Goal: Task Accomplishment & Management: Complete application form

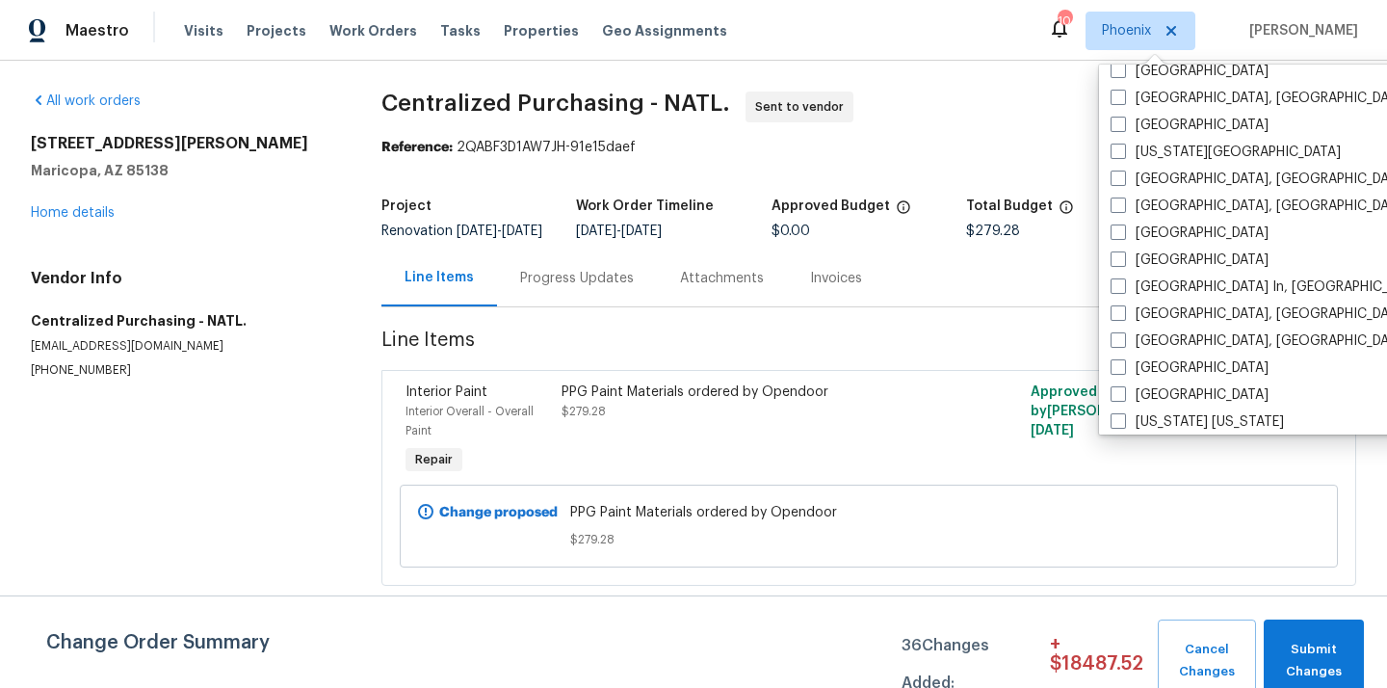
scroll to position [686, 0]
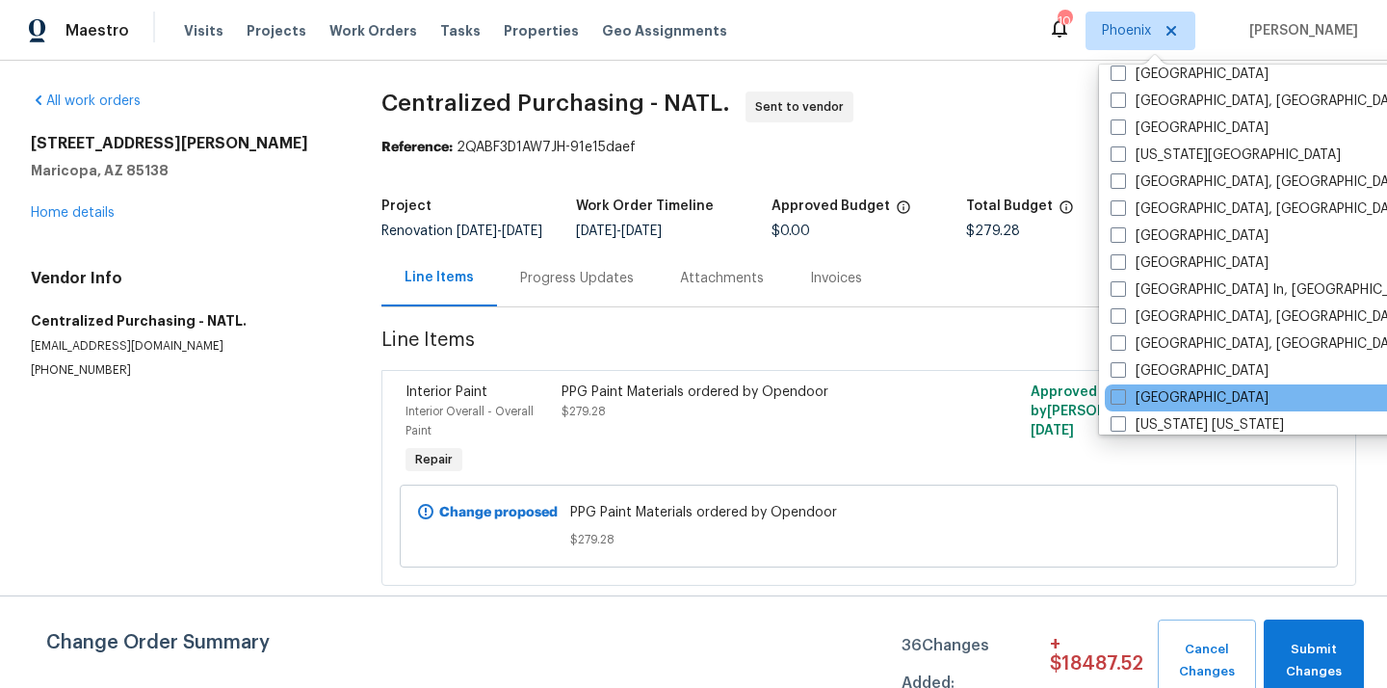
click at [1157, 387] on div "[GEOGRAPHIC_DATA]" at bounding box center [1299, 397] width 388 height 27
click at [1148, 392] on label "[GEOGRAPHIC_DATA]" at bounding box center [1190, 397] width 158 height 19
click at [1123, 392] on input "[GEOGRAPHIC_DATA]" at bounding box center [1117, 394] width 13 height 13
checkbox input "true"
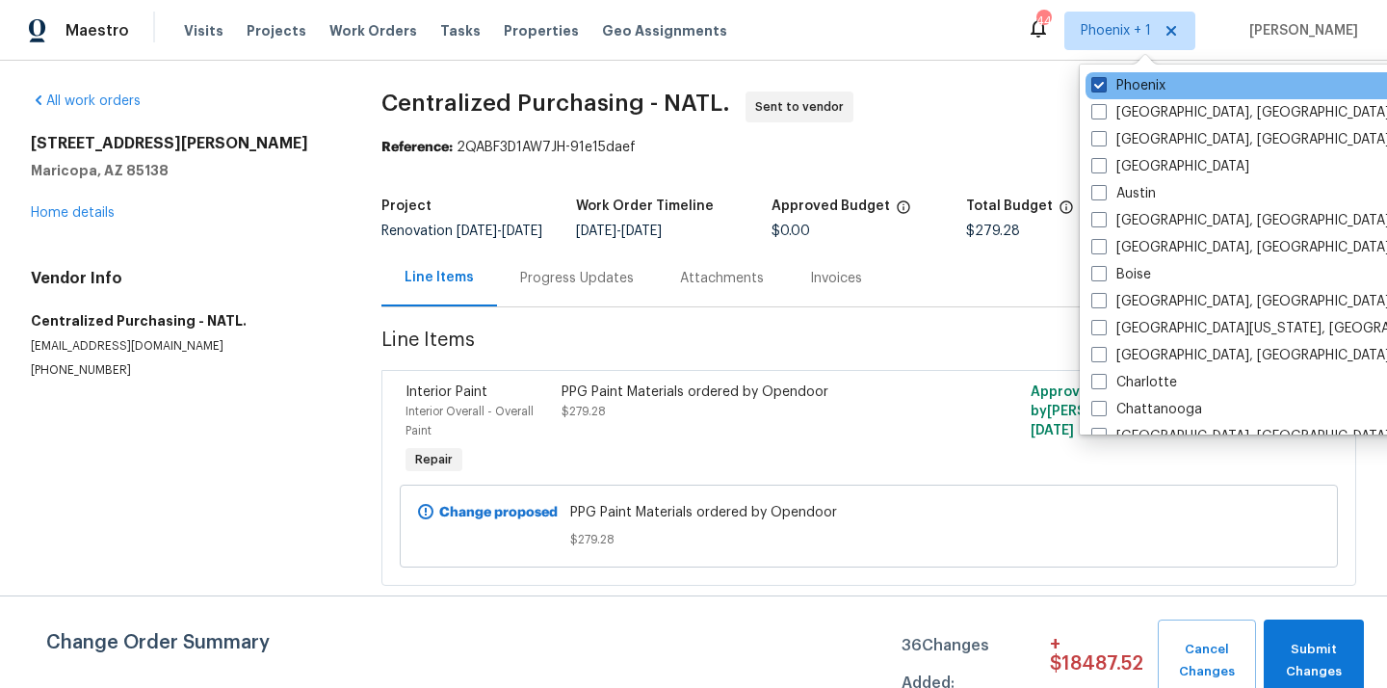
click at [1122, 82] on label "Phoenix" at bounding box center [1128, 85] width 74 height 19
click at [1104, 82] on input "Phoenix" at bounding box center [1097, 82] width 13 height 13
checkbox input "false"
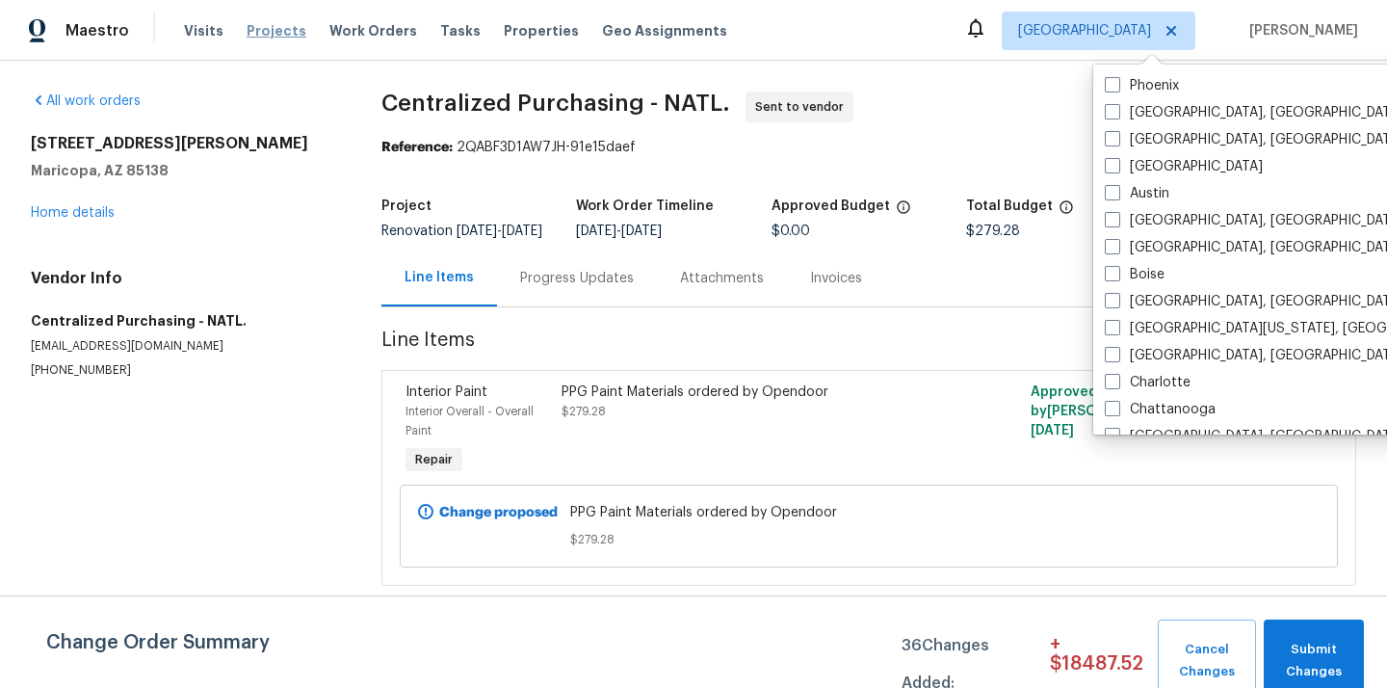
click at [280, 38] on span "Projects" at bounding box center [277, 30] width 60 height 19
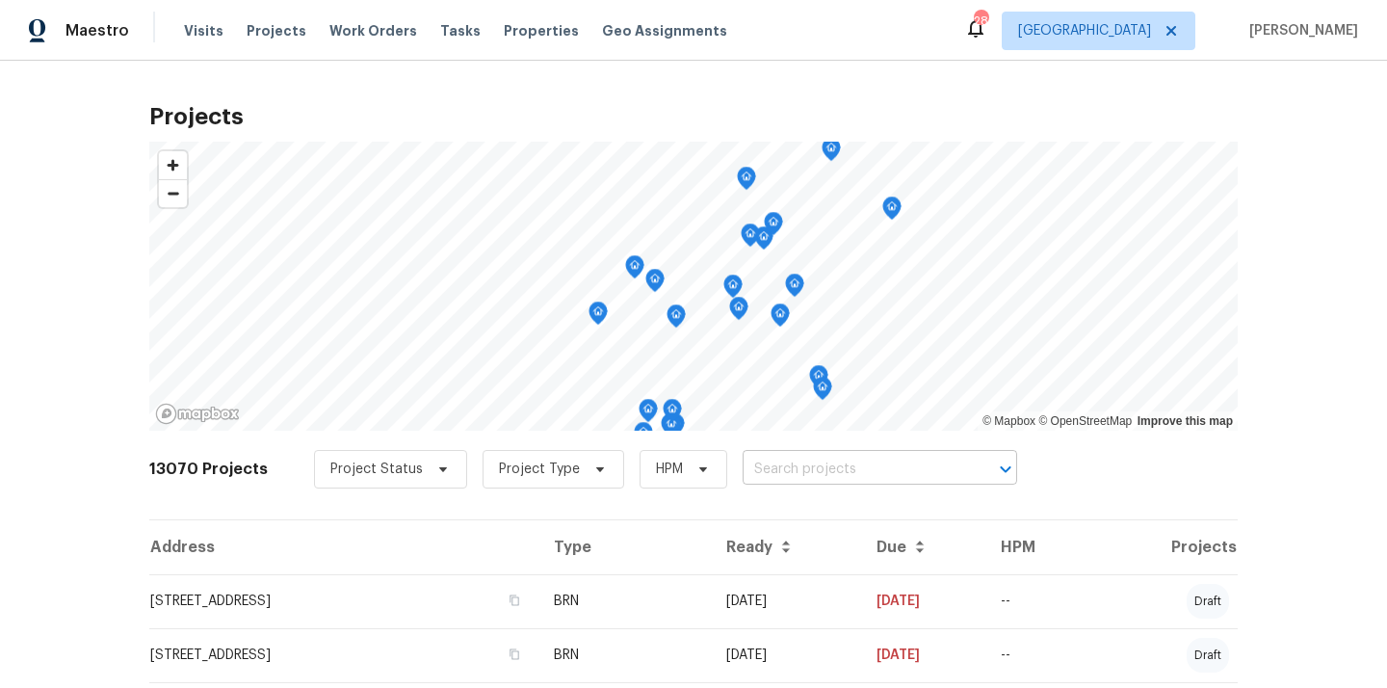
click at [871, 479] on input "text" at bounding box center [853, 470] width 221 height 30
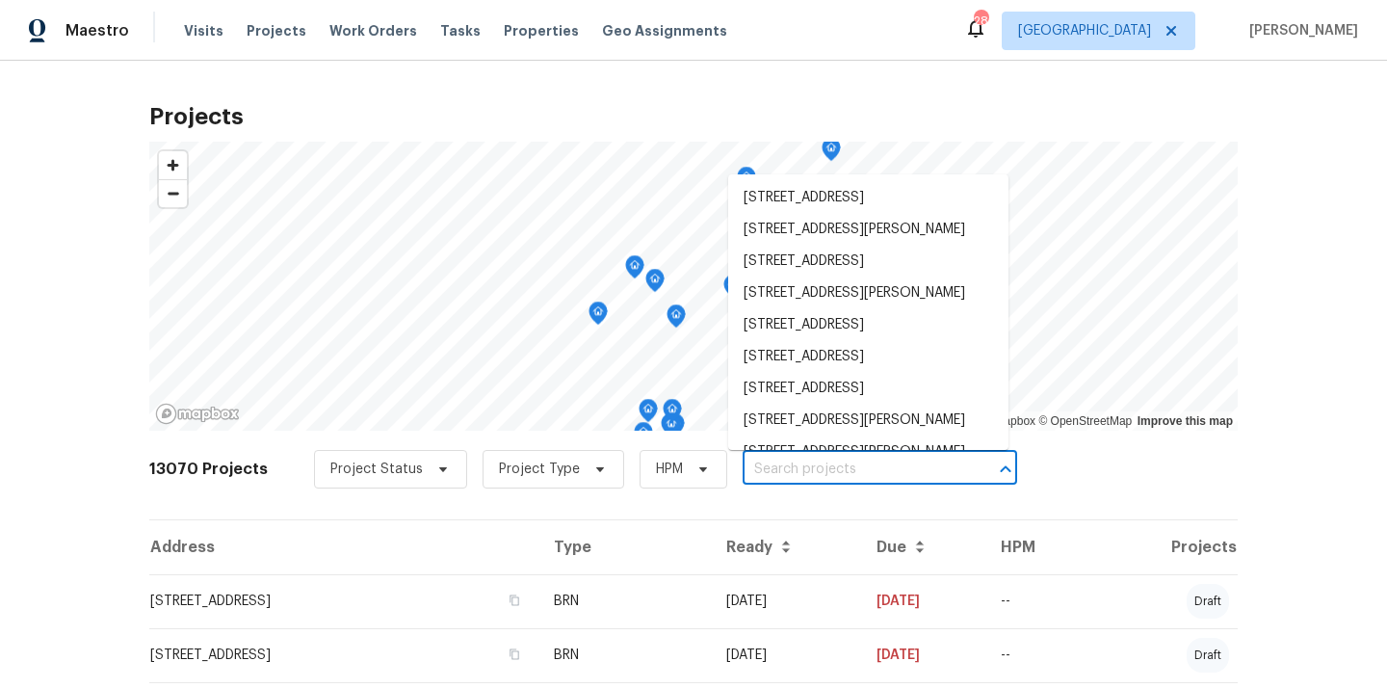
paste input "512 Pointer Ln, Clarksville, TN 37042"
type input "512 Pointer Ln, Clarksville, TN 37042"
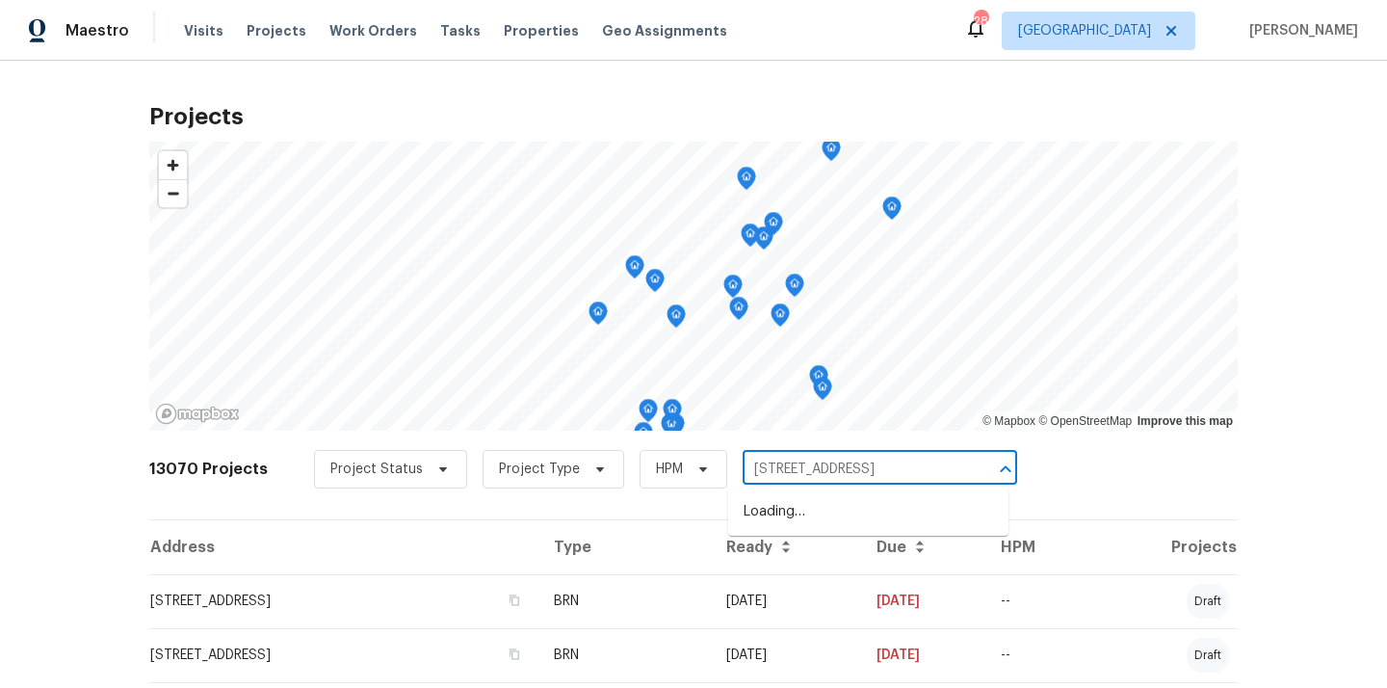
scroll to position [0, 13]
click at [867, 506] on li "512 Pointer Ln, Clarksville, TN 37042" at bounding box center [868, 512] width 280 height 32
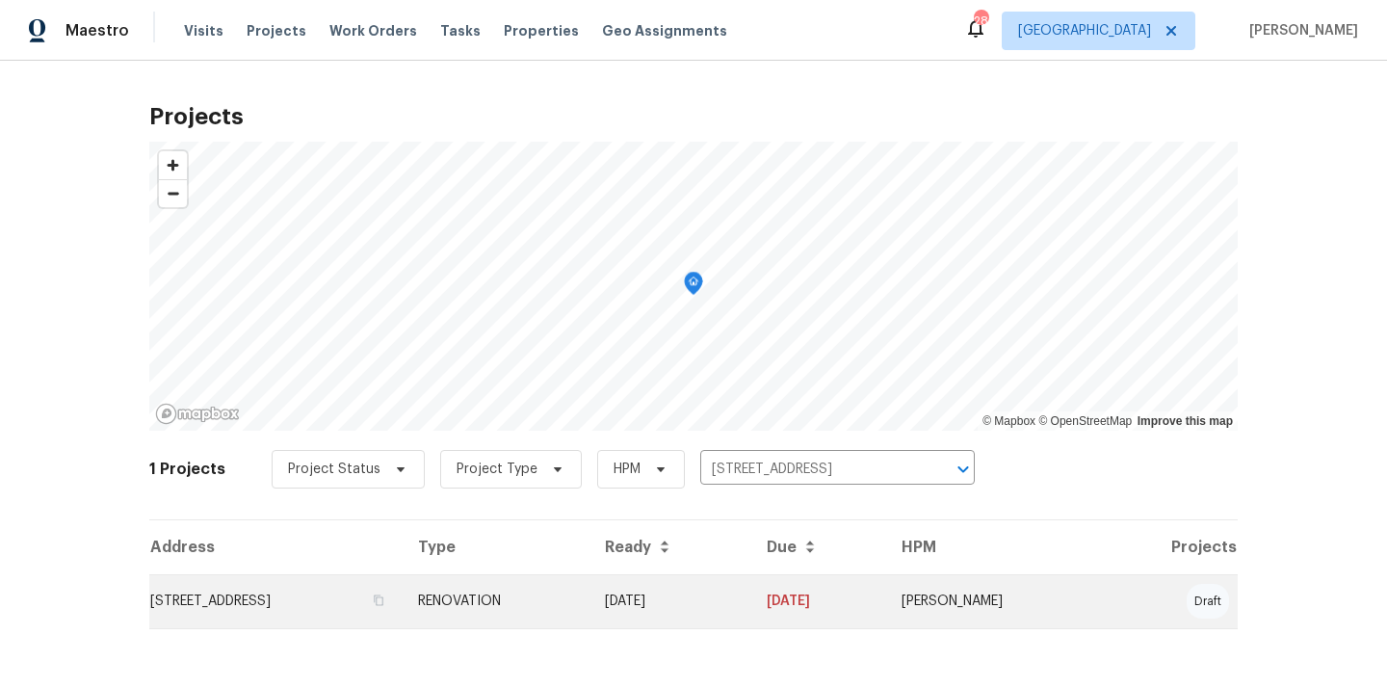
click at [751, 590] on td "08/15/25" at bounding box center [670, 601] width 162 height 54
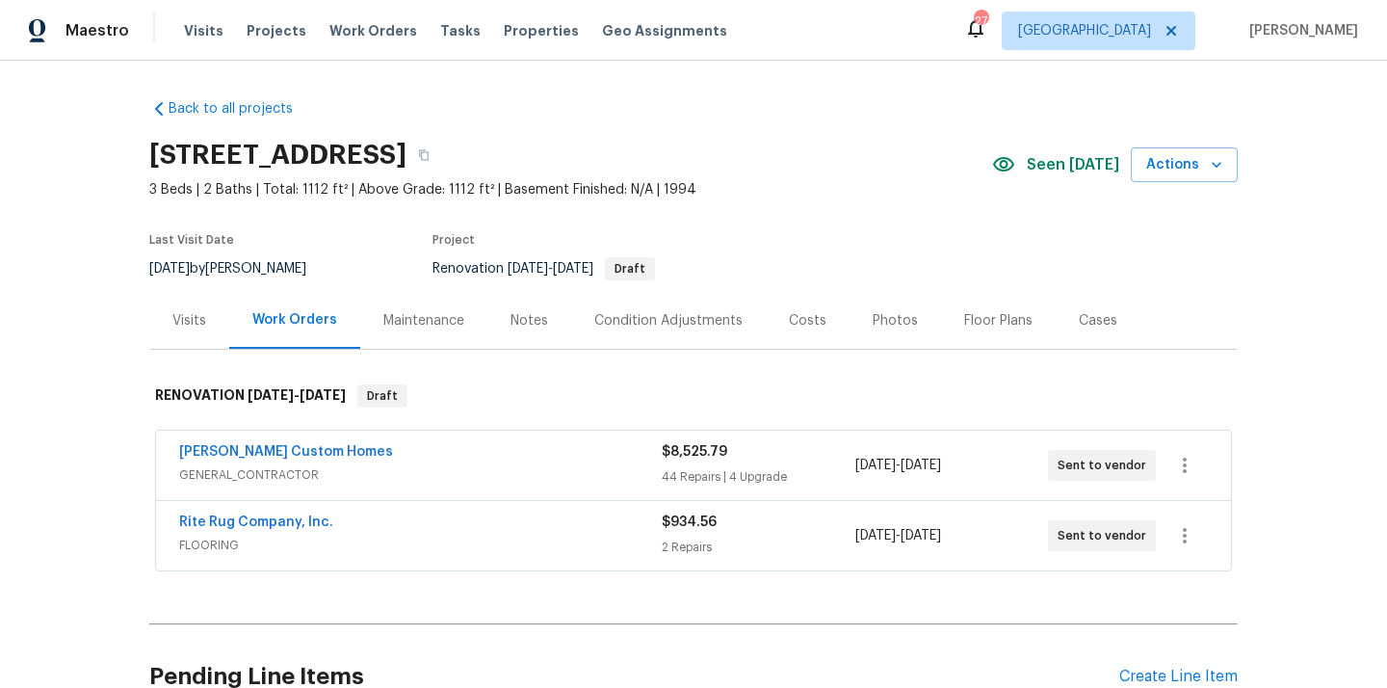
scroll to position [184, 0]
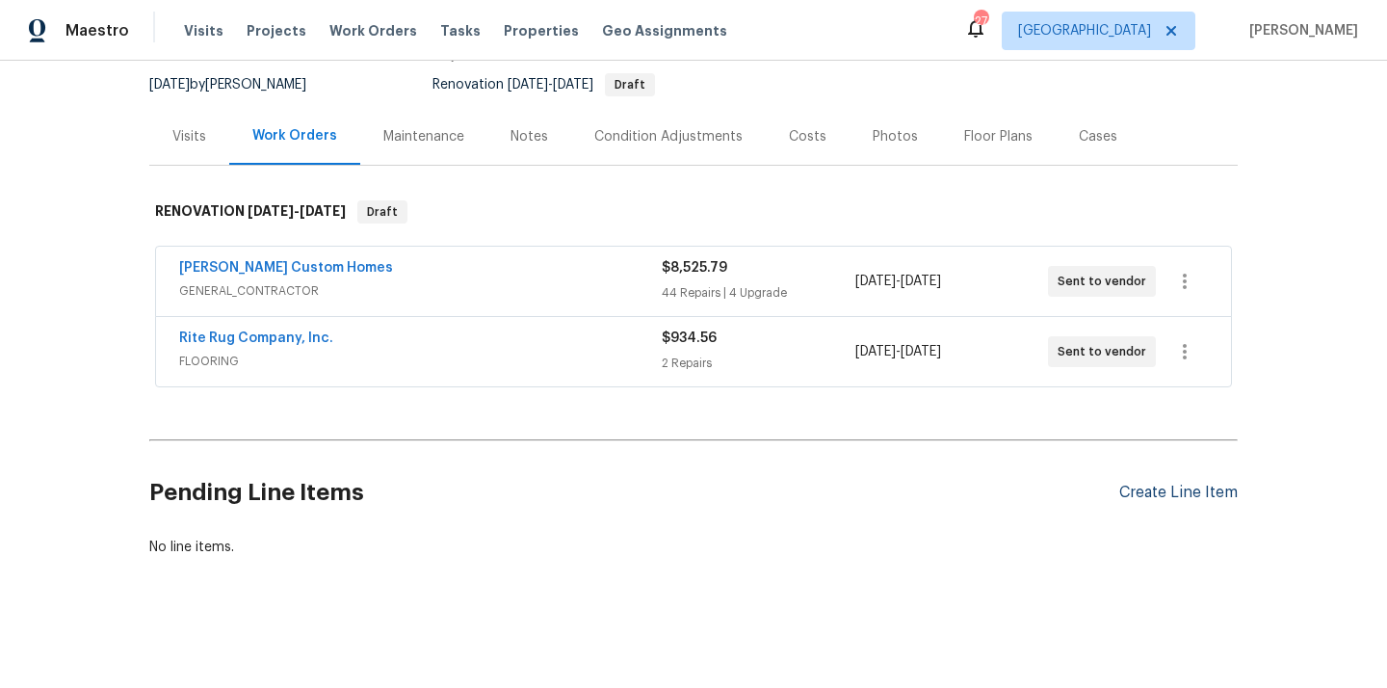
click at [1148, 493] on div "Create Line Item" at bounding box center [1178, 493] width 118 height 18
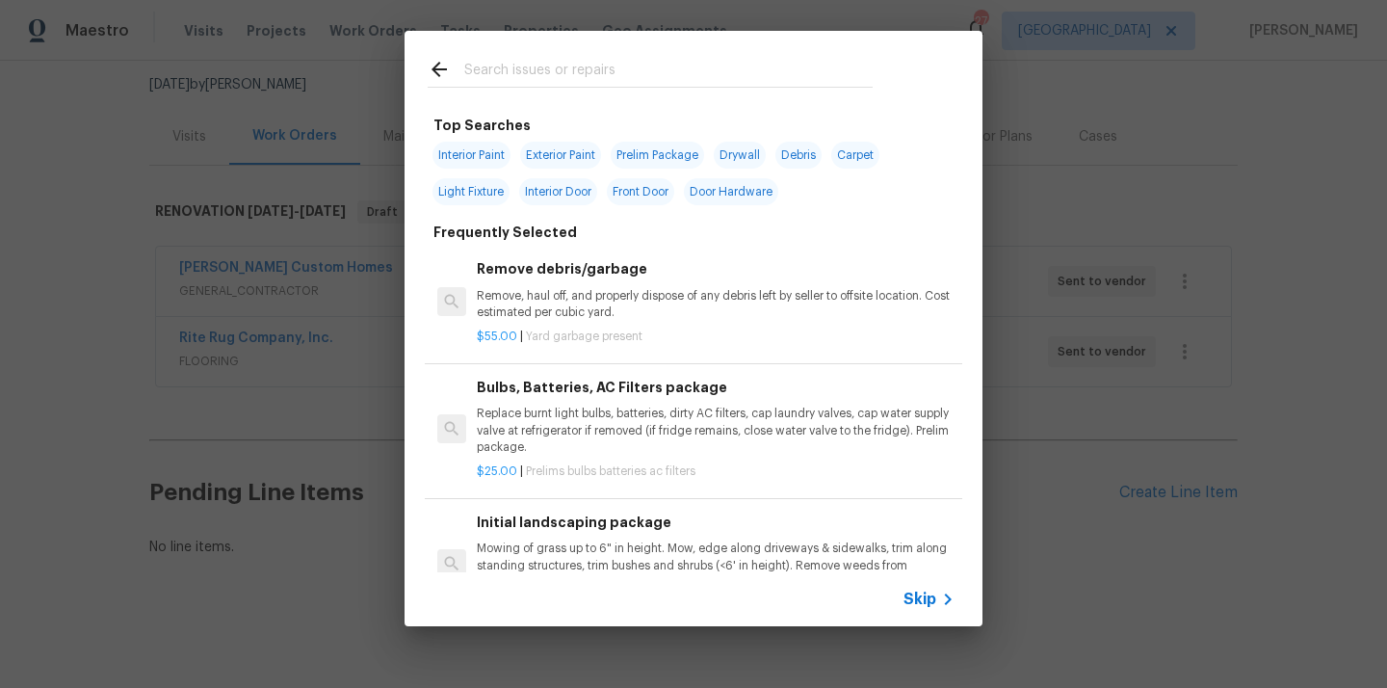
click at [655, 68] on input "text" at bounding box center [668, 72] width 408 height 29
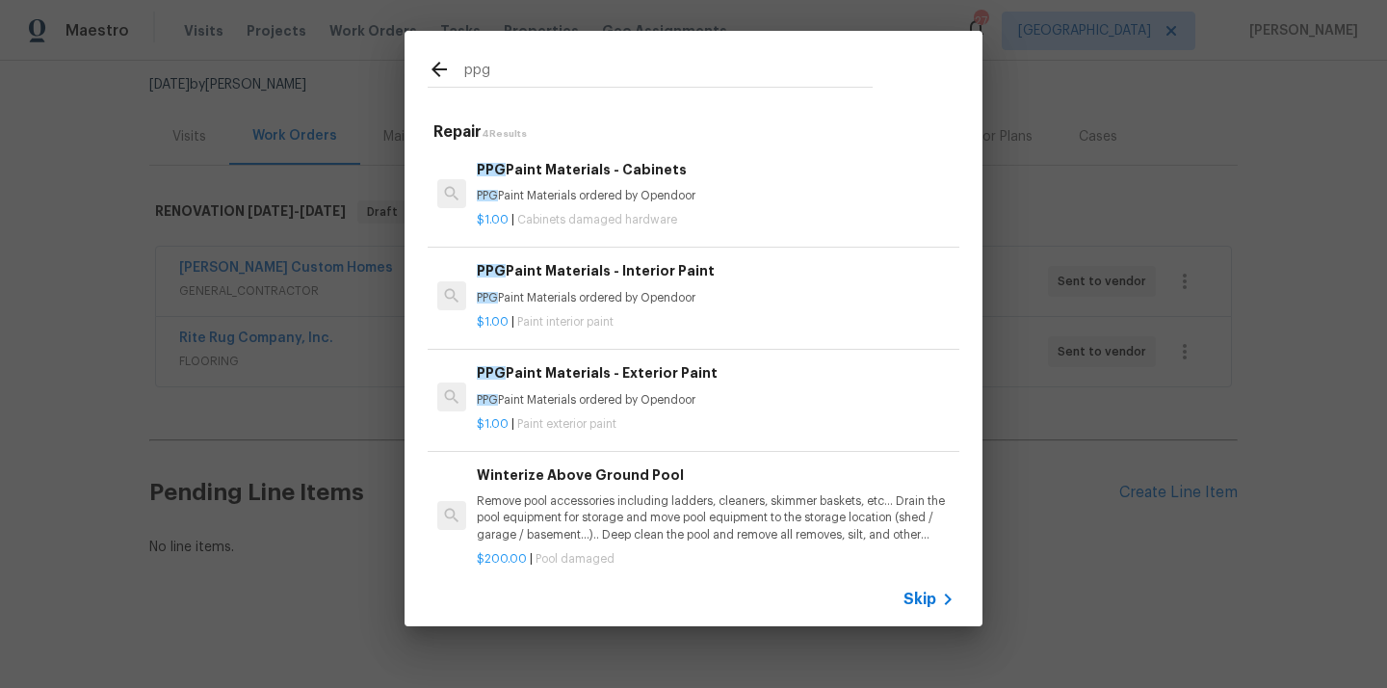
type input "ppg"
click at [671, 183] on div "PPG Paint Materials - Cabinets PPG Paint Materials ordered by Opendoor" at bounding box center [716, 182] width 478 height 46
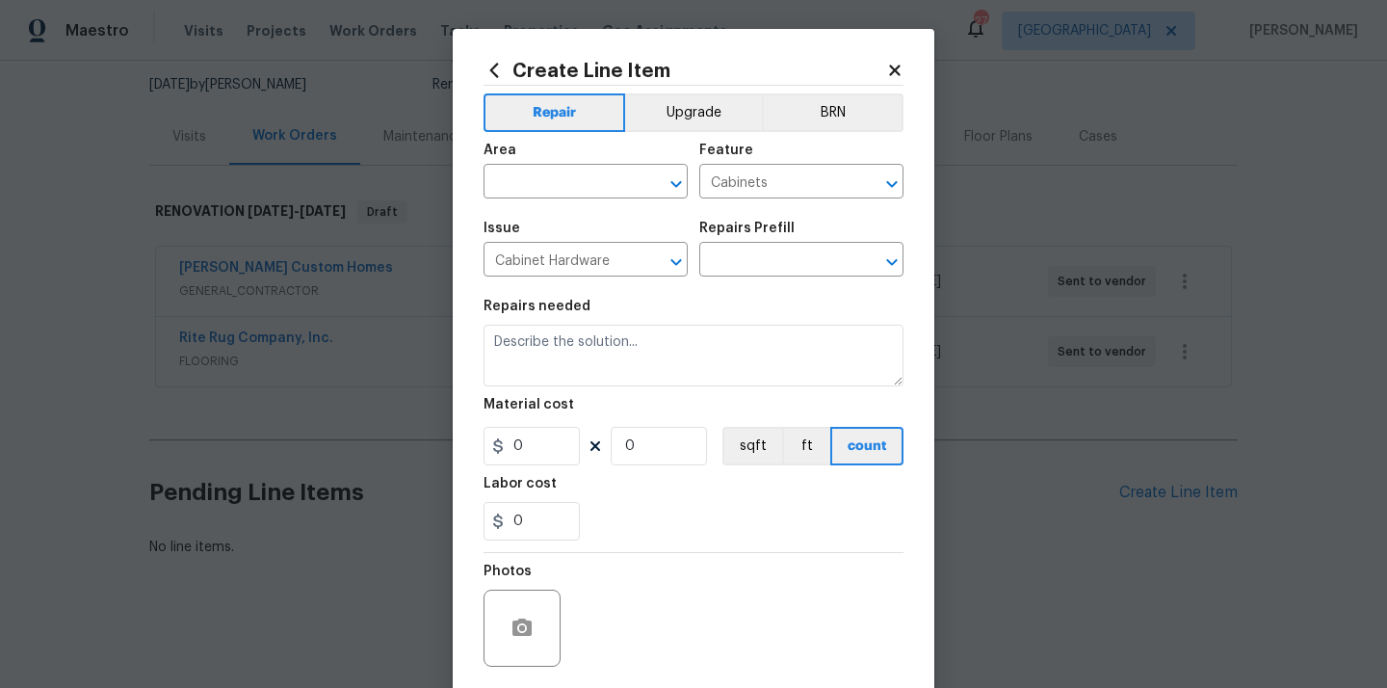
type input "PPG Paint Materials - Cabinets $1.00"
type textarea "PPG Paint Materials ordered by Opendoor"
type input "1"
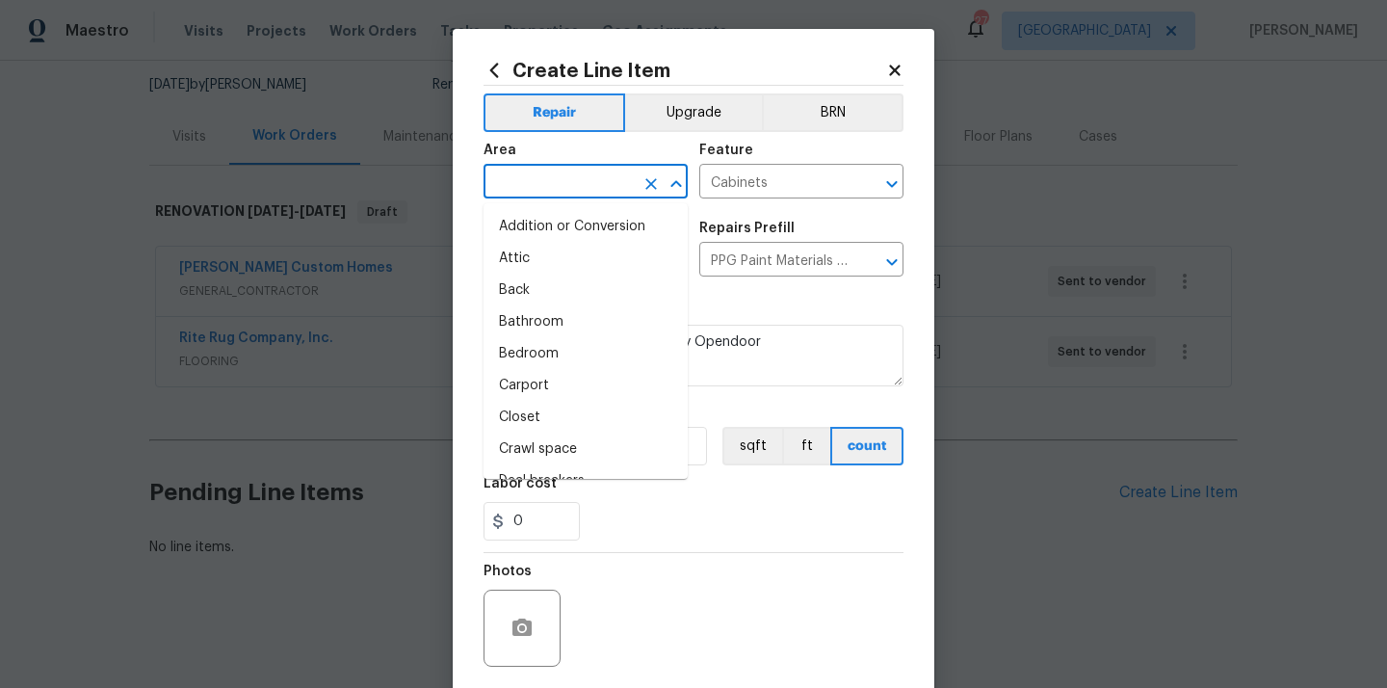
click at [532, 175] on input "text" at bounding box center [559, 184] width 150 height 30
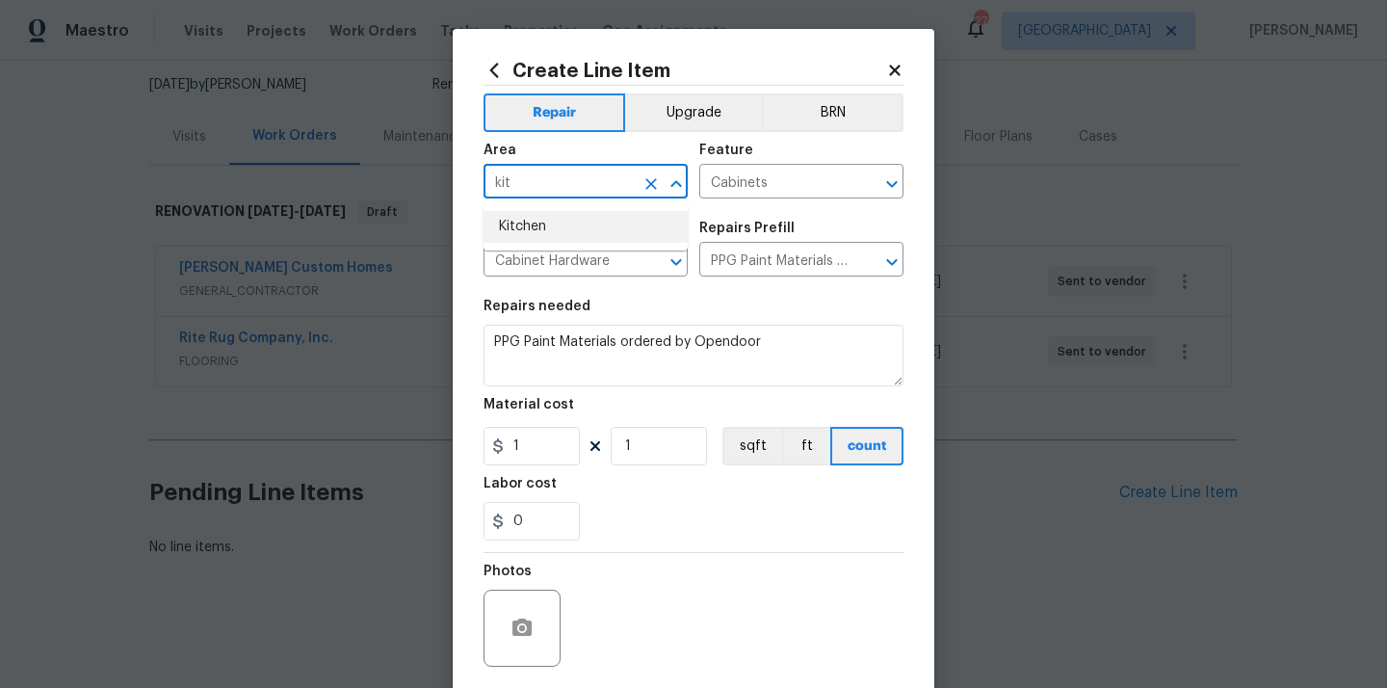
click at [508, 223] on li "Kitchen" at bounding box center [586, 227] width 204 height 32
type input "Kitchen"
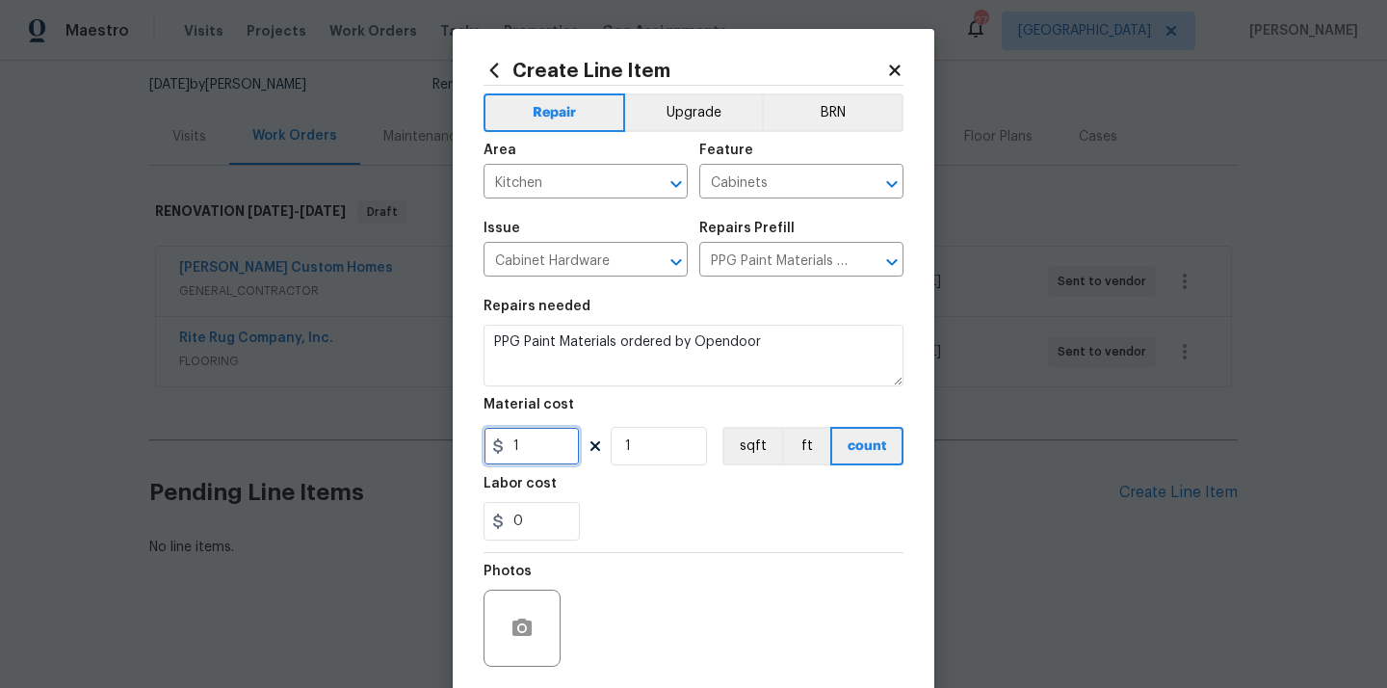
drag, startPoint x: 530, startPoint y: 451, endPoint x: 502, endPoint y: 451, distance: 27.9
click at [503, 451] on div "1" at bounding box center [532, 446] width 96 height 39
paste input "316.02"
type input "316.02"
click at [641, 502] on div "0" at bounding box center [694, 521] width 420 height 39
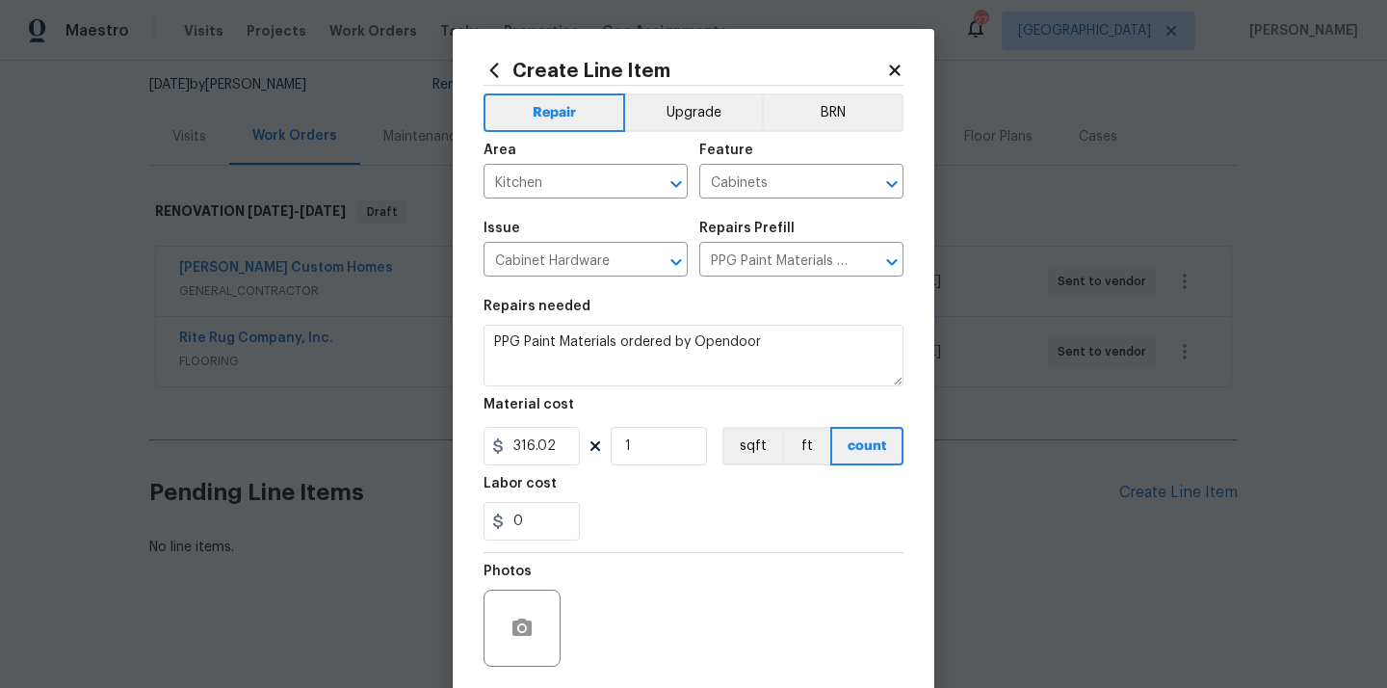
scroll to position [143, 0]
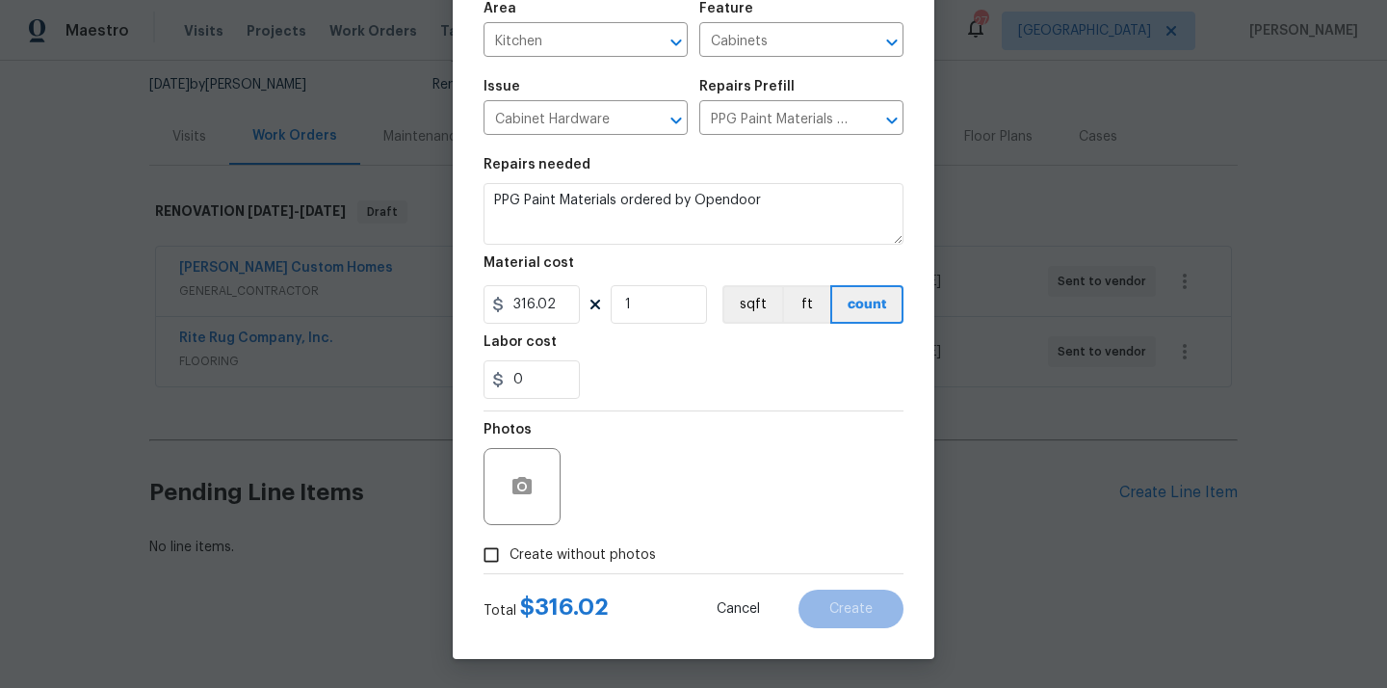
click at [610, 551] on span "Create without photos" at bounding box center [583, 555] width 146 height 20
click at [510, 551] on input "Create without photos" at bounding box center [491, 555] width 37 height 37
checkbox input "true"
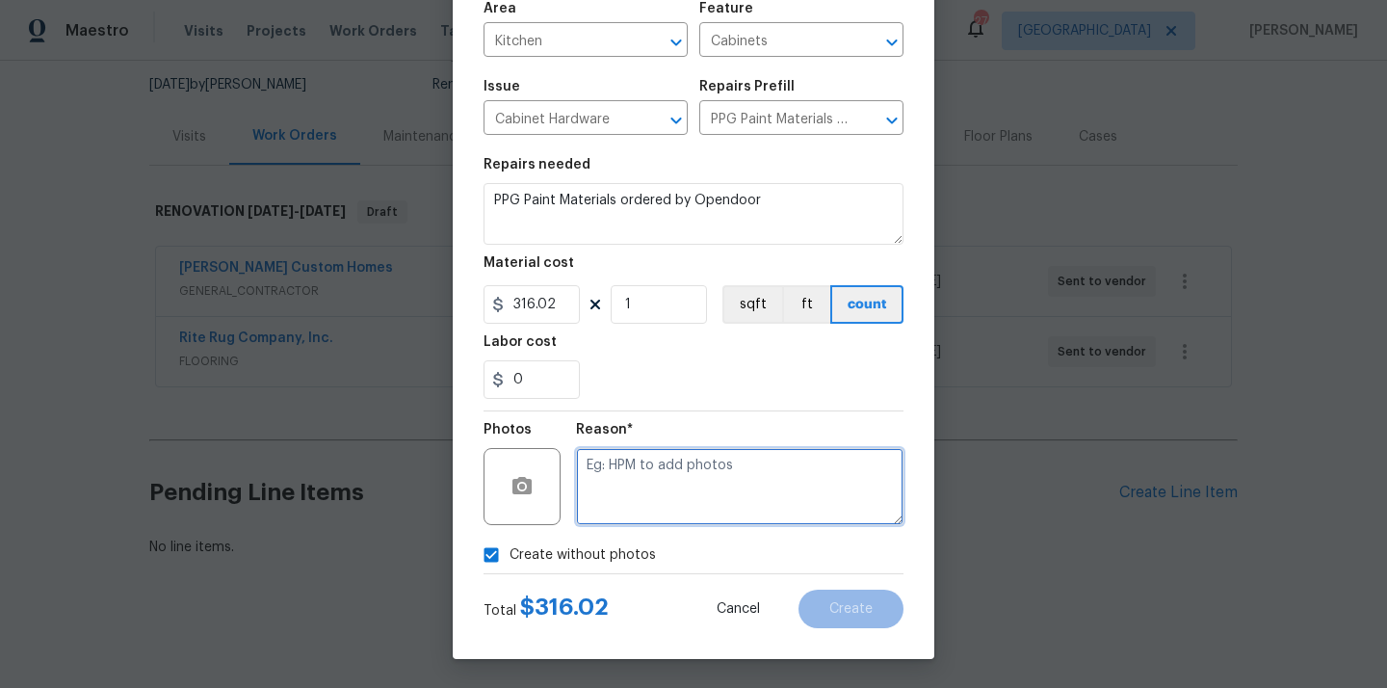
click at [630, 501] on textarea at bounding box center [739, 486] width 327 height 77
type textarea "N/A"
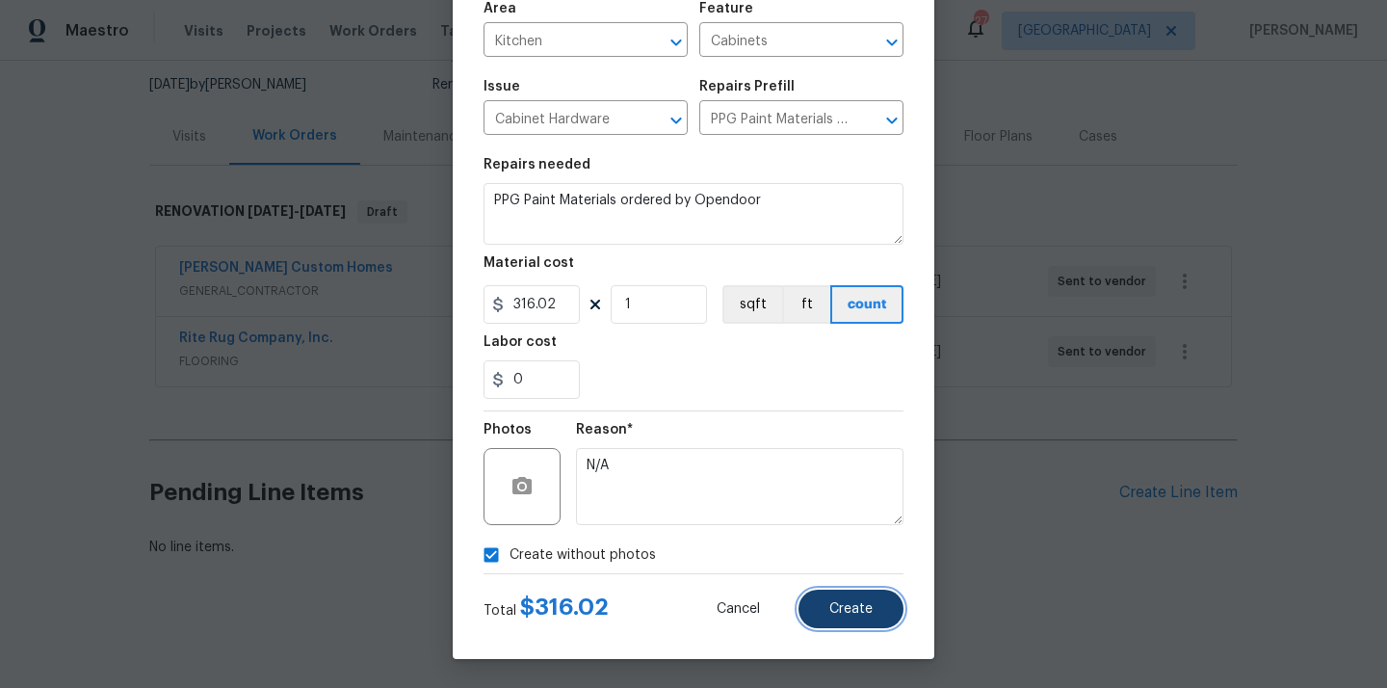
click at [847, 611] on span "Create" at bounding box center [850, 609] width 43 height 14
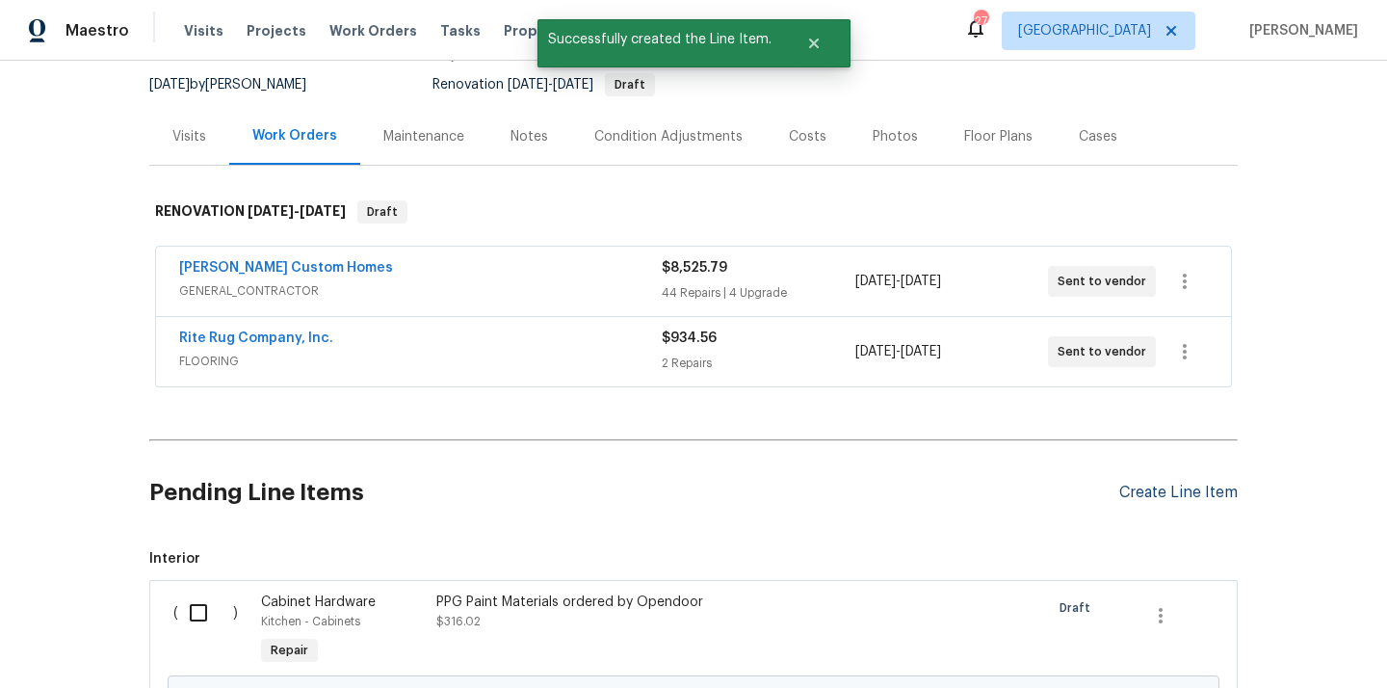
click at [1167, 484] on div "Create Line Item" at bounding box center [1178, 493] width 118 height 18
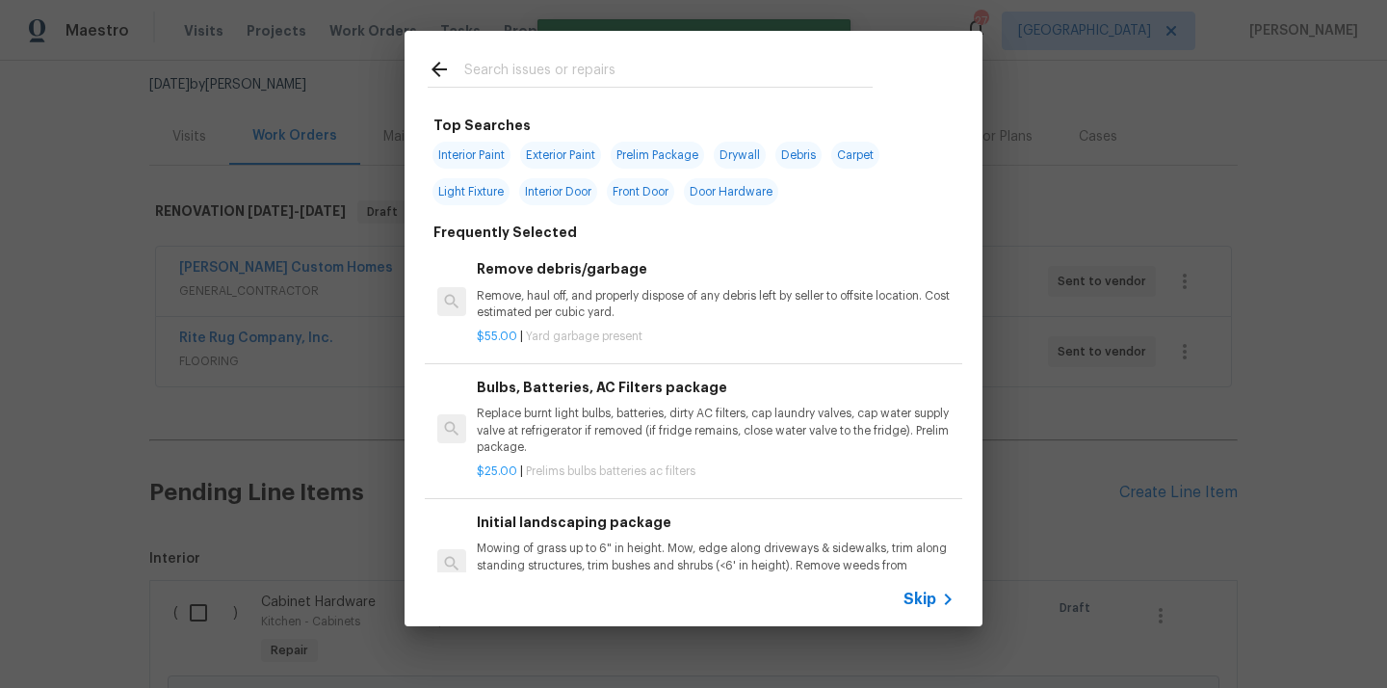
click at [808, 79] on input "text" at bounding box center [668, 72] width 408 height 29
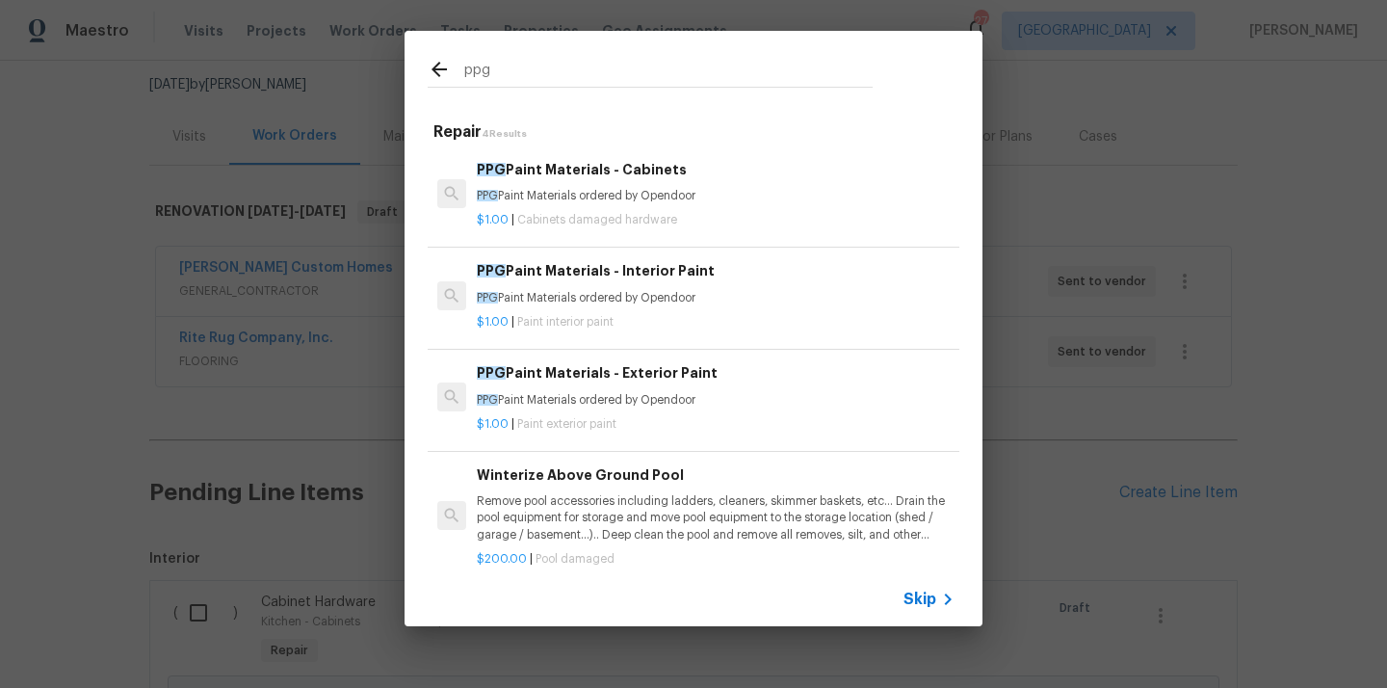
type input "ppg"
click at [732, 293] on p "PPG Paint Materials ordered by Opendoor" at bounding box center [716, 298] width 478 height 16
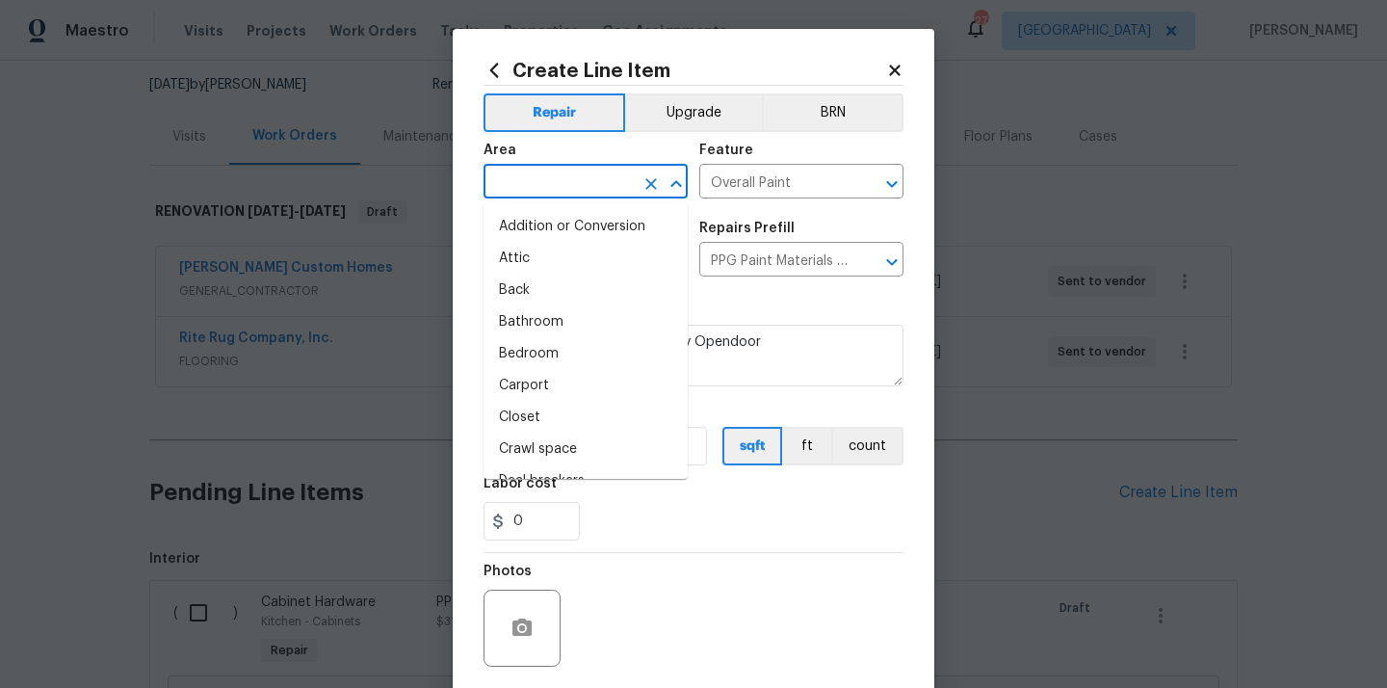
click at [569, 170] on input "text" at bounding box center [559, 184] width 150 height 30
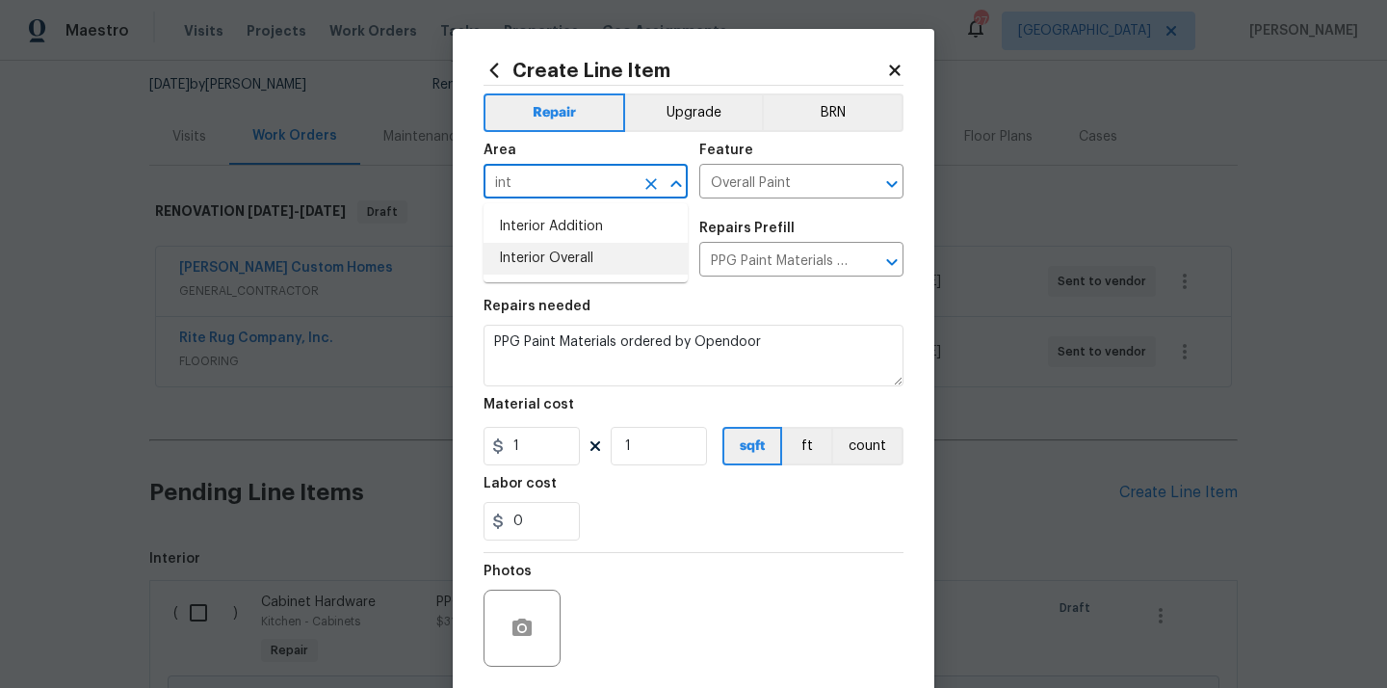
click at [537, 252] on li "Interior Overall" at bounding box center [586, 259] width 204 height 32
type input "Interior Overall"
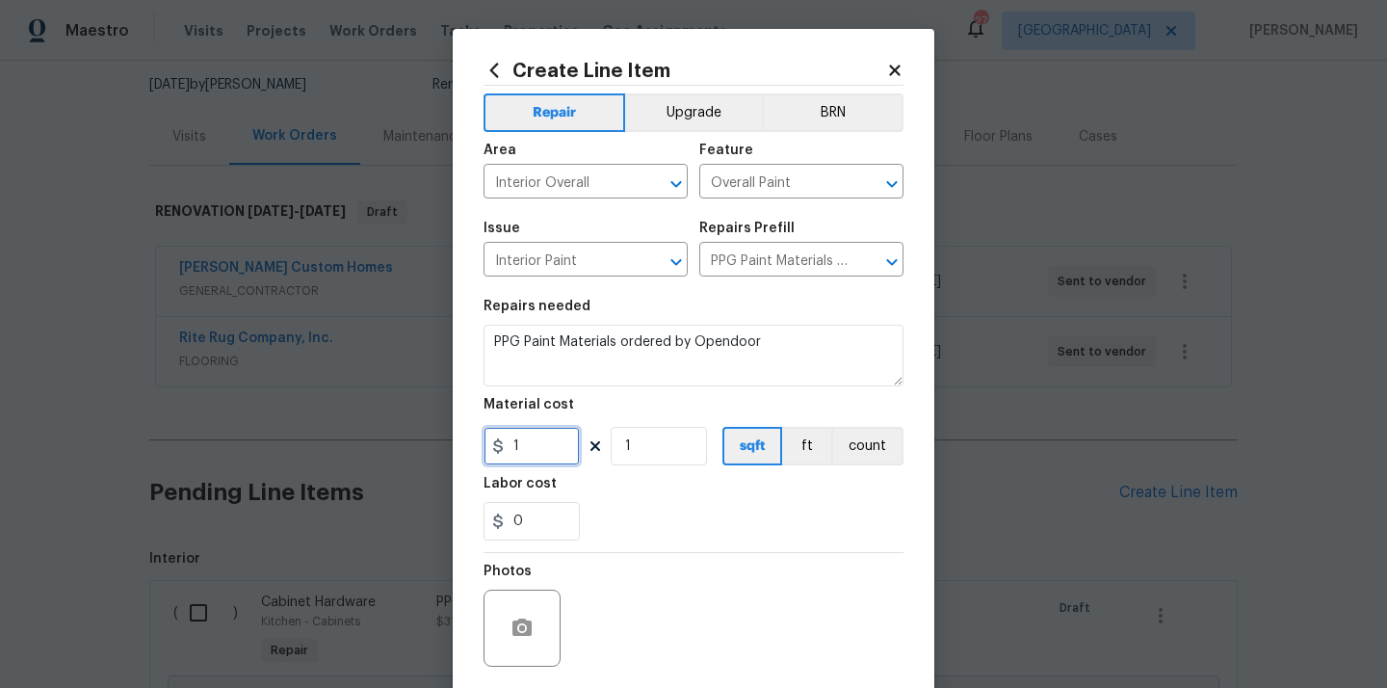
drag, startPoint x: 537, startPoint y: 439, endPoint x: 479, endPoint y: 438, distance: 57.8
click at [479, 438] on div "Create Line Item Repair Upgrade BRN Area Interior Overall ​ Feature Overall Pai…" at bounding box center [694, 415] width 482 height 772
paste input "692.65"
type input "692.65"
click at [615, 409] on div "Material cost" at bounding box center [694, 410] width 420 height 25
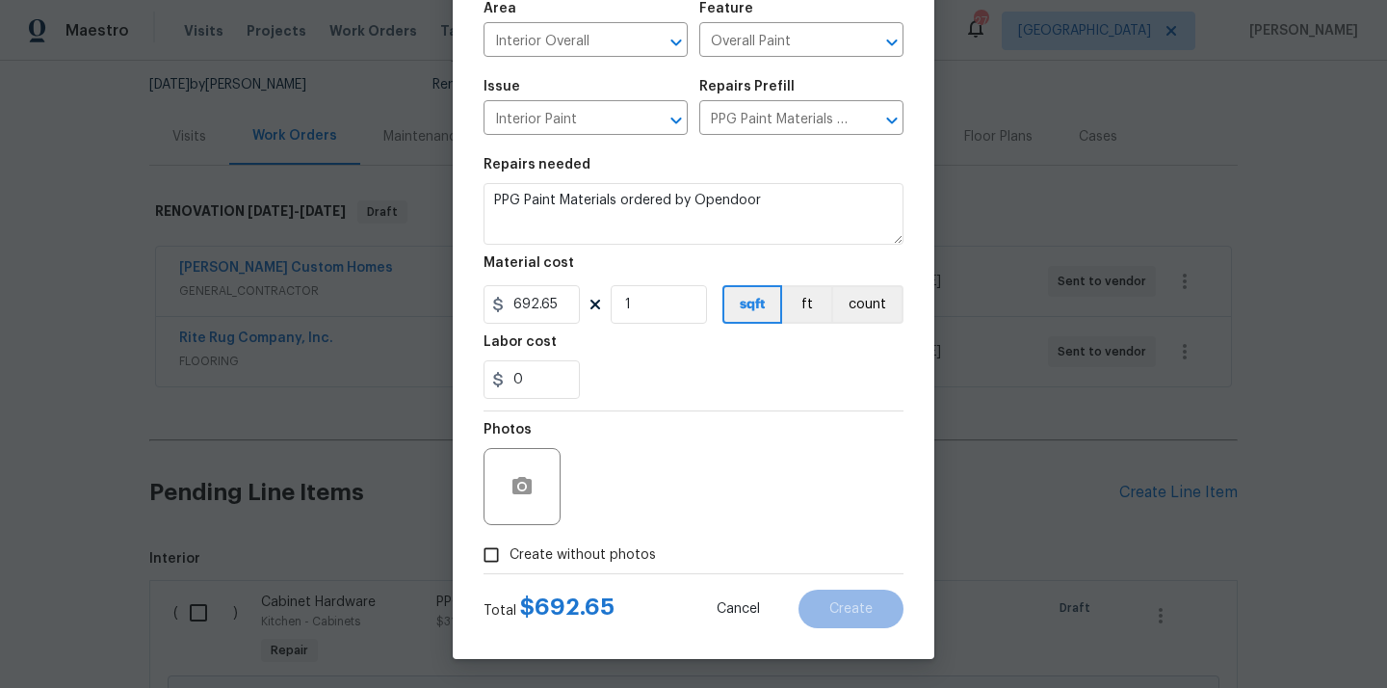
click at [599, 555] on span "Create without photos" at bounding box center [583, 555] width 146 height 20
click at [510, 555] on input "Create without photos" at bounding box center [491, 555] width 37 height 37
checkbox input "true"
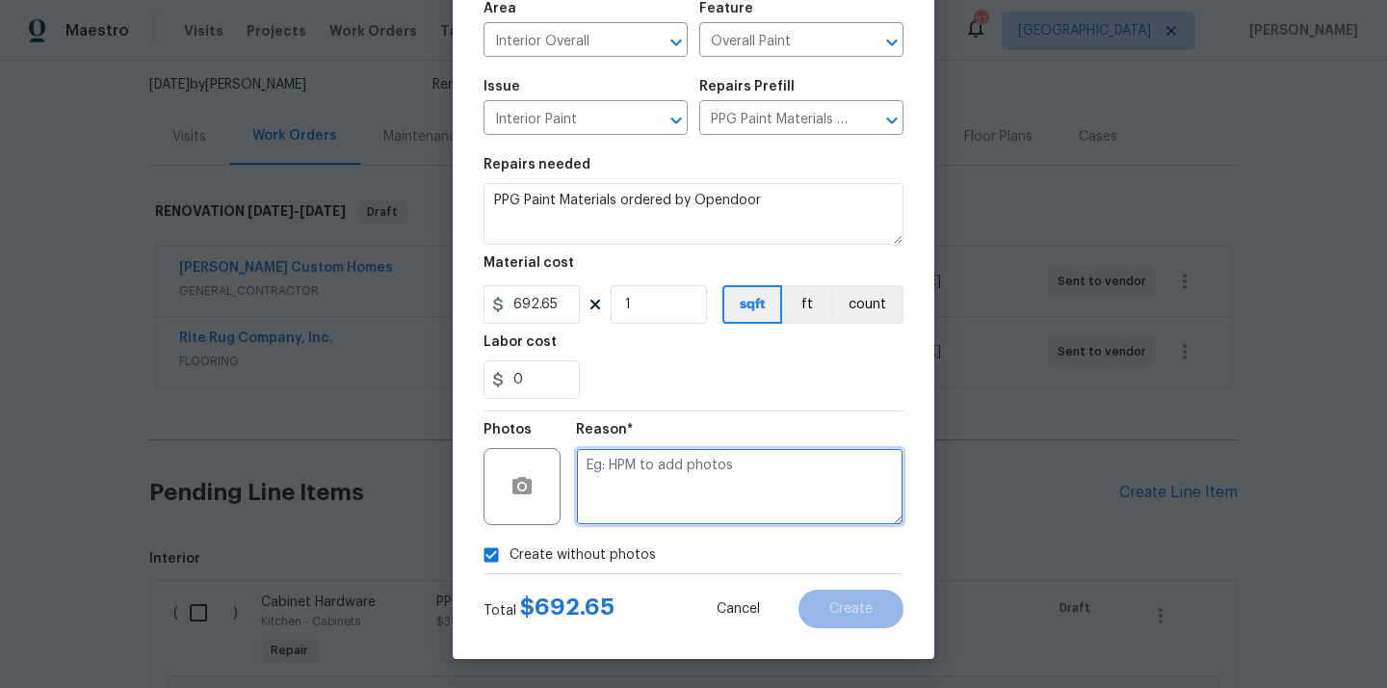
click at [637, 495] on textarea at bounding box center [739, 486] width 327 height 77
type textarea "N/A"
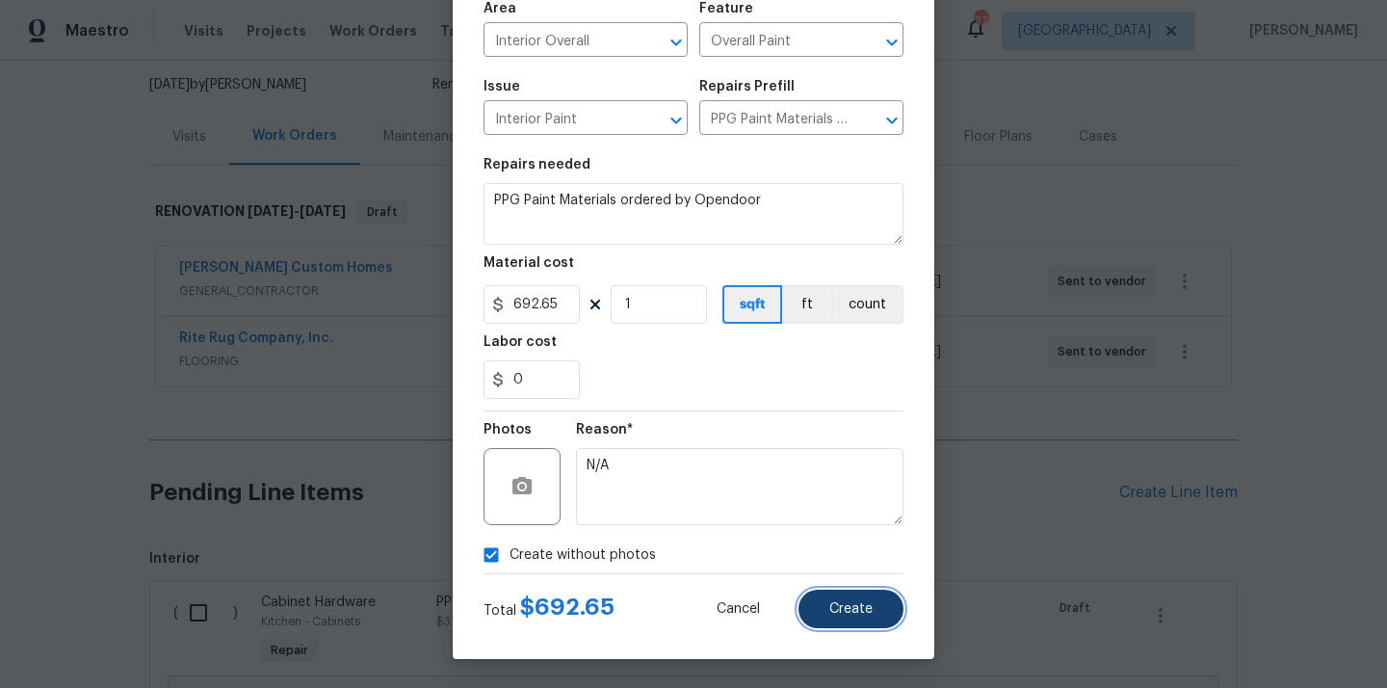
click at [898, 603] on button "Create" at bounding box center [850, 608] width 105 height 39
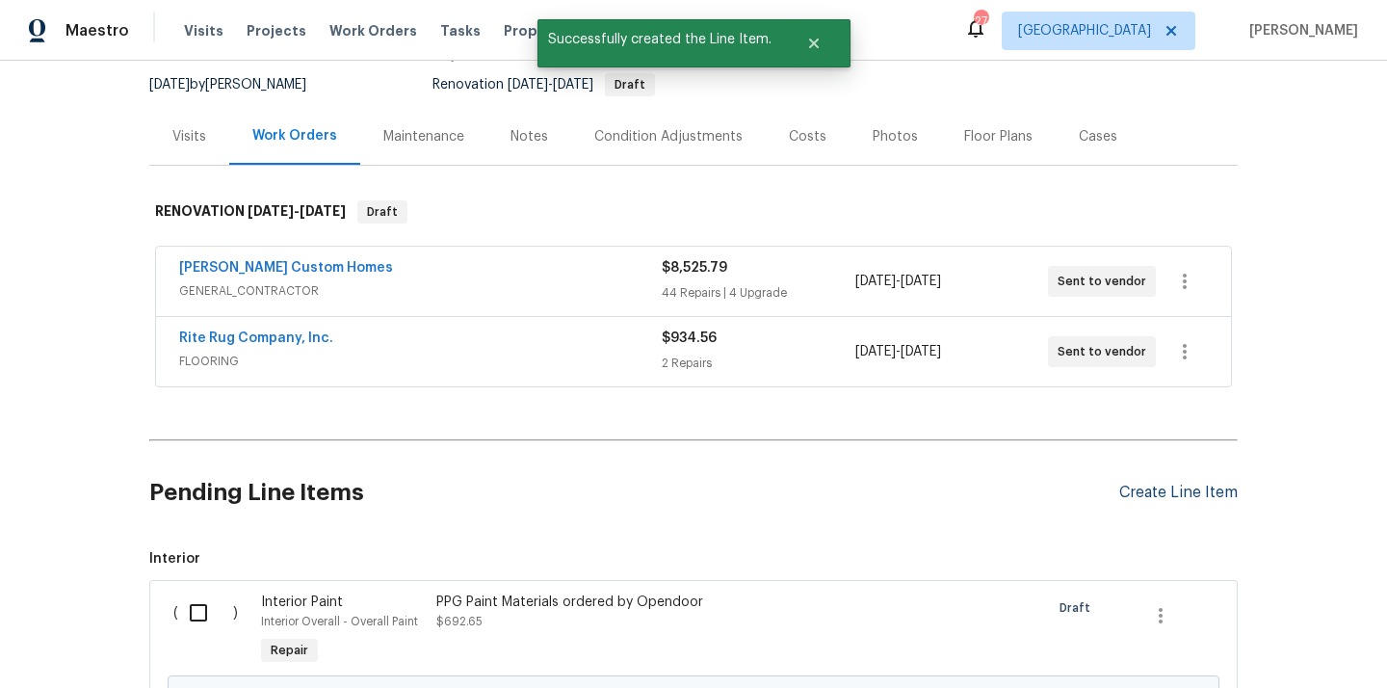
click at [1164, 486] on div "Create Line Item" at bounding box center [1178, 493] width 118 height 18
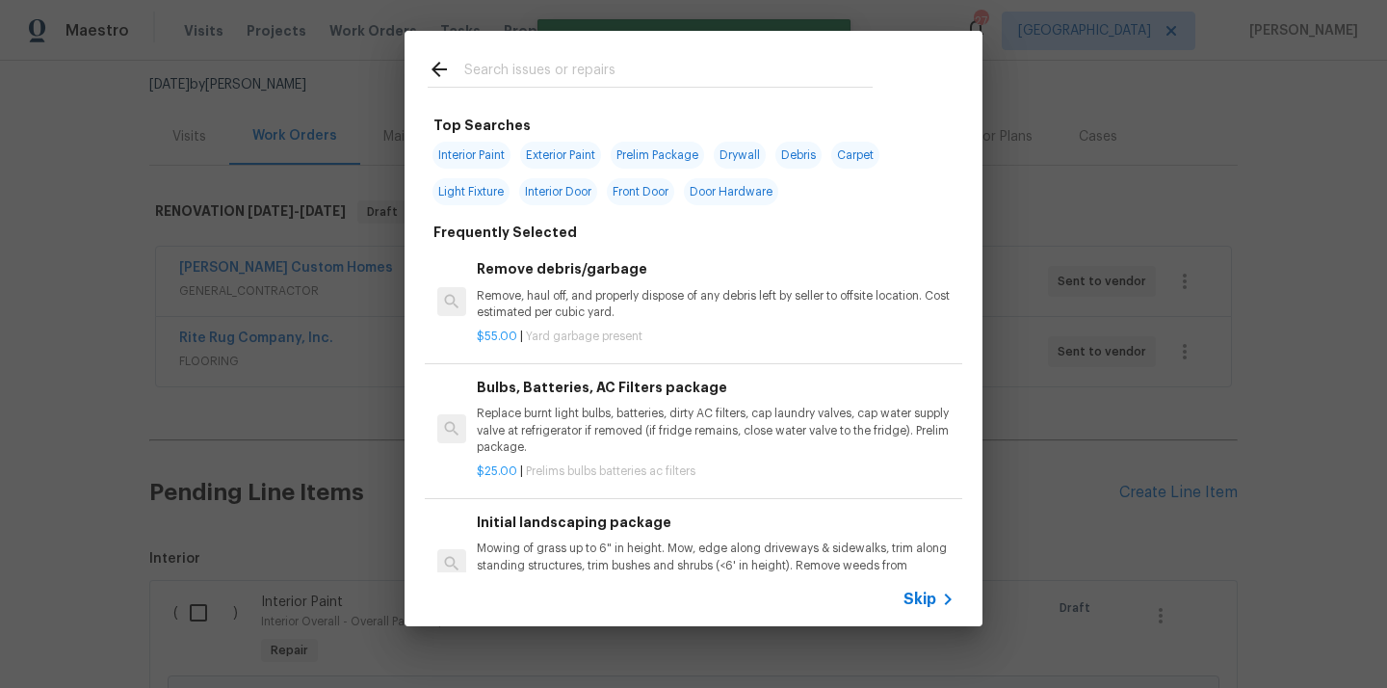
click at [694, 58] on div at bounding box center [650, 72] width 445 height 29
click at [690, 64] on input "text" at bounding box center [668, 72] width 408 height 29
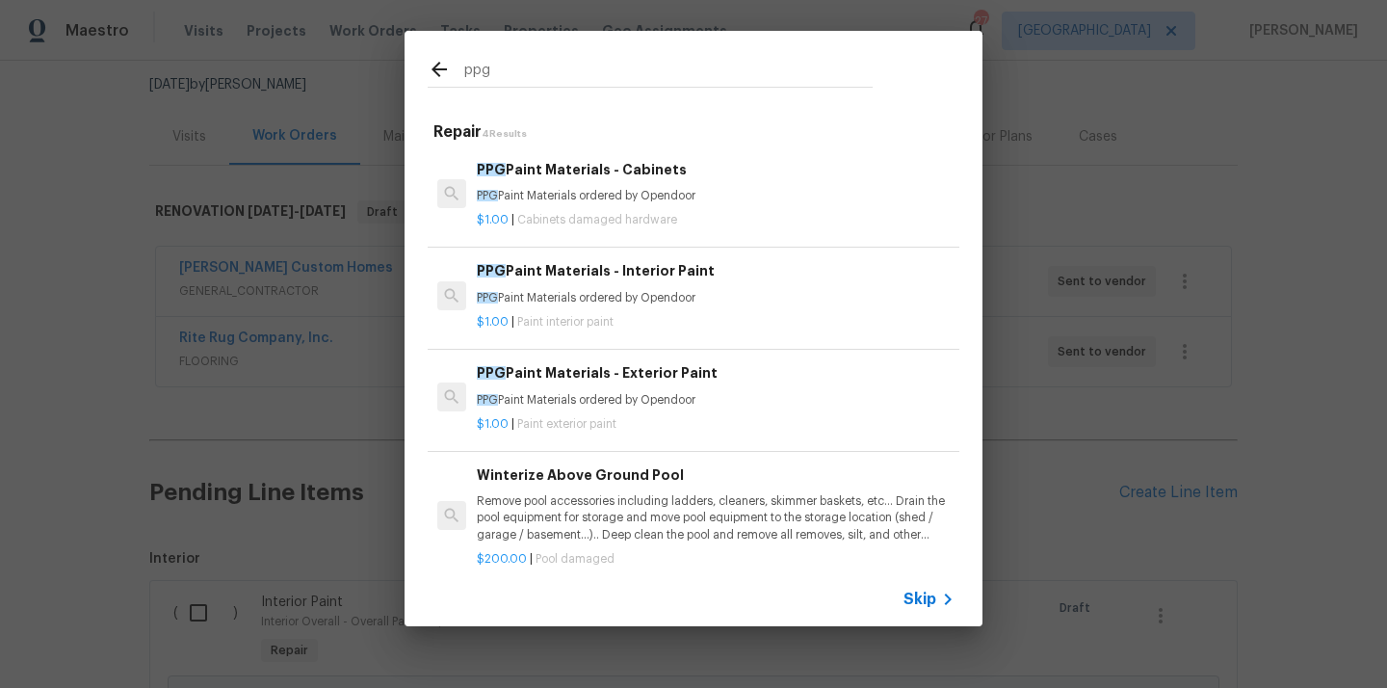
type input "ppg"
click at [621, 416] on p "$1.00 | Paint exterior paint" at bounding box center [716, 424] width 478 height 16
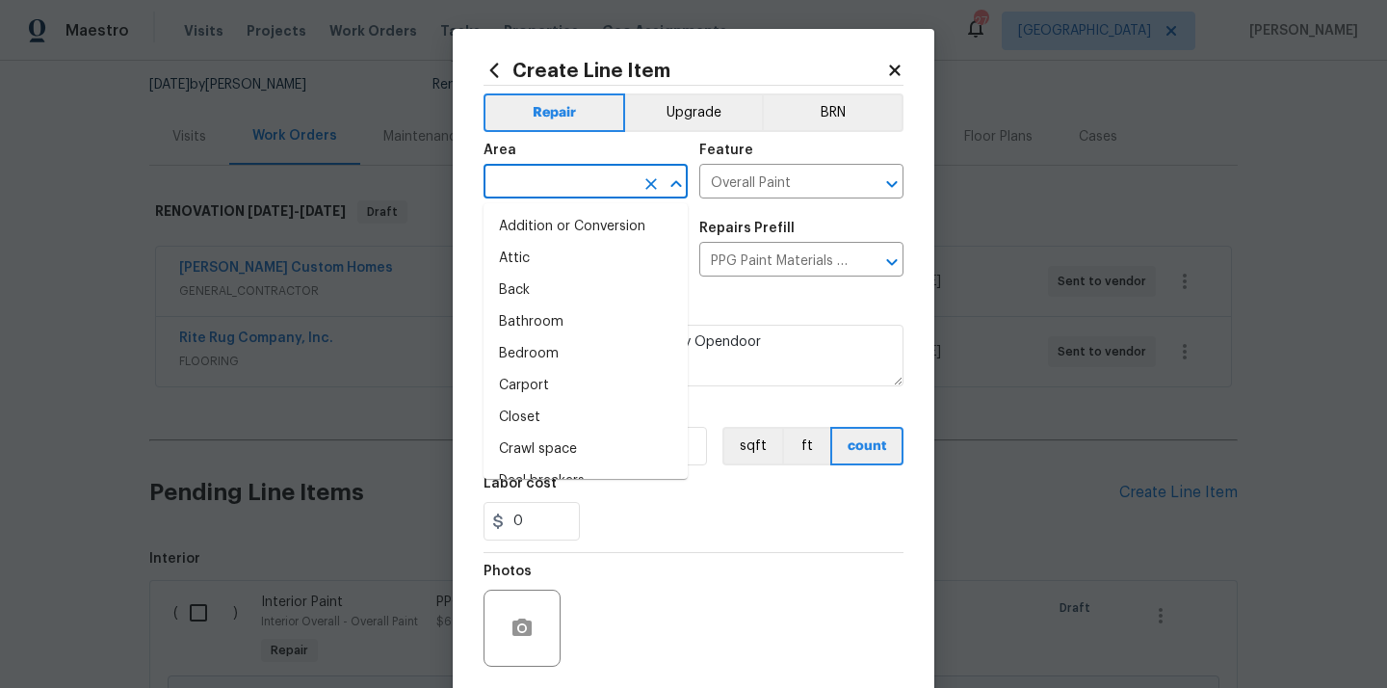
click at [575, 183] on input "text" at bounding box center [559, 184] width 150 height 30
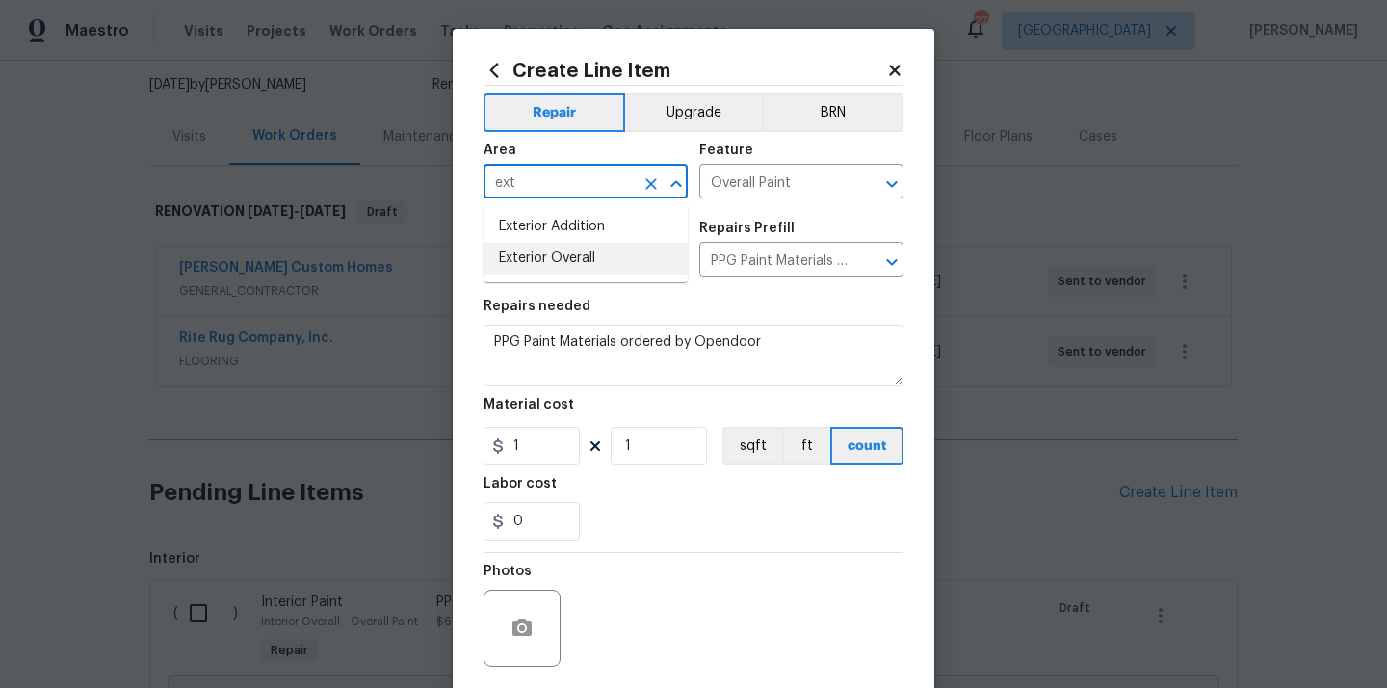
click at [552, 248] on li "Exterior Overall" at bounding box center [586, 259] width 204 height 32
type input "Exterior Overall"
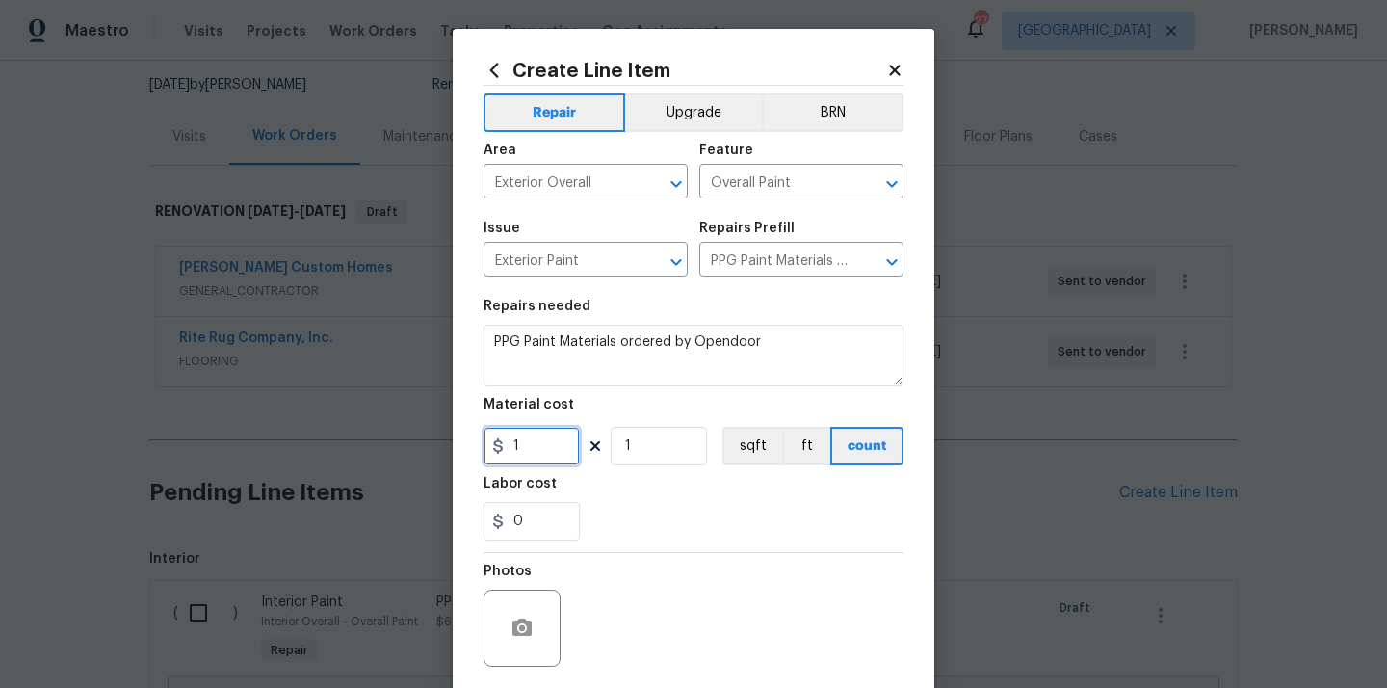
drag, startPoint x: 537, startPoint y: 427, endPoint x: 517, endPoint y: 444, distance: 26.6
click at [525, 428] on input "1" at bounding box center [532, 446] width 96 height 39
paste input "30.74"
type input "130.74"
click at [644, 559] on div "Photos" at bounding box center [694, 615] width 420 height 125
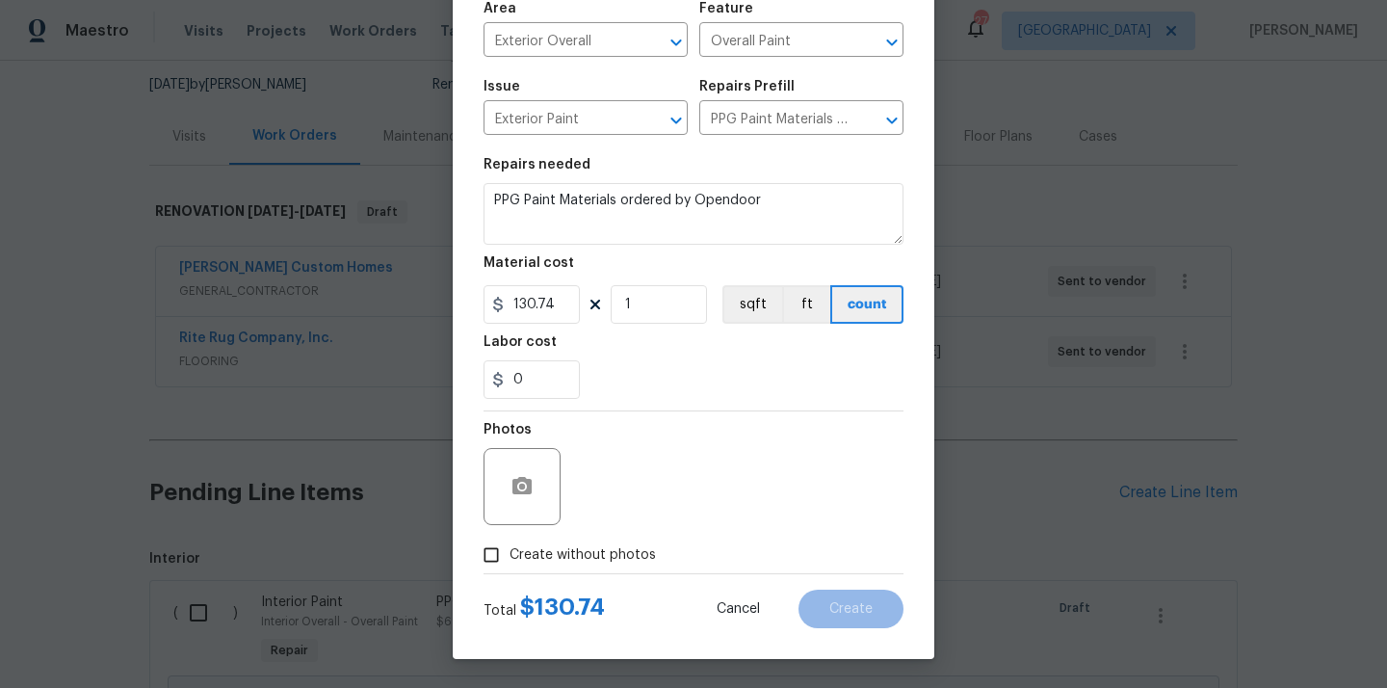
click at [622, 576] on div "Total $ 130.74 Cancel Create" at bounding box center [694, 601] width 420 height 54
click at [621, 566] on label "Create without photos" at bounding box center [564, 555] width 183 height 37
click at [510, 566] on input "Create without photos" at bounding box center [491, 555] width 37 height 37
checkbox input "true"
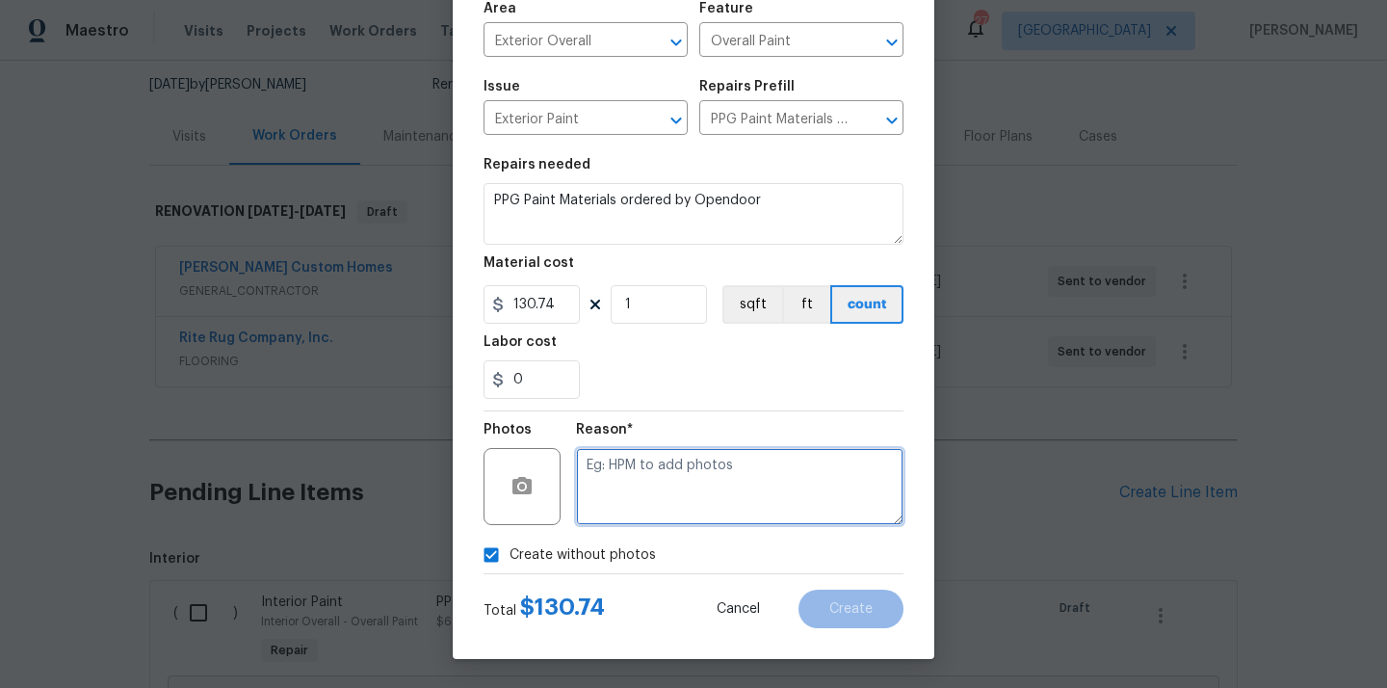
click at [656, 495] on textarea at bounding box center [739, 486] width 327 height 77
type textarea "N/A"
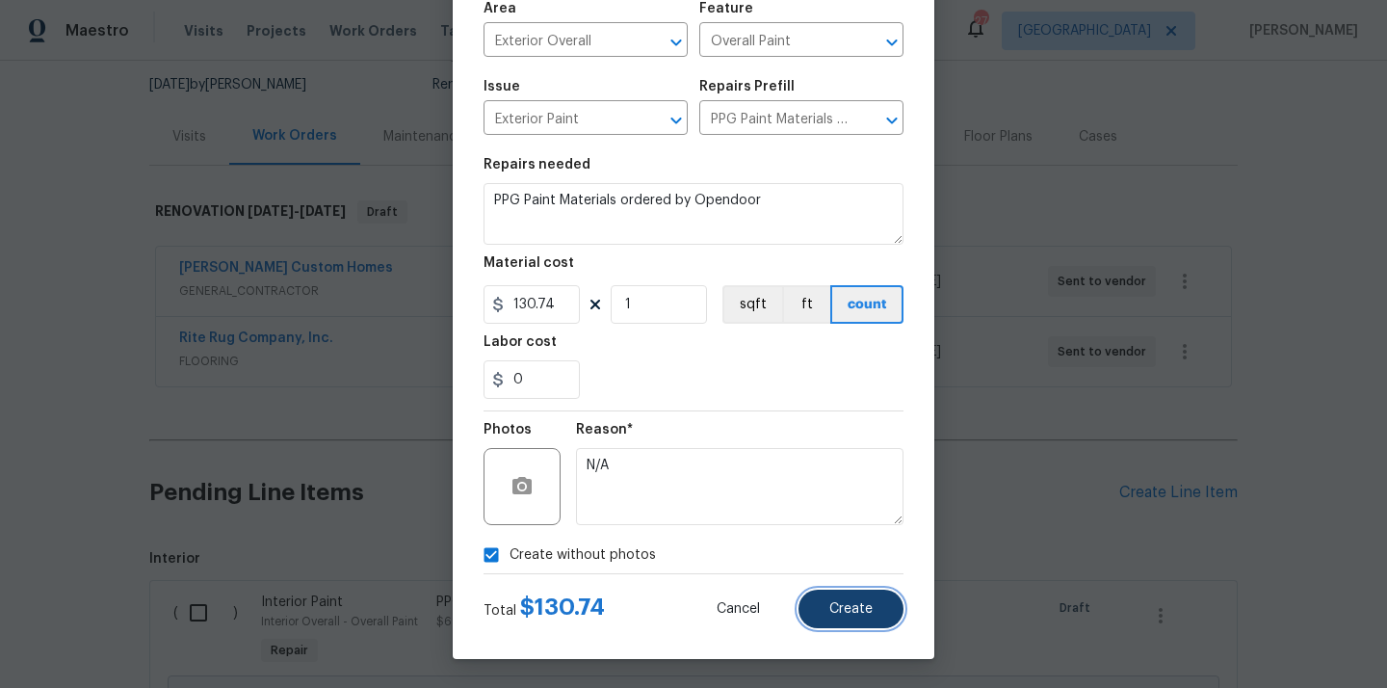
click at [884, 599] on button "Create" at bounding box center [850, 608] width 105 height 39
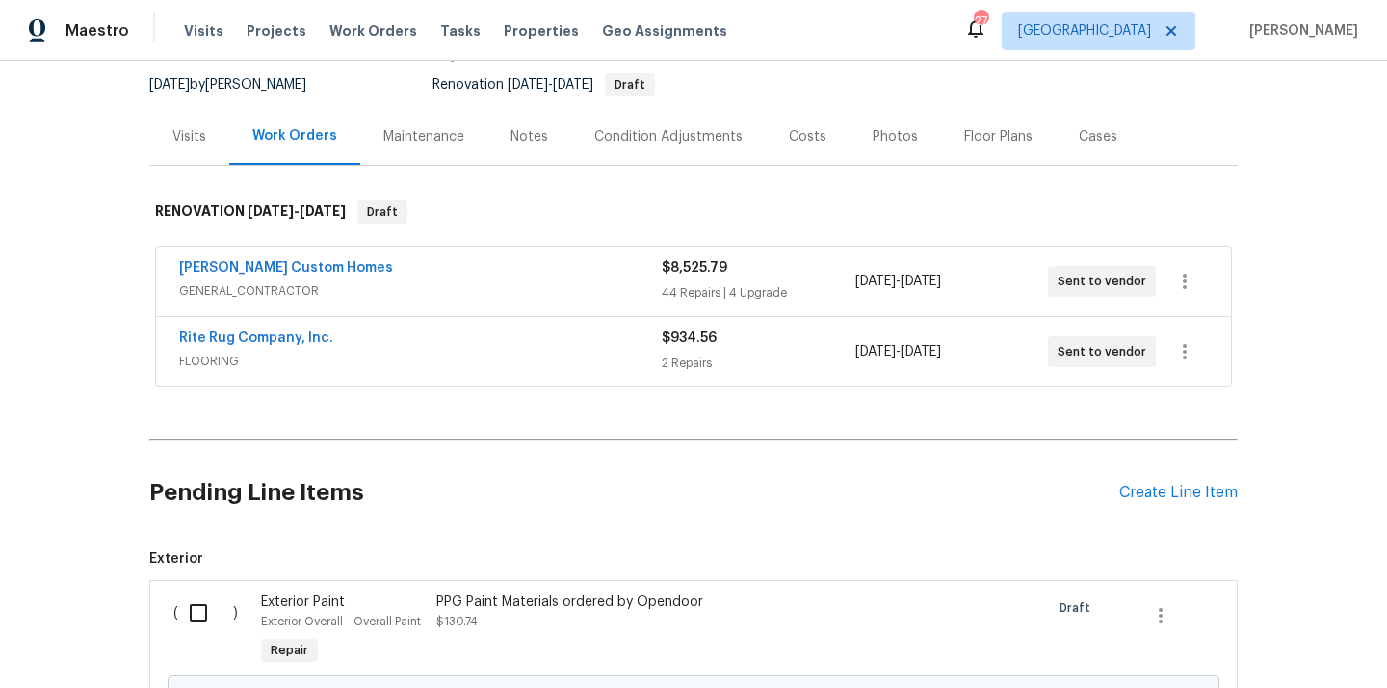
click at [1139, 502] on div "Pending Line Items Create Line Item" at bounding box center [693, 493] width 1088 height 90
click at [1139, 485] on div "Create Line Item" at bounding box center [1178, 493] width 118 height 18
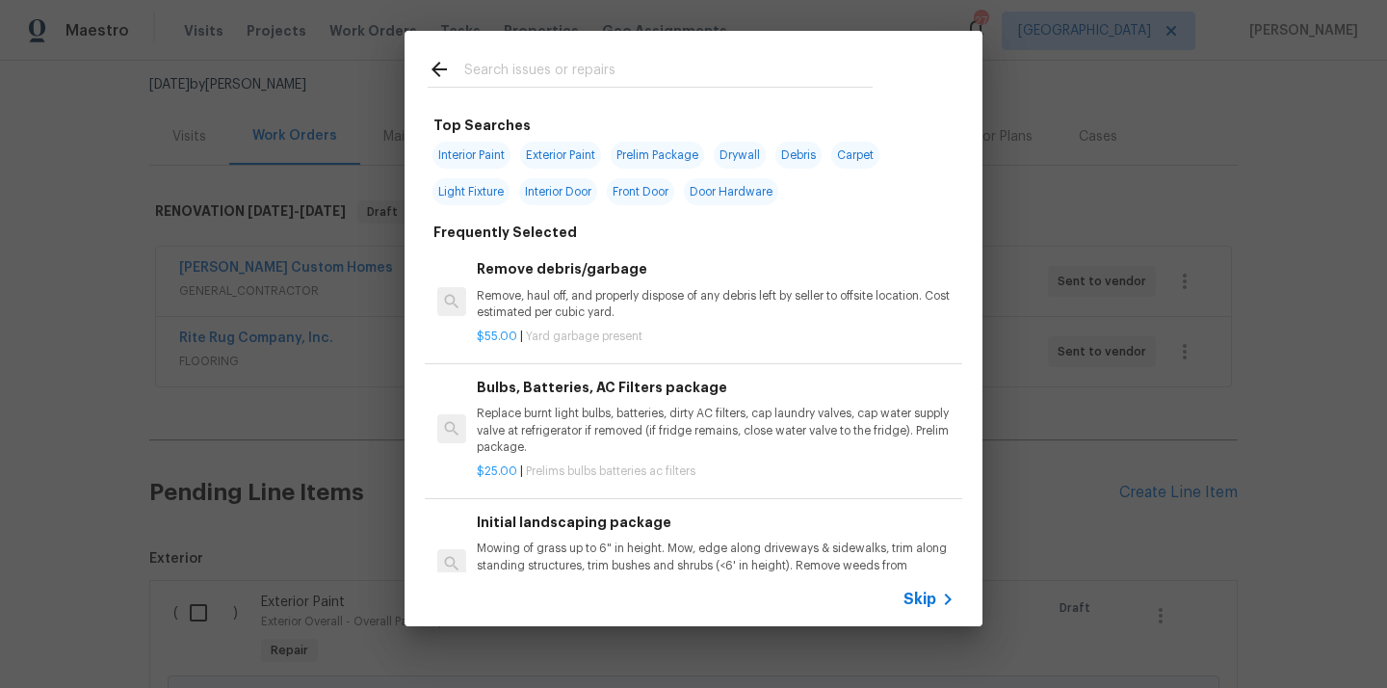
click at [552, 73] on input "text" at bounding box center [668, 72] width 408 height 29
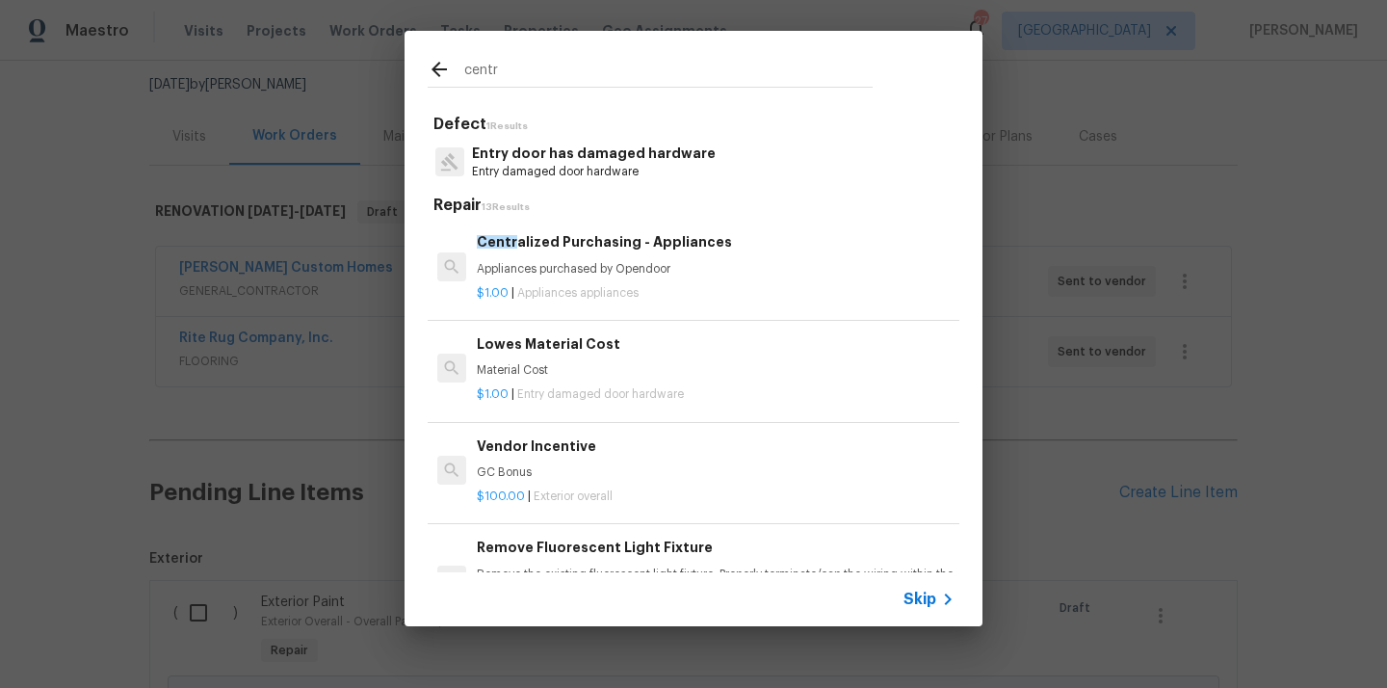
type input "centr"
click at [494, 251] on h6 "Centr alized Purchasing - Appliances" at bounding box center [716, 241] width 478 height 21
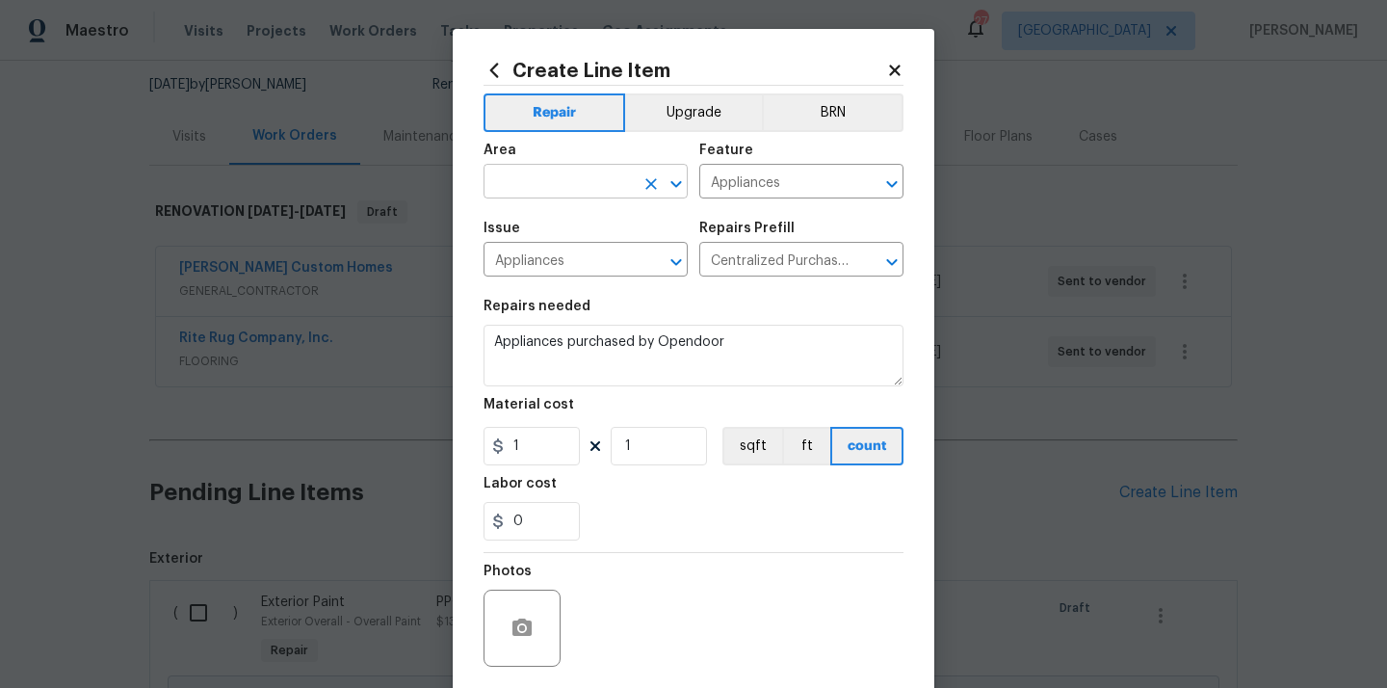
click at [562, 182] on input "text" at bounding box center [559, 184] width 150 height 30
click at [567, 228] on li "Kitchen" at bounding box center [586, 227] width 204 height 32
type input "Kitchen"
drag, startPoint x: 538, startPoint y: 446, endPoint x: 492, endPoint y: 446, distance: 46.2
click at [492, 446] on div "1" at bounding box center [532, 446] width 96 height 39
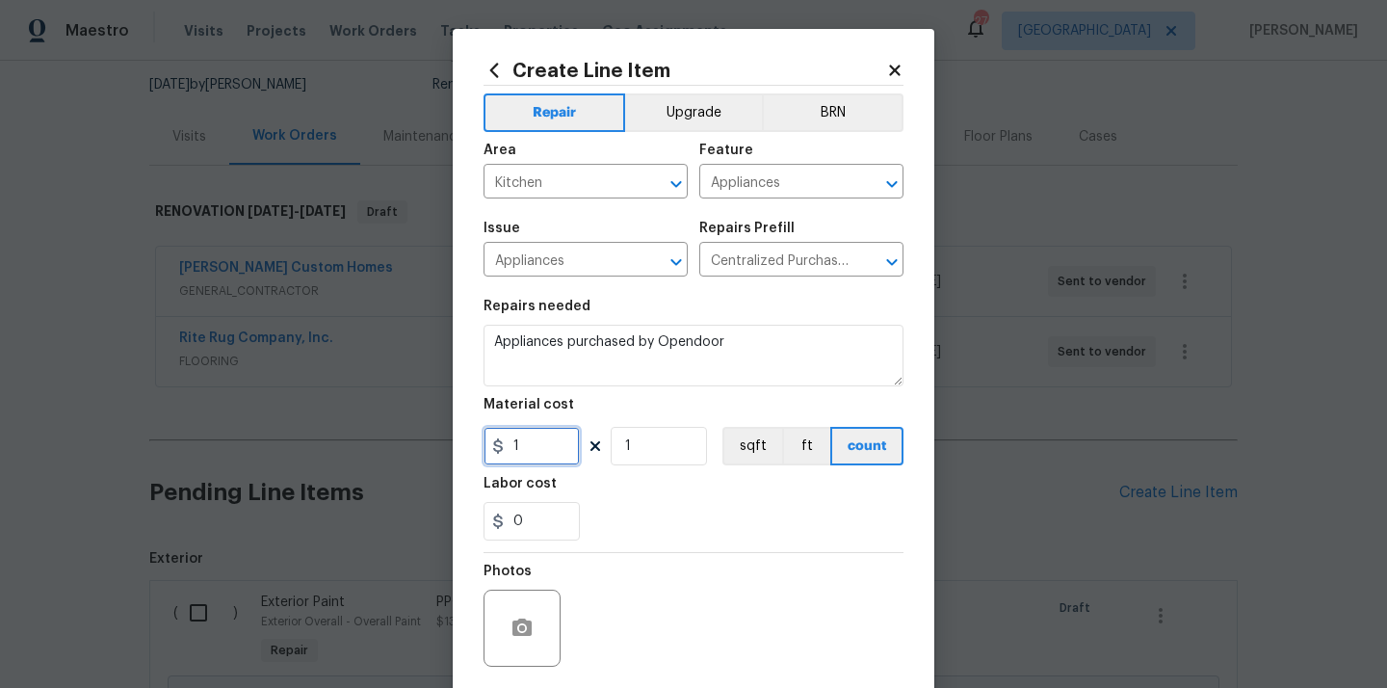
paste input "735.82"
type input "735.82"
click at [616, 403] on div "Material cost" at bounding box center [694, 410] width 420 height 25
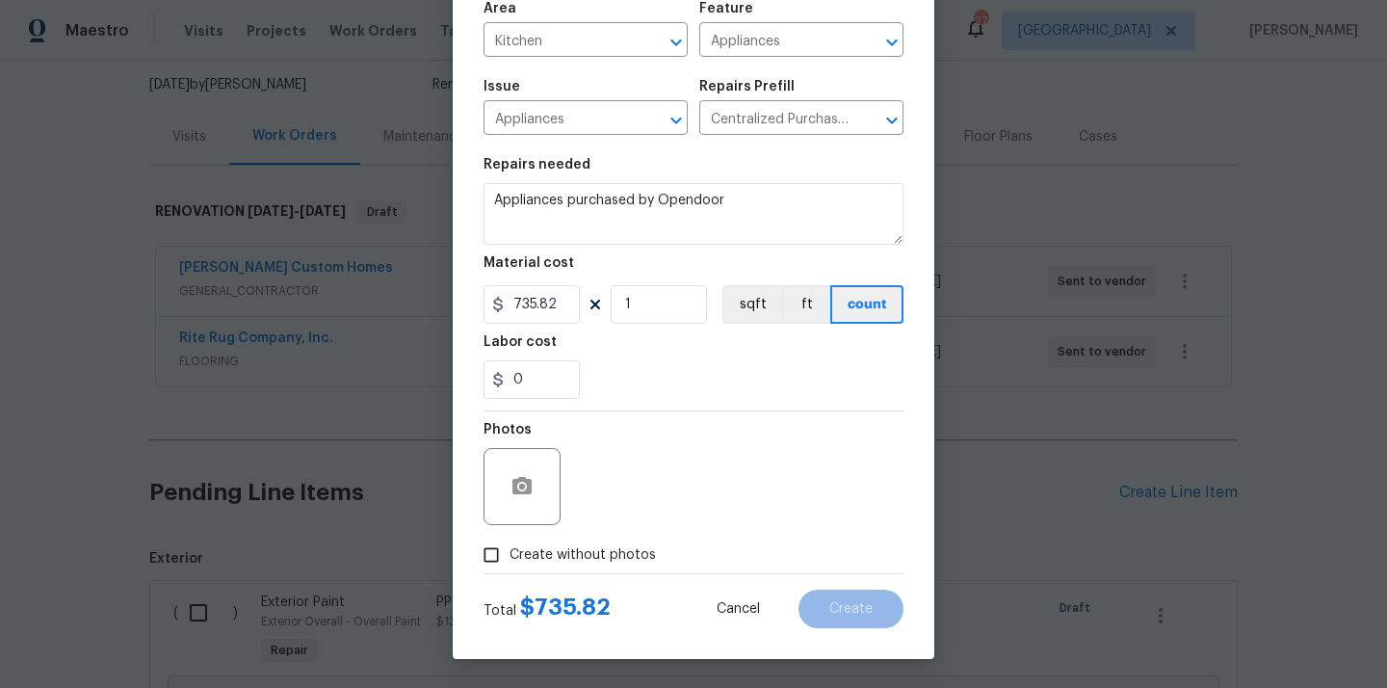
click at [587, 550] on span "Create without photos" at bounding box center [583, 555] width 146 height 20
click at [510, 550] on input "Create without photos" at bounding box center [491, 555] width 37 height 37
checkbox input "true"
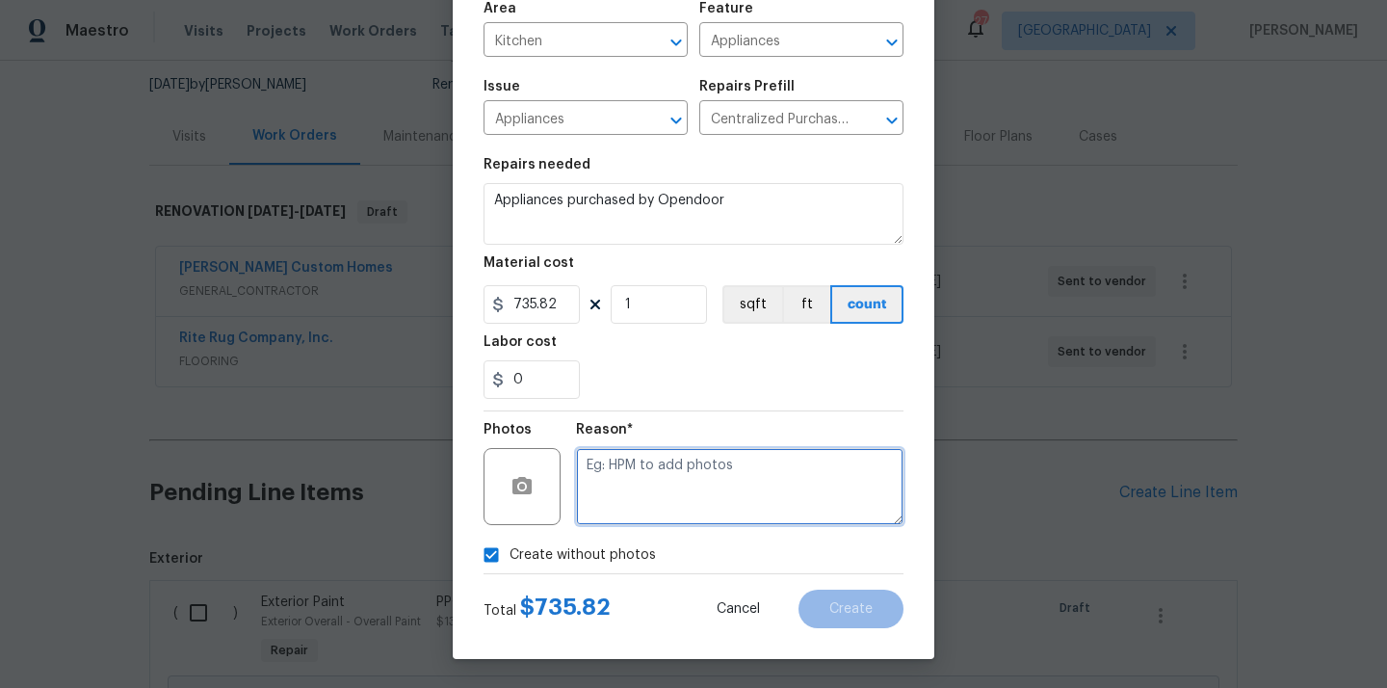
click at [624, 494] on textarea at bounding box center [739, 486] width 327 height 77
type textarea "N/A"
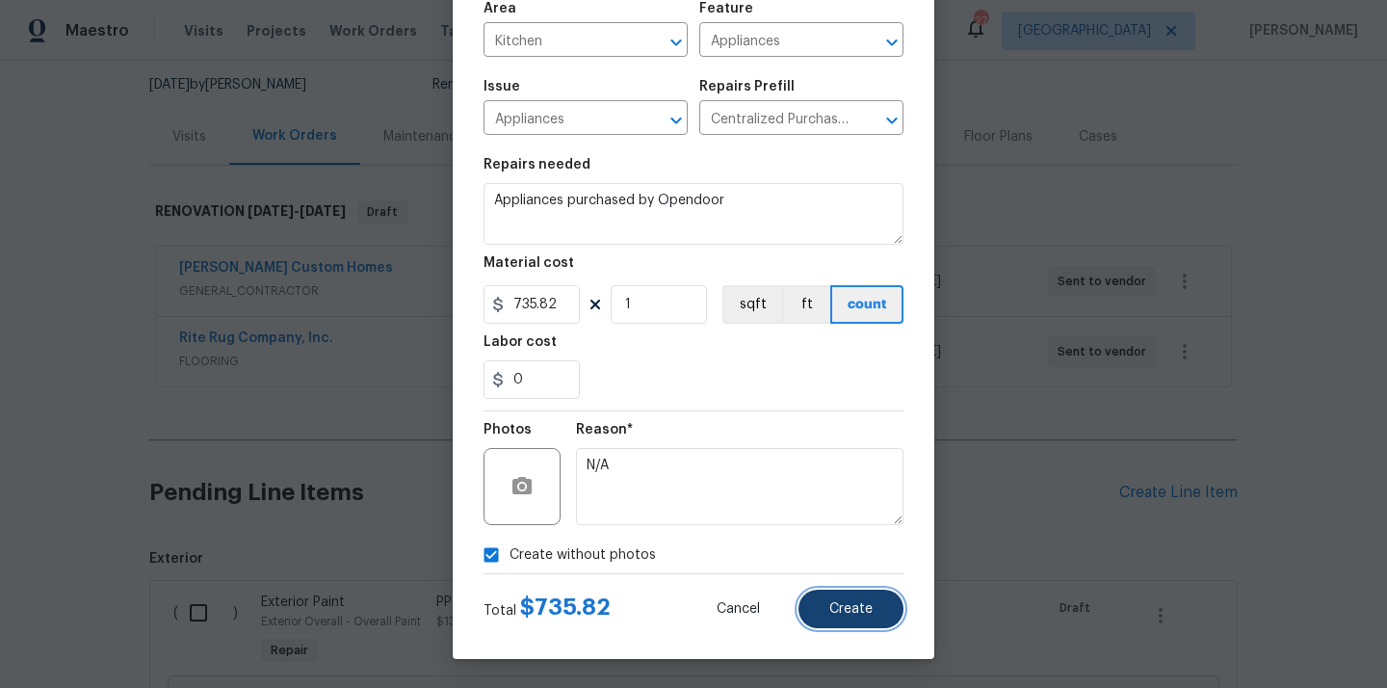
click at [859, 611] on span "Create" at bounding box center [850, 609] width 43 height 14
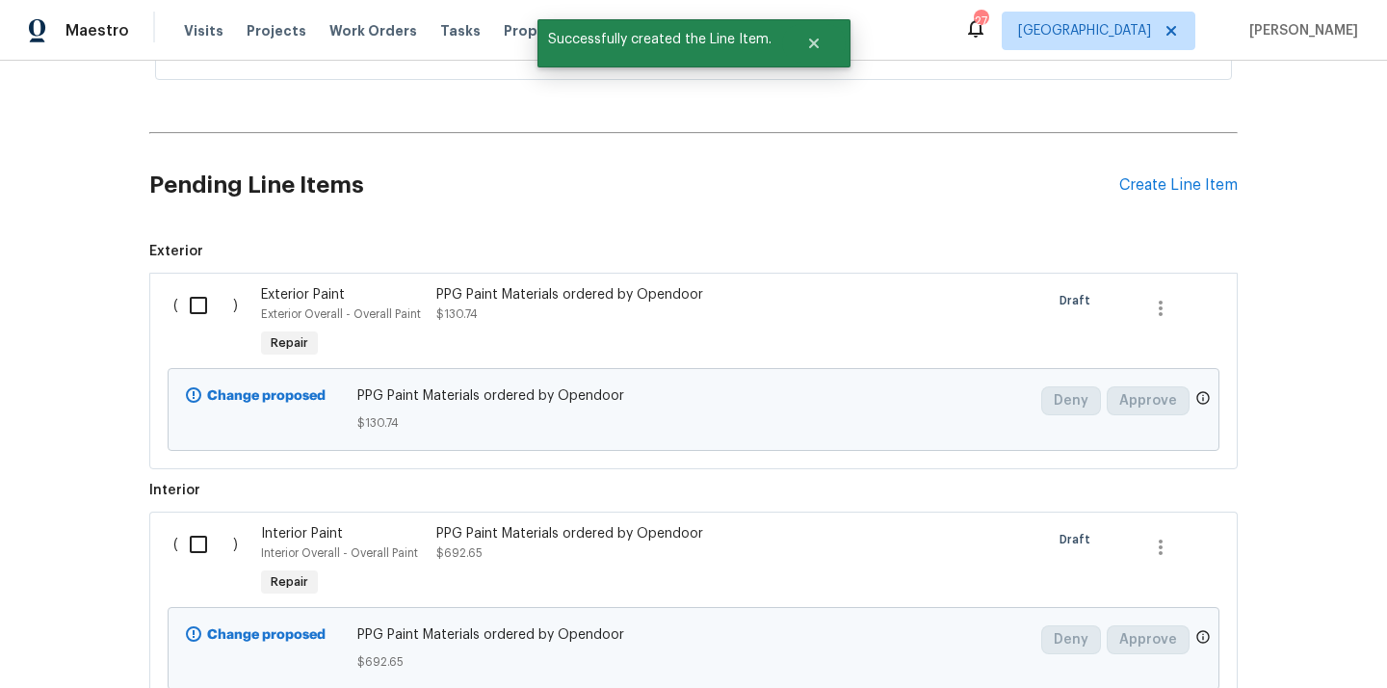
scroll to position [609, 0]
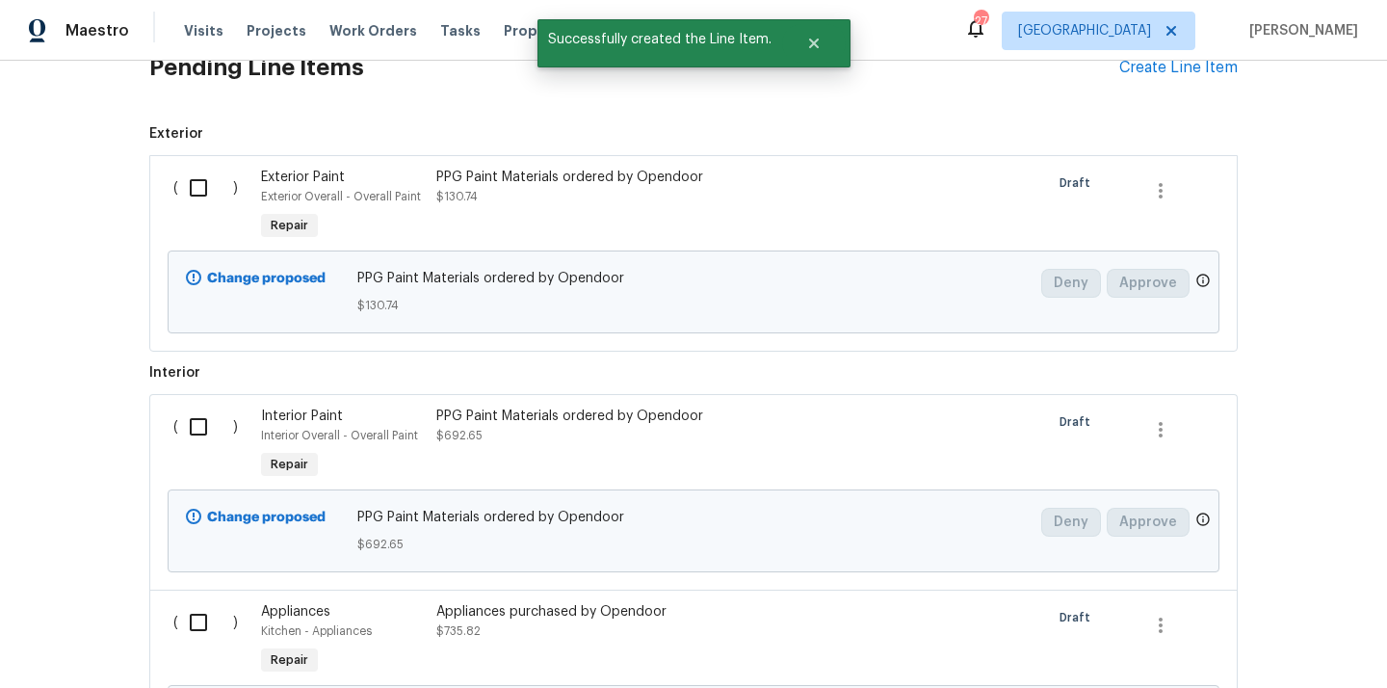
click at [190, 185] on input "checkbox" at bounding box center [205, 188] width 55 height 40
checkbox input "true"
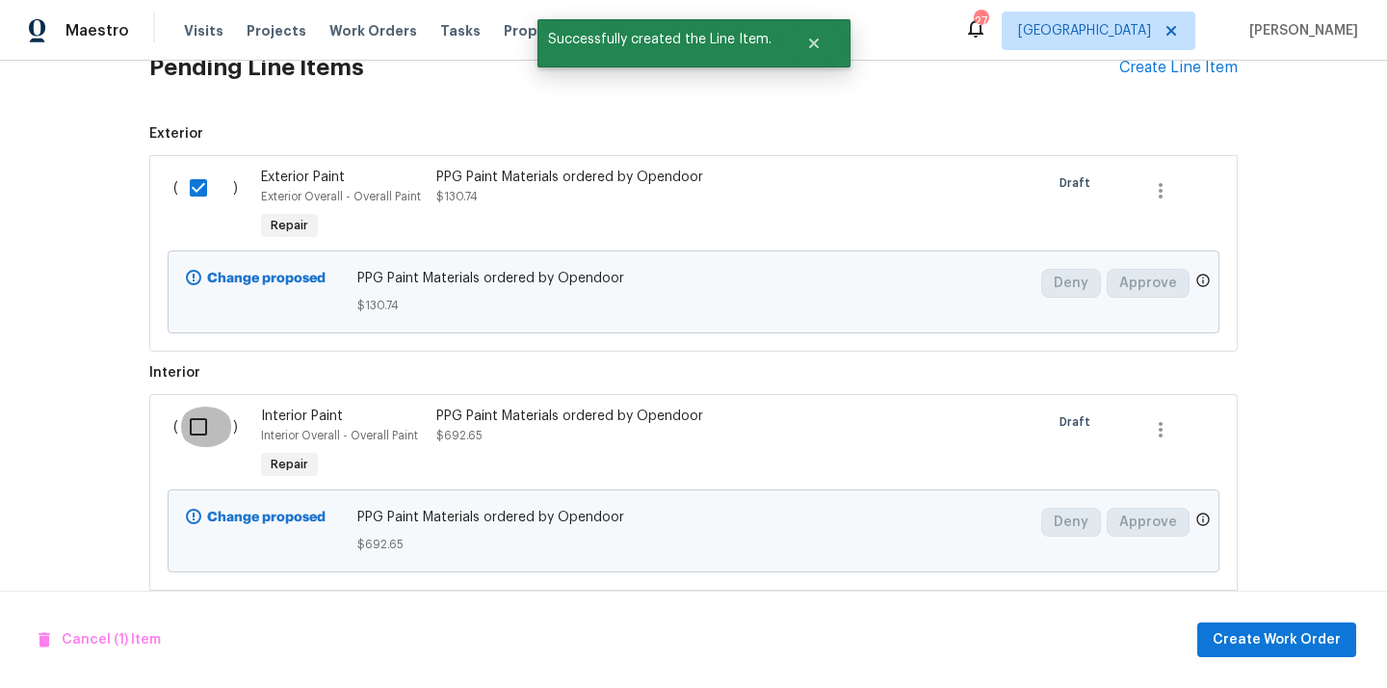
click at [196, 432] on input "checkbox" at bounding box center [205, 426] width 55 height 40
checkbox input "true"
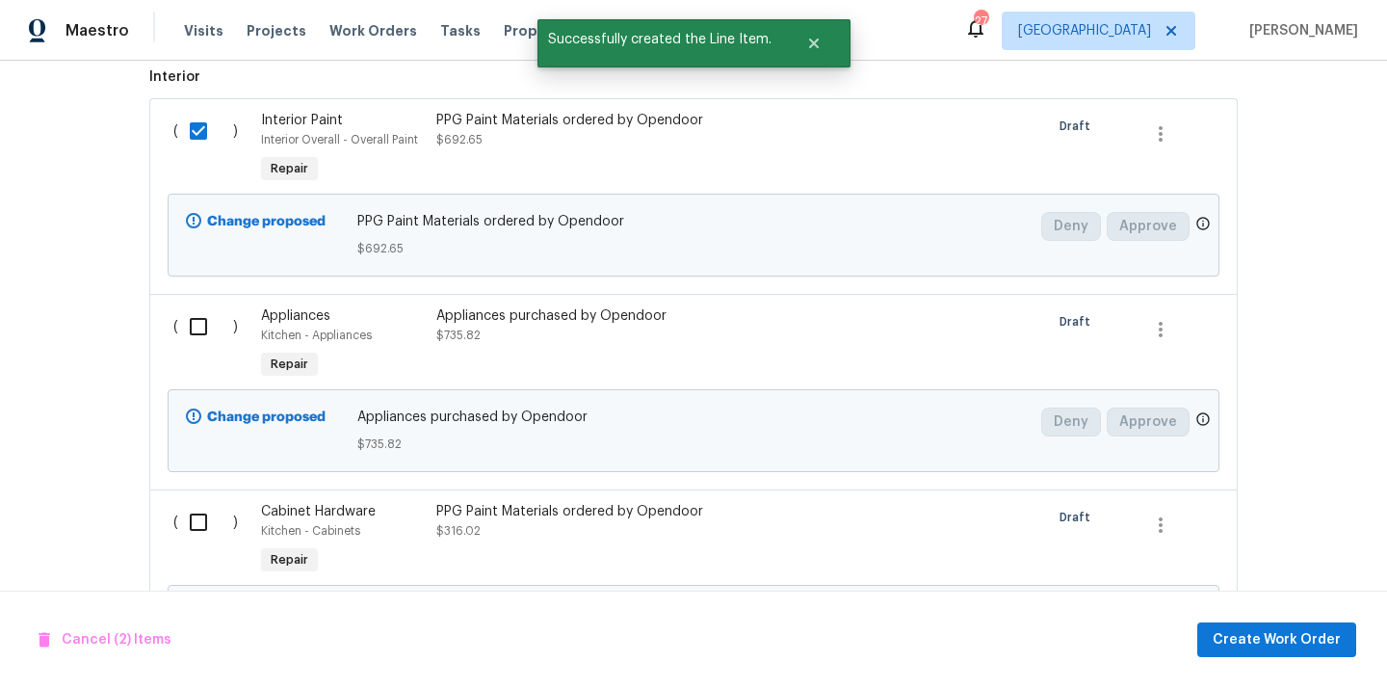
scroll to position [954, 0]
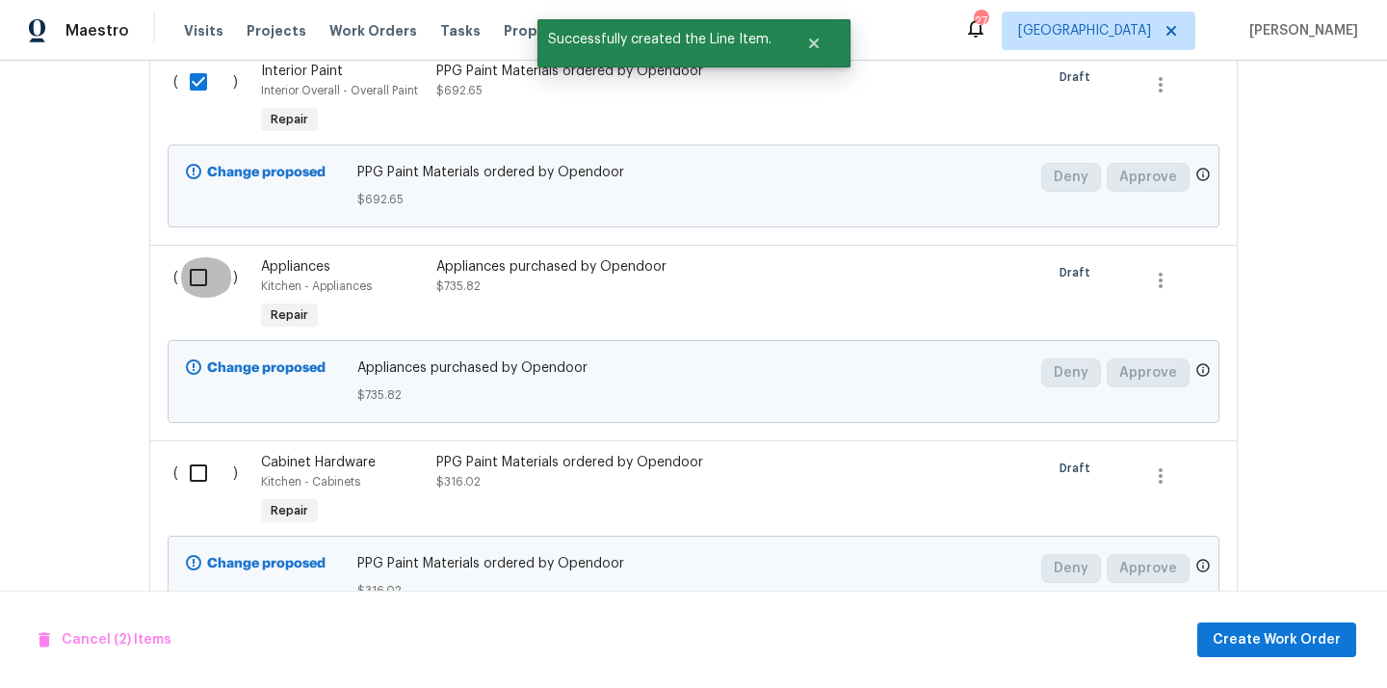
click at [196, 278] on input "checkbox" at bounding box center [205, 277] width 55 height 40
checkbox input "true"
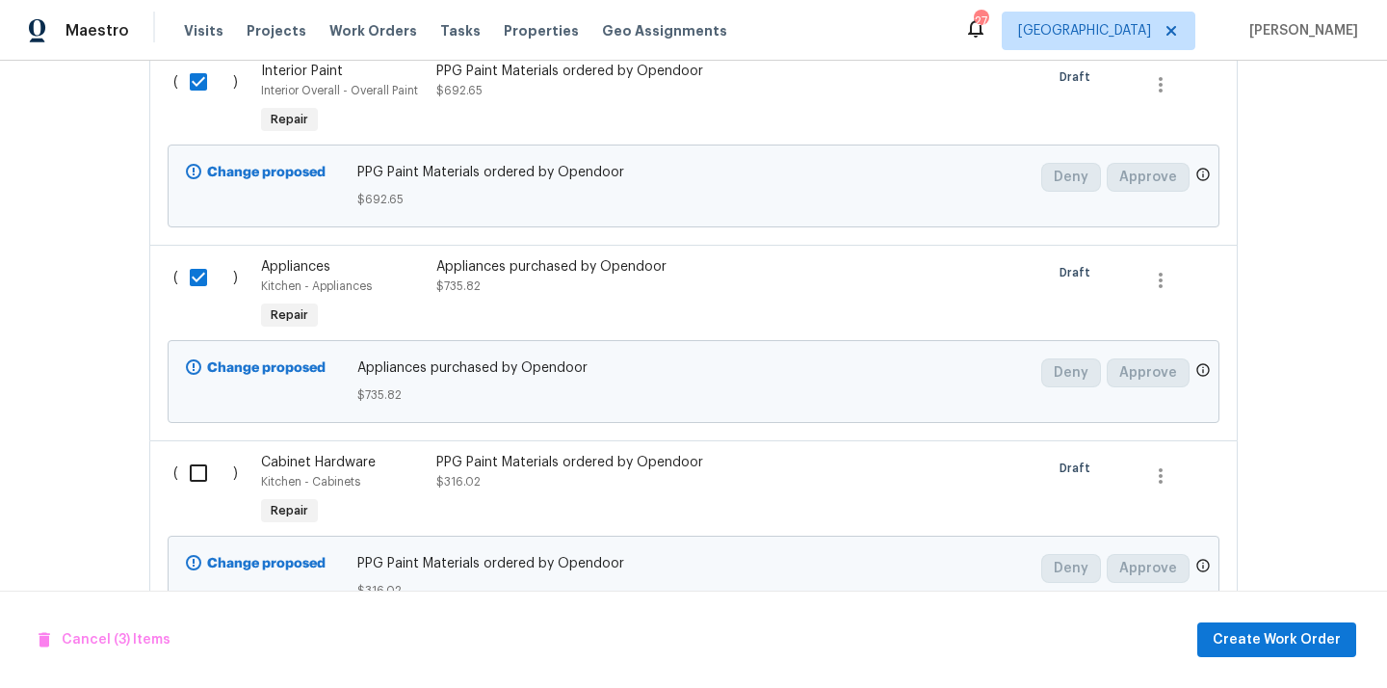
click at [189, 456] on input "checkbox" at bounding box center [205, 473] width 55 height 40
checkbox input "true"
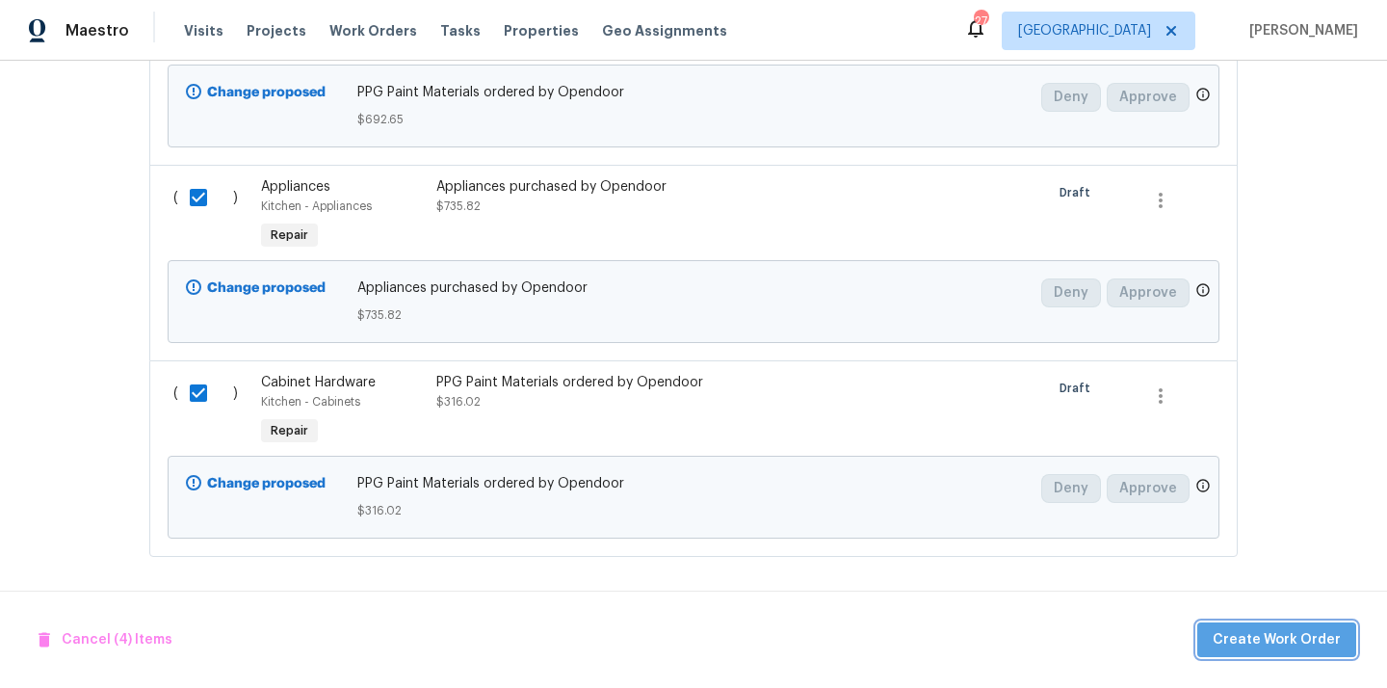
click at [1290, 629] on span "Create Work Order" at bounding box center [1277, 640] width 128 height 24
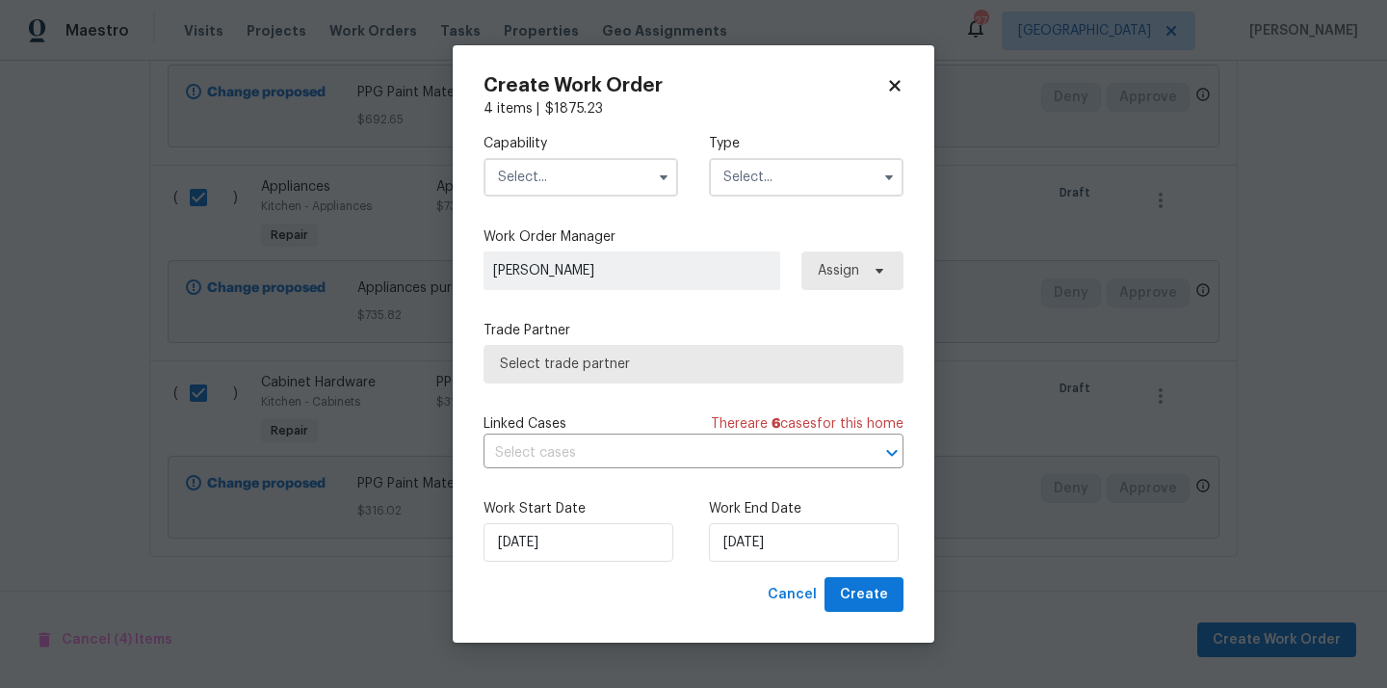
click at [596, 185] on input "text" at bounding box center [581, 177] width 195 height 39
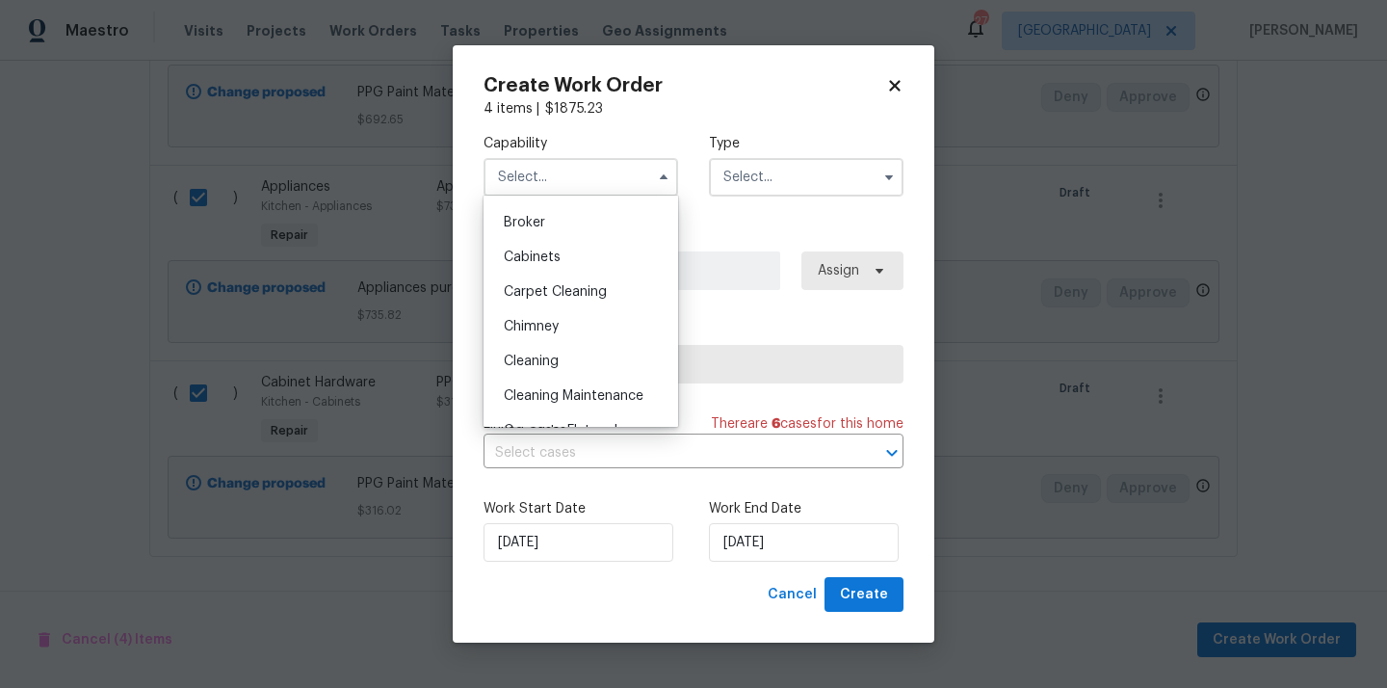
scroll to position [0, 0]
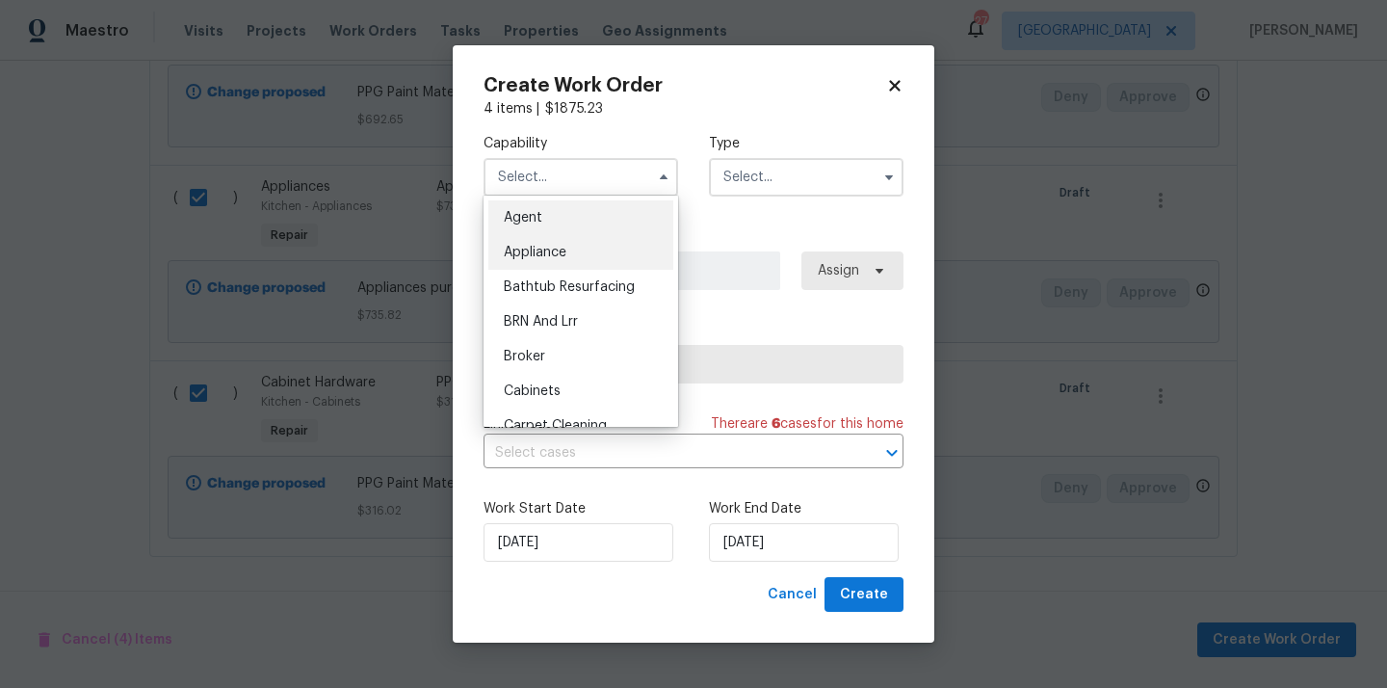
click at [579, 243] on div "Appliance" at bounding box center [580, 252] width 185 height 35
type input "Appliance"
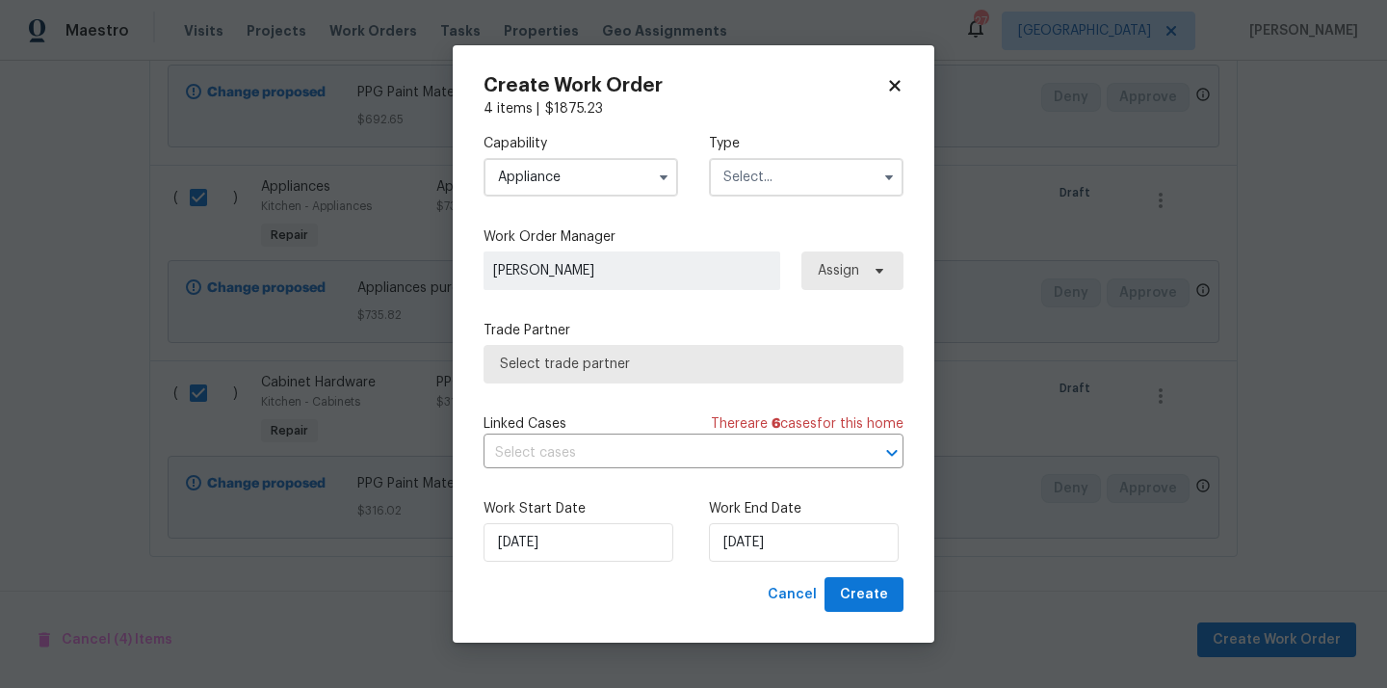
click at [773, 181] on input "text" at bounding box center [806, 177] width 195 height 39
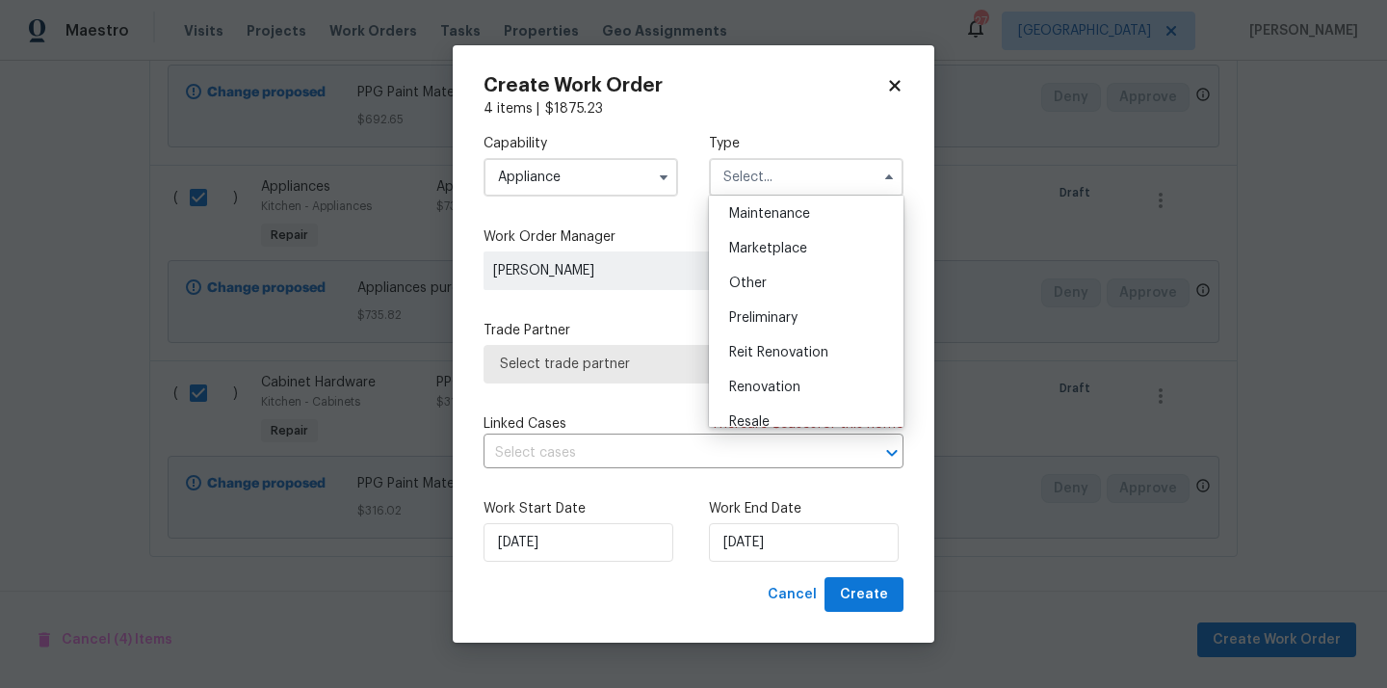
scroll to position [437, 0]
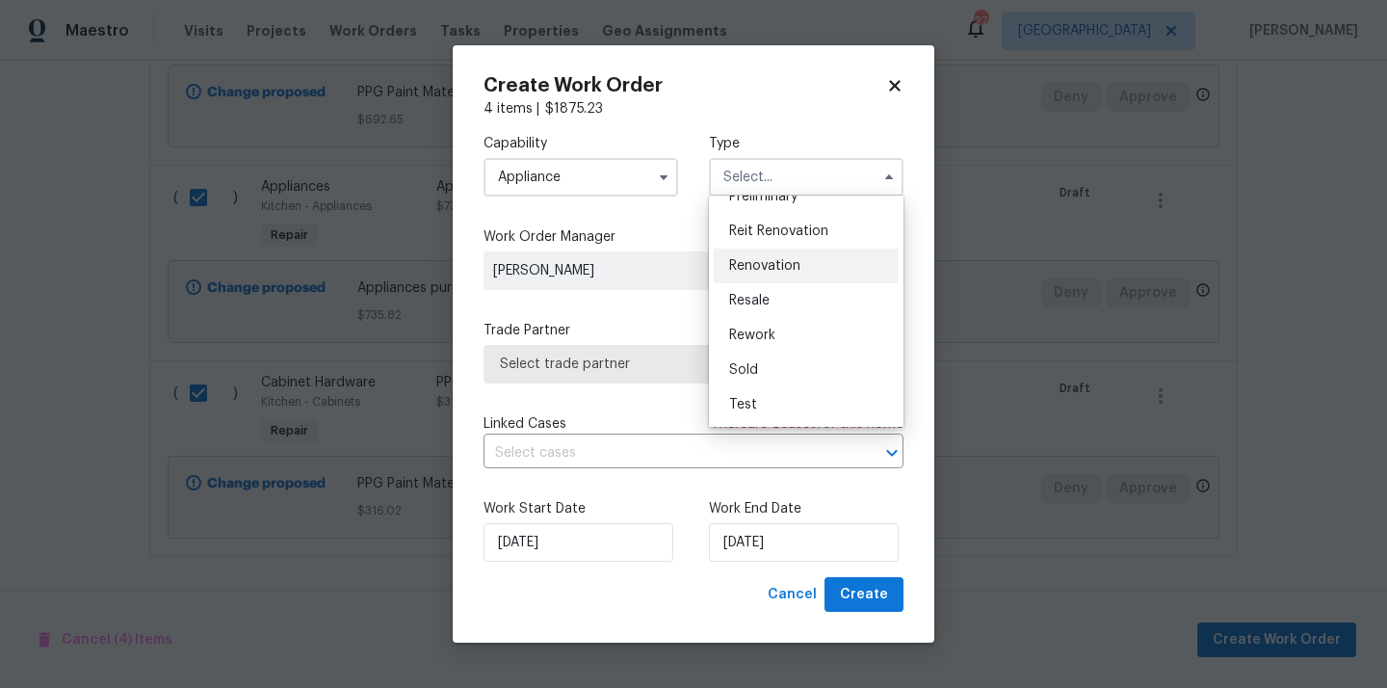
click at [779, 267] on span "Renovation" at bounding box center [764, 265] width 71 height 13
type input "Renovation"
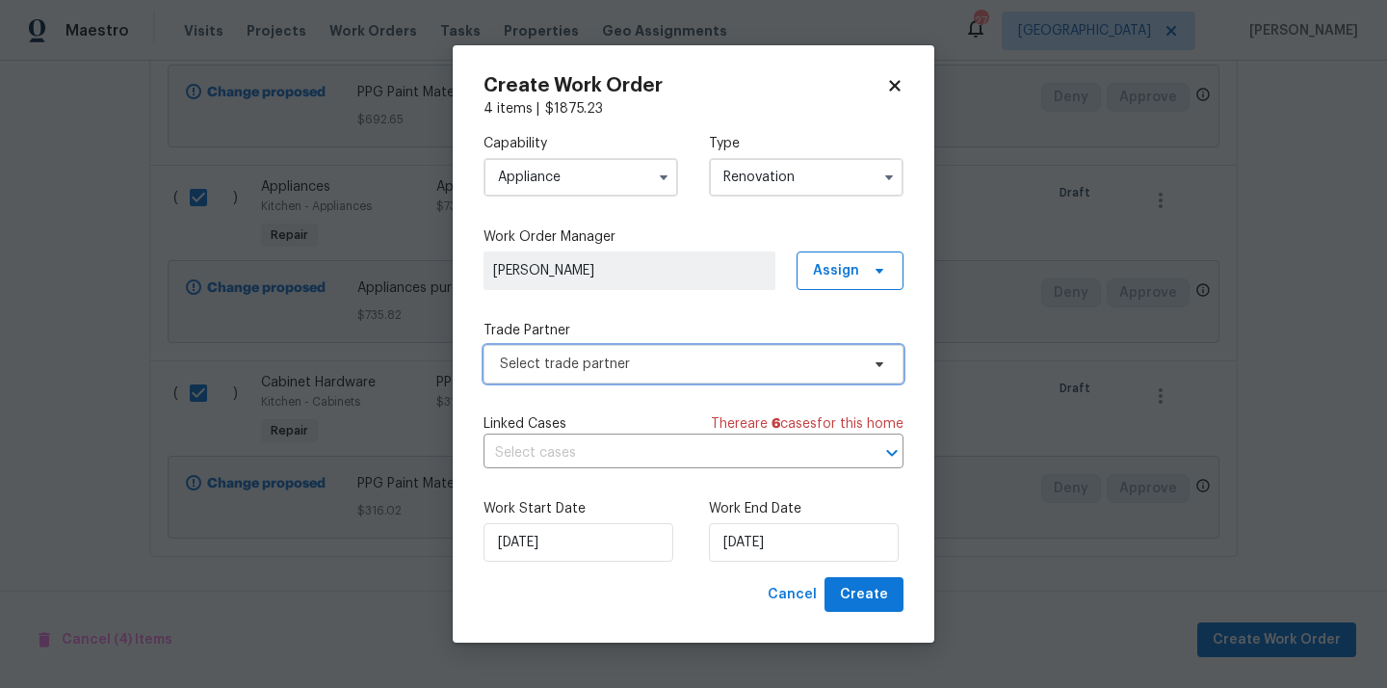
click at [746, 361] on span "Select trade partner" at bounding box center [679, 363] width 359 height 19
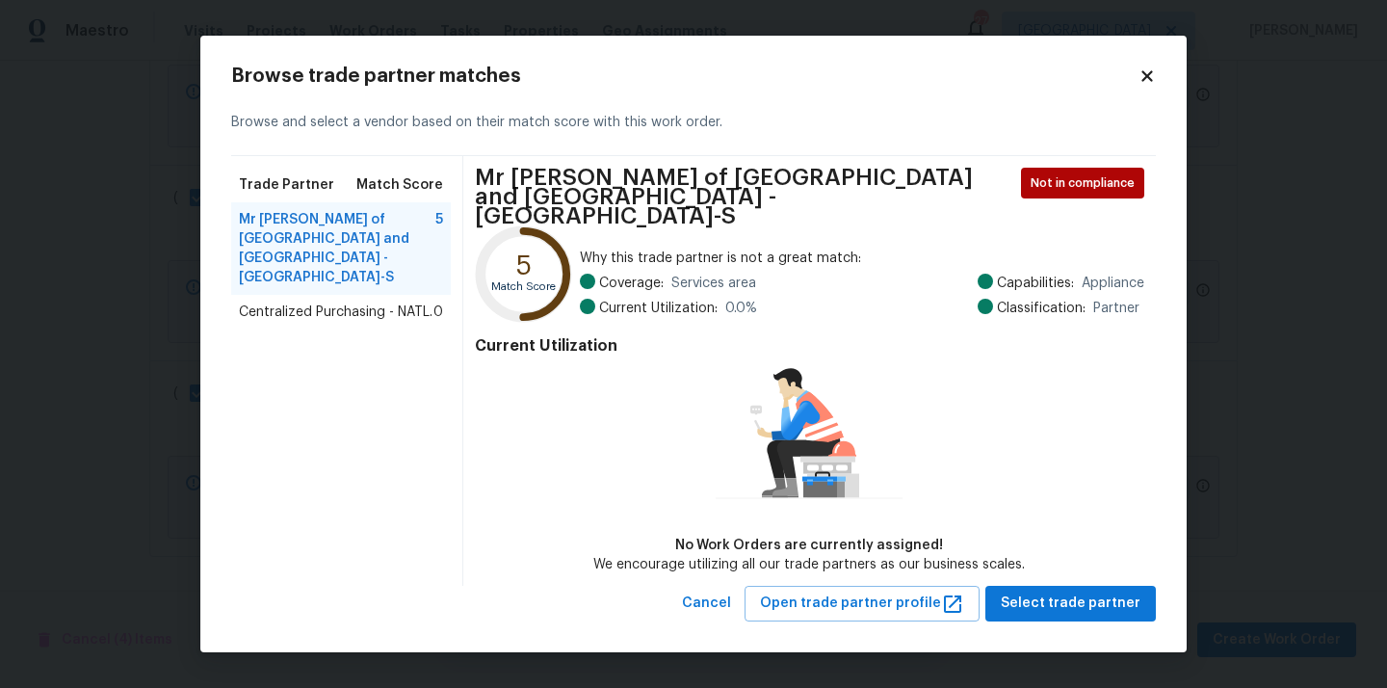
click at [392, 302] on span "Centralized Purchasing - NATL." at bounding box center [336, 311] width 194 height 19
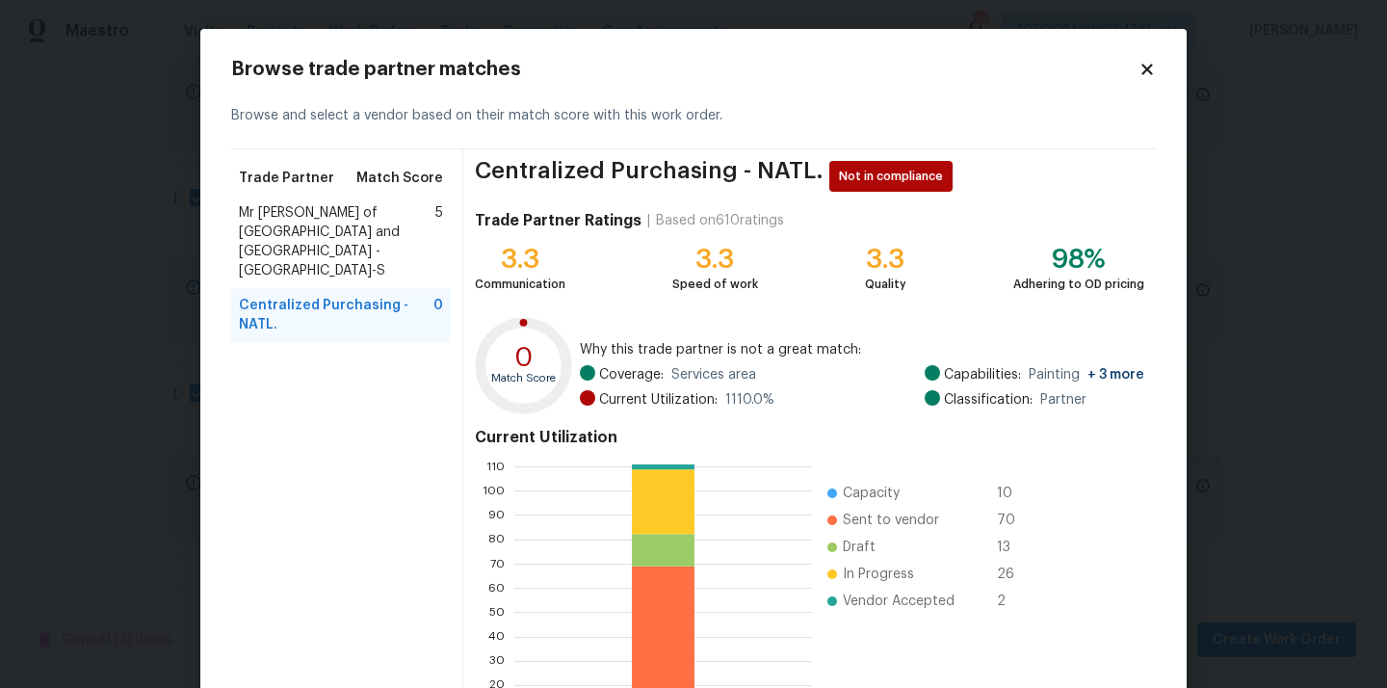
scroll to position [162, 0]
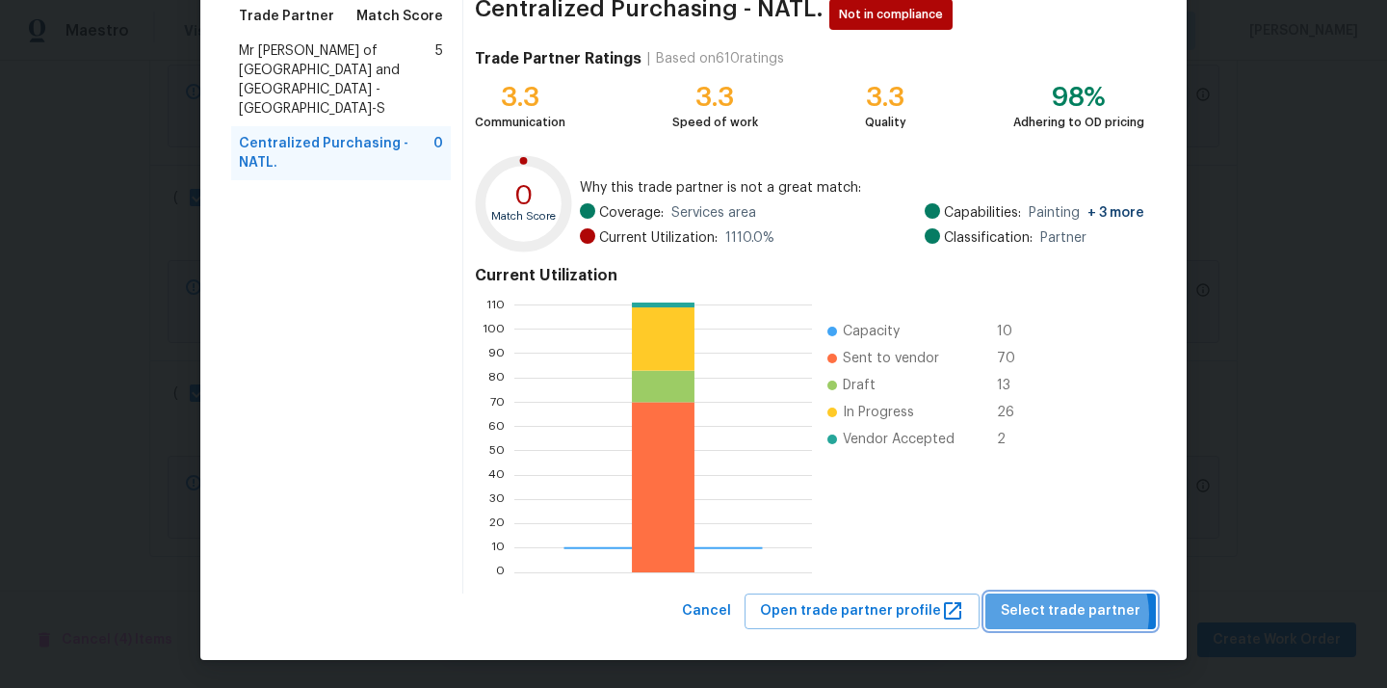
click at [1070, 614] on span "Select trade partner" at bounding box center [1071, 611] width 140 height 24
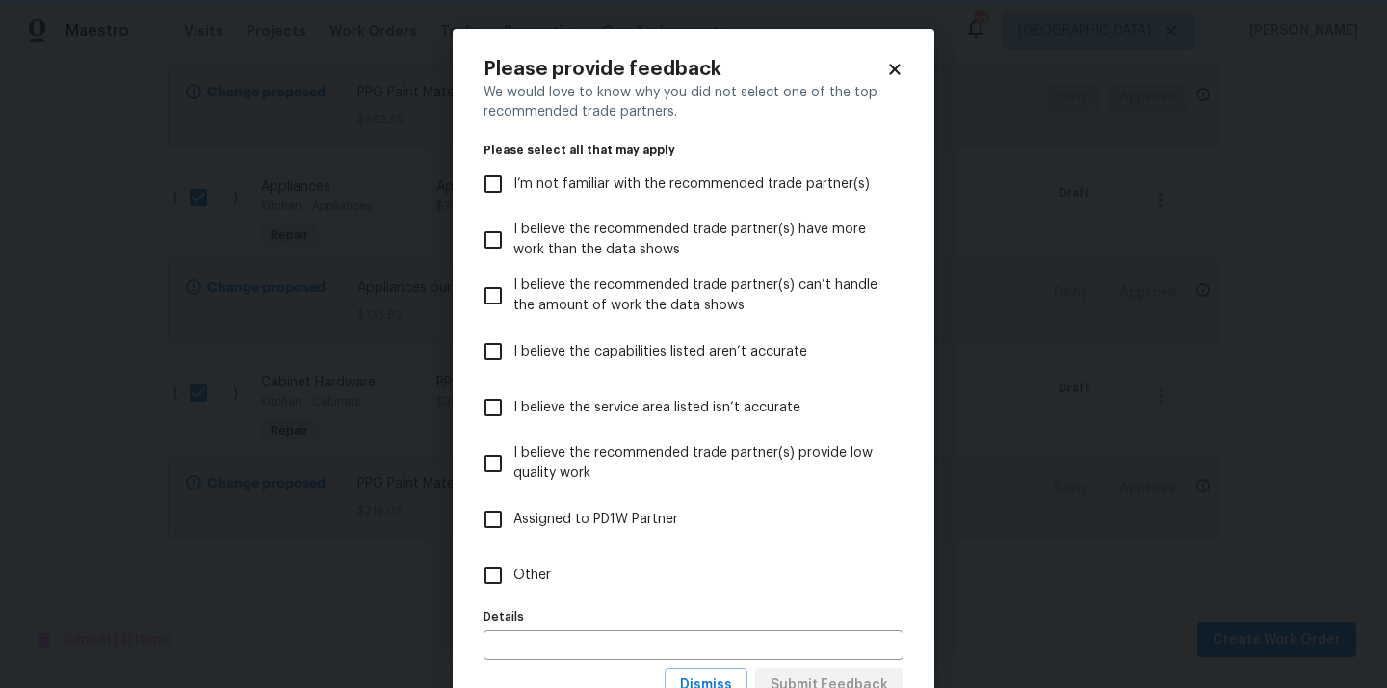
scroll to position [0, 0]
click at [540, 565] on span "Other" at bounding box center [532, 575] width 38 height 20
click at [513, 564] on input "Other" at bounding box center [493, 575] width 40 height 40
checkbox input "true"
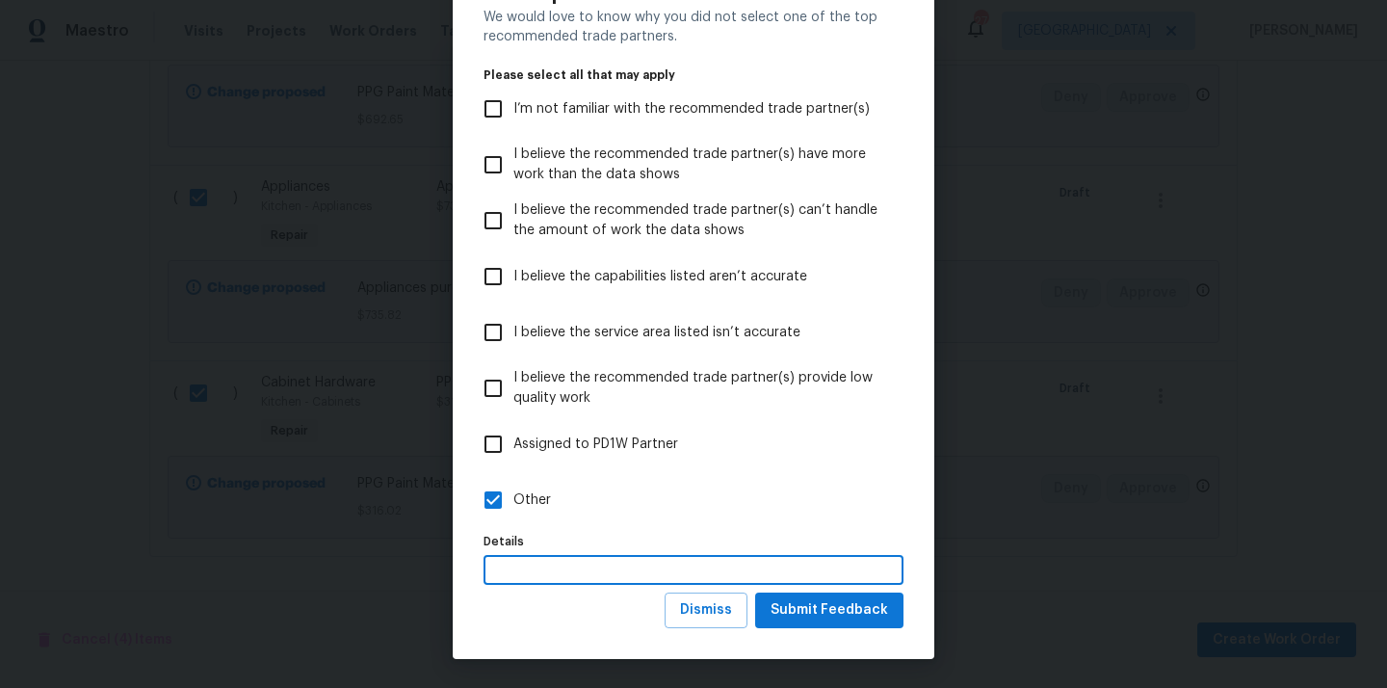
click at [552, 563] on input "text" at bounding box center [694, 570] width 420 height 30
type input "N/A"
click at [781, 611] on span "Submit Feedback" at bounding box center [830, 610] width 118 height 24
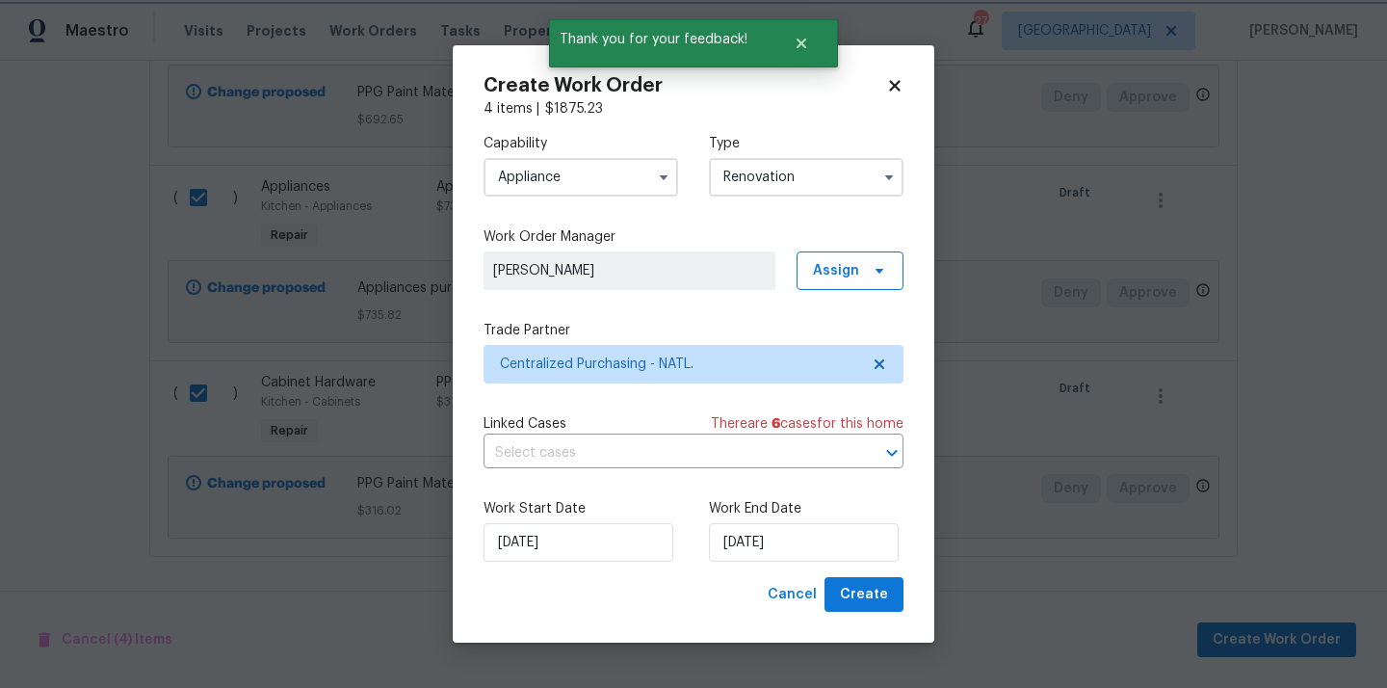
scroll to position [0, 0]
click at [858, 589] on span "Create" at bounding box center [864, 595] width 48 height 24
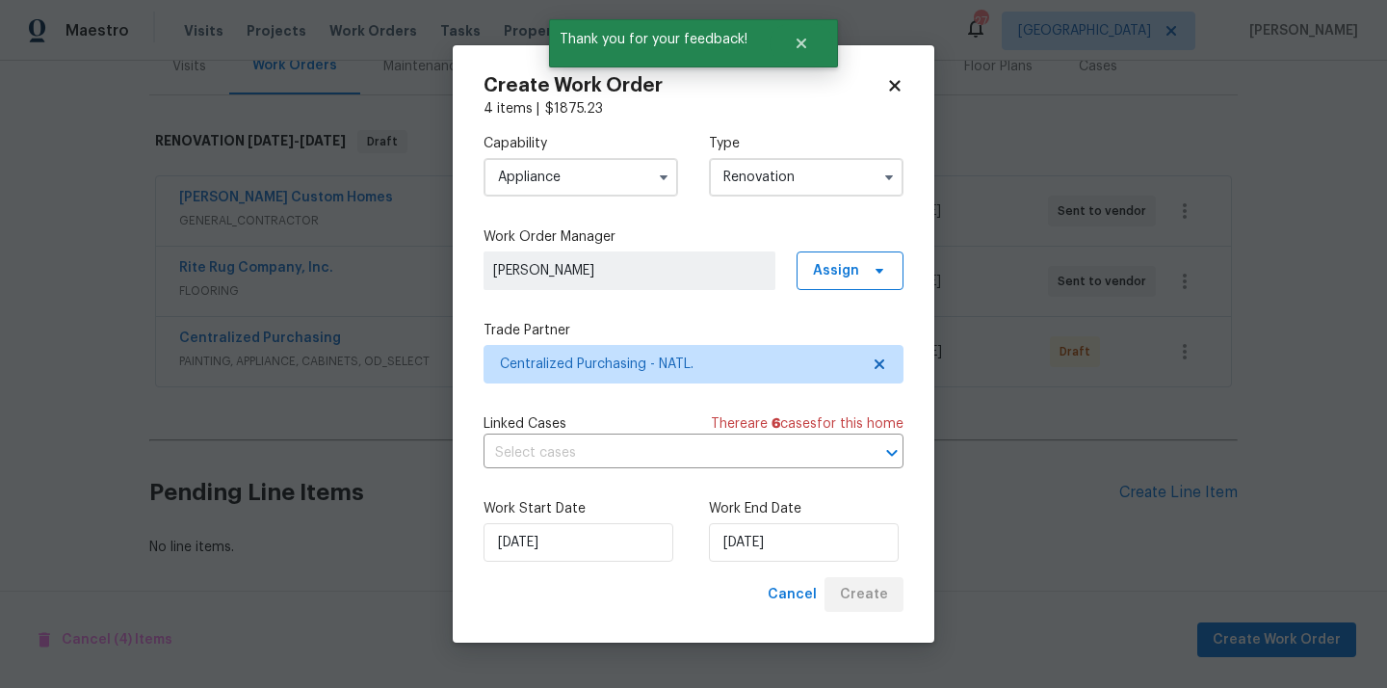
scroll to position [254, 0]
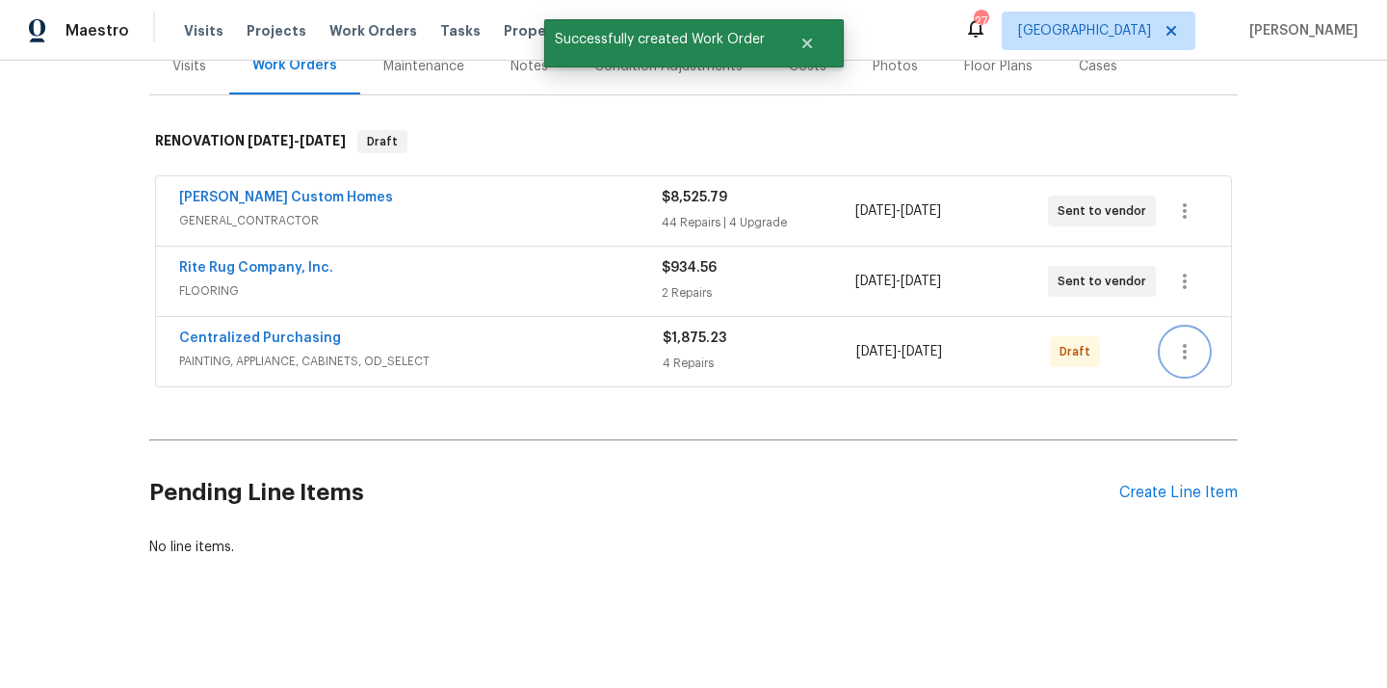
click at [1182, 352] on icon "button" at bounding box center [1184, 351] width 23 height 23
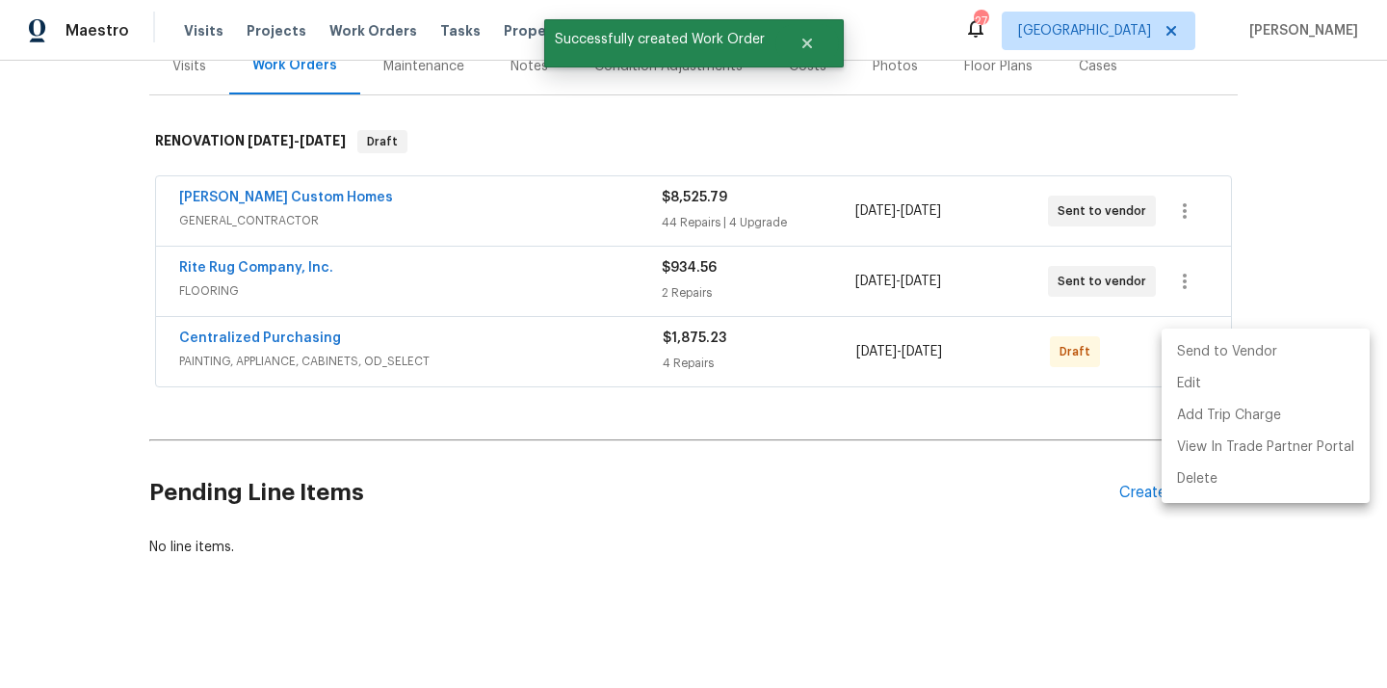
click at [1190, 353] on li "Send to Vendor" at bounding box center [1266, 352] width 208 height 32
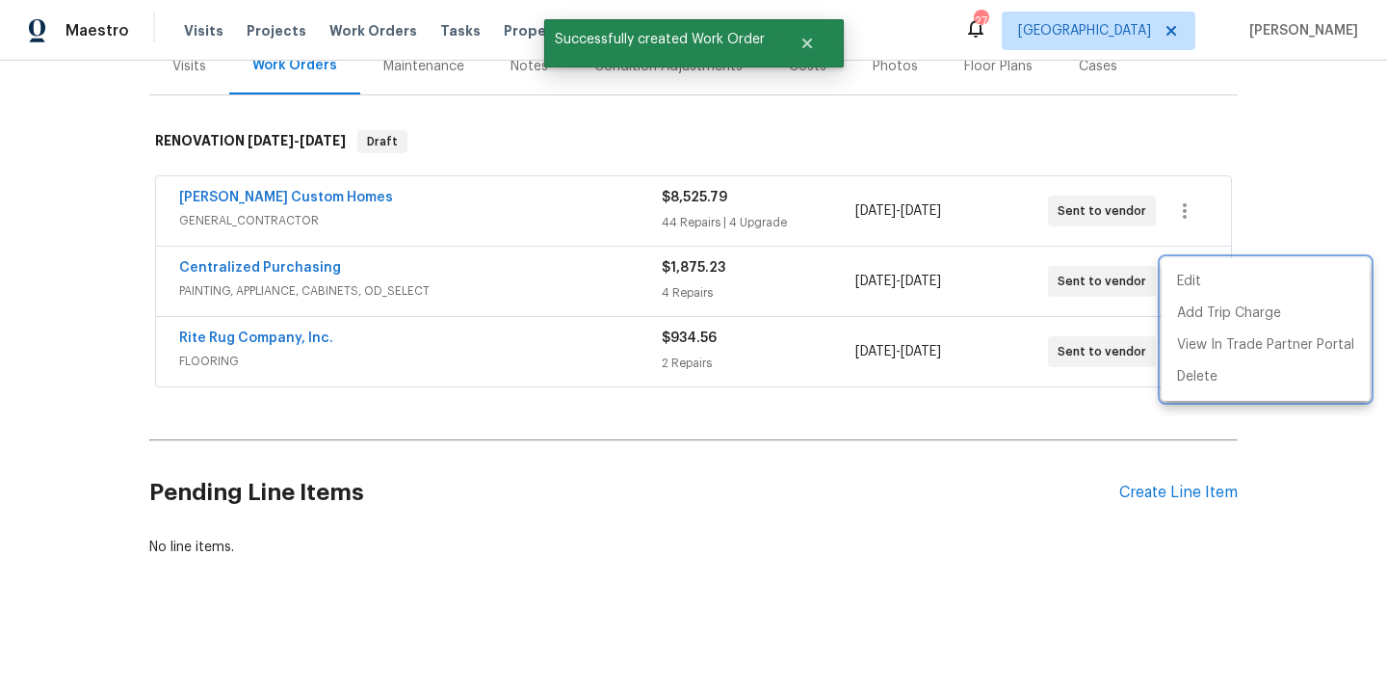
click at [392, 281] on div at bounding box center [693, 344] width 1387 height 688
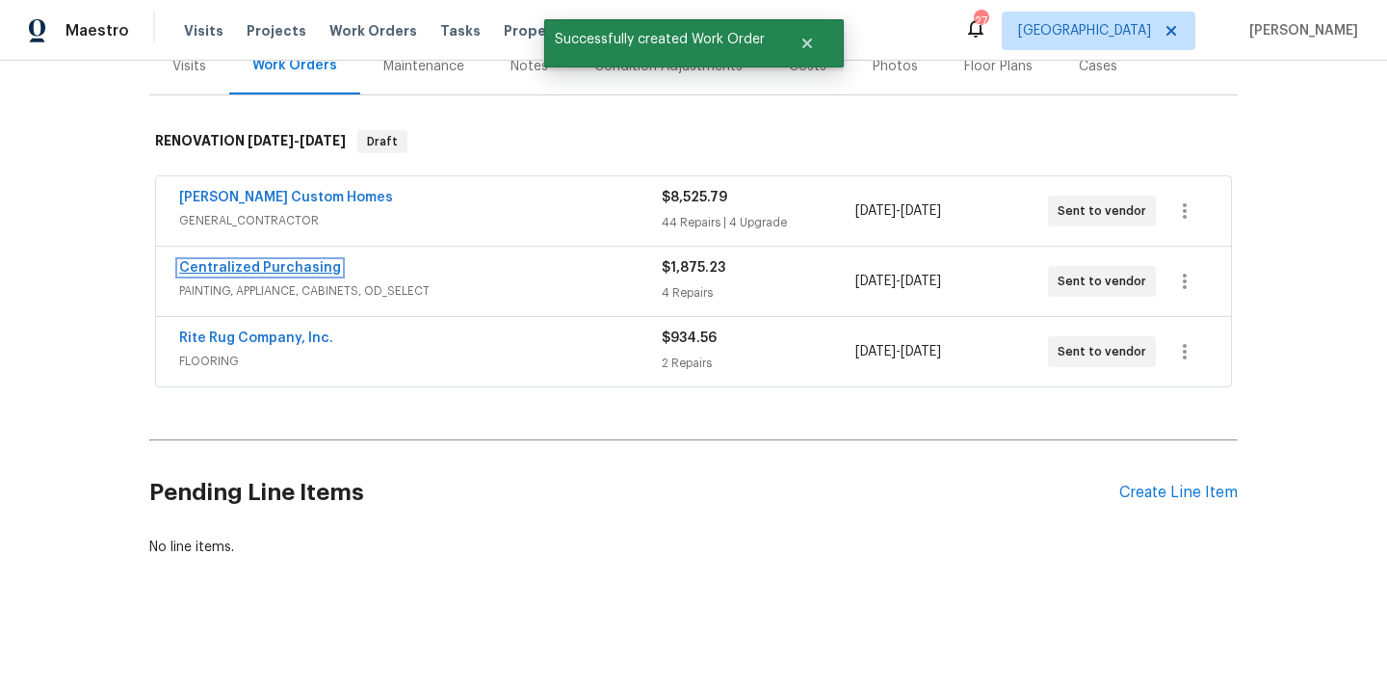
click at [284, 267] on link "Centralized Purchasing" at bounding box center [260, 267] width 162 height 13
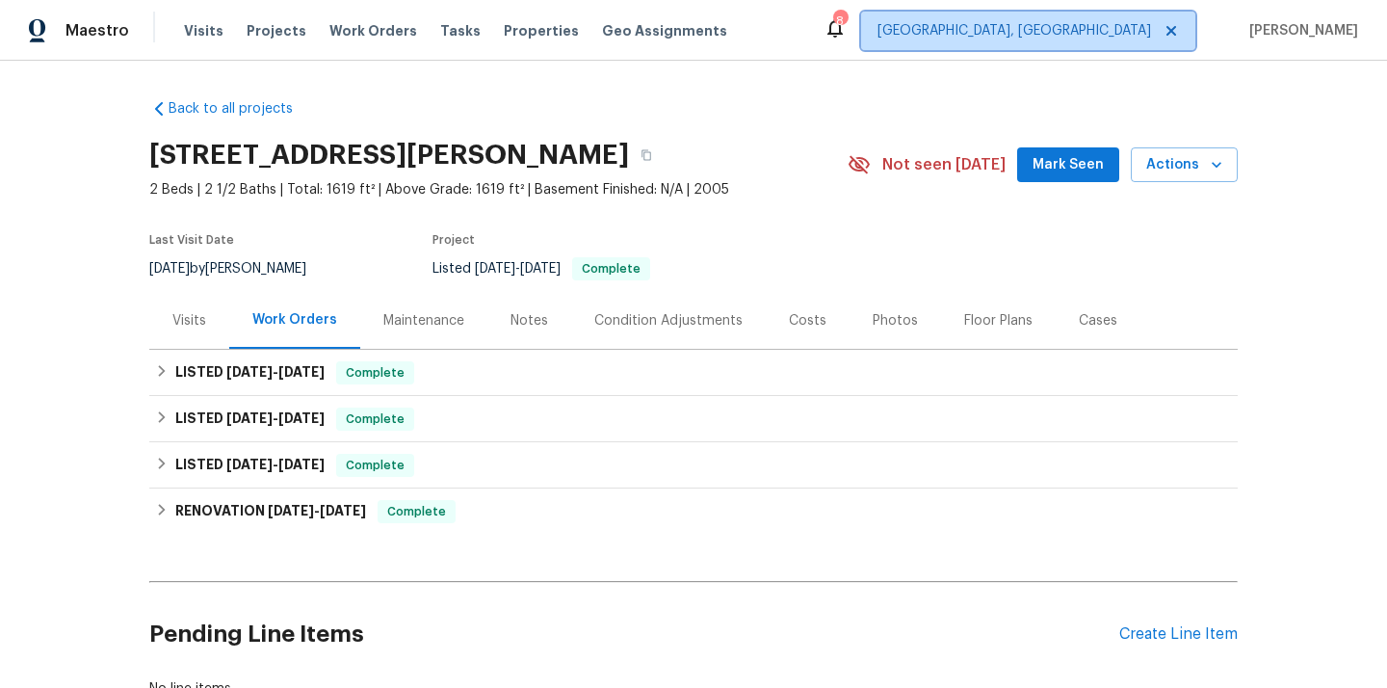
click at [1141, 39] on span "[GEOGRAPHIC_DATA], [GEOGRAPHIC_DATA]" at bounding box center [1014, 30] width 274 height 19
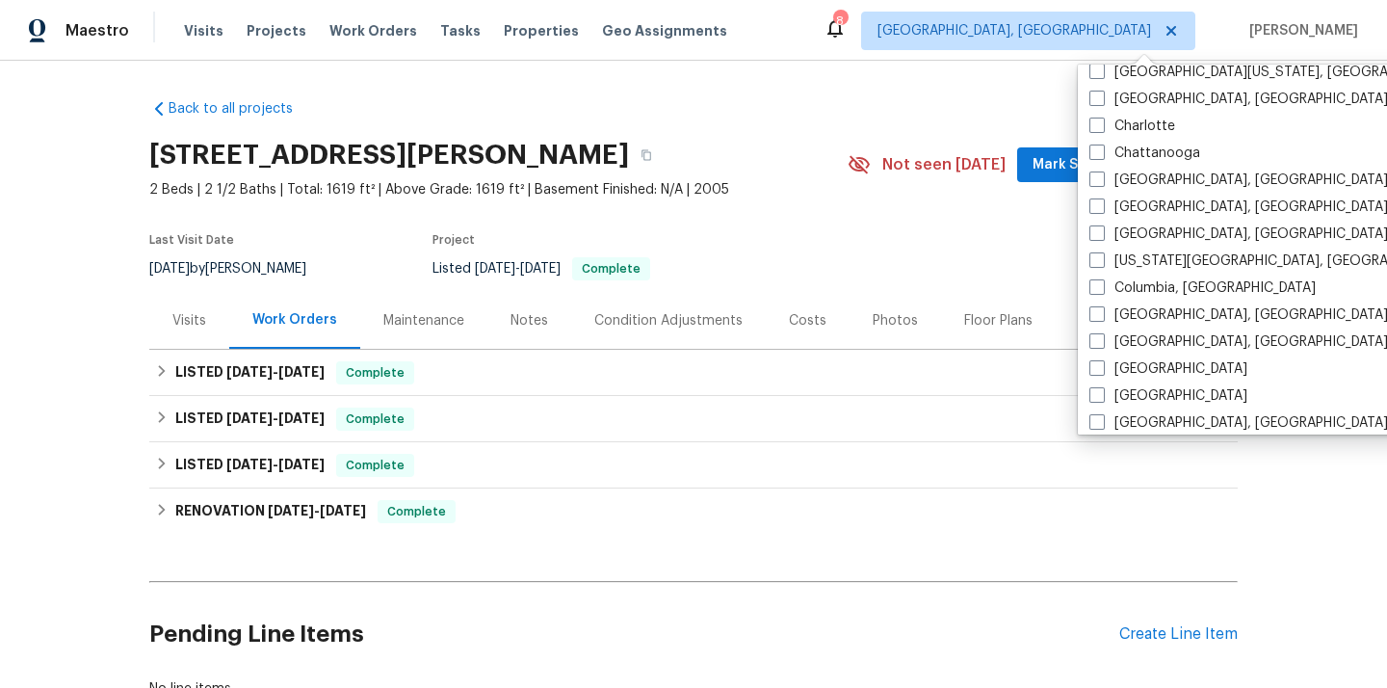
scroll to position [776, 0]
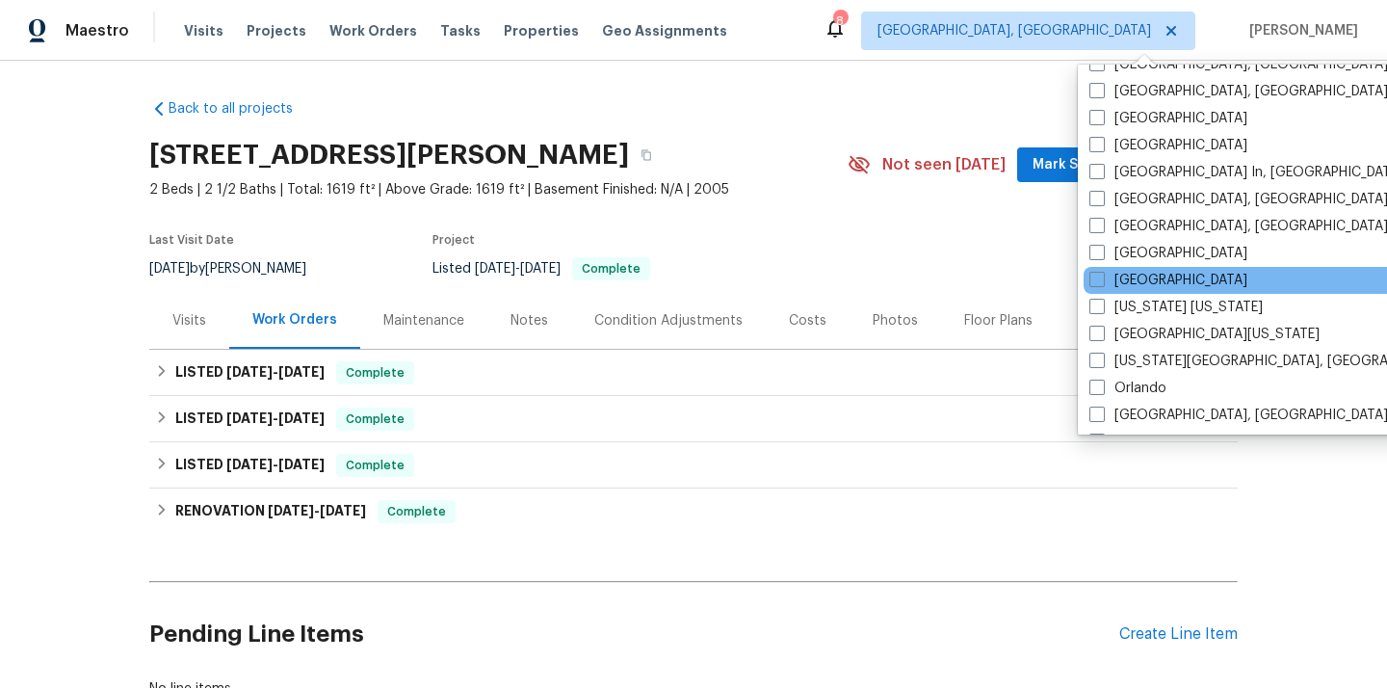
click at [1153, 270] on div "[GEOGRAPHIC_DATA]" at bounding box center [1278, 280] width 388 height 27
